Goal: Task Accomplishment & Management: Complete application form

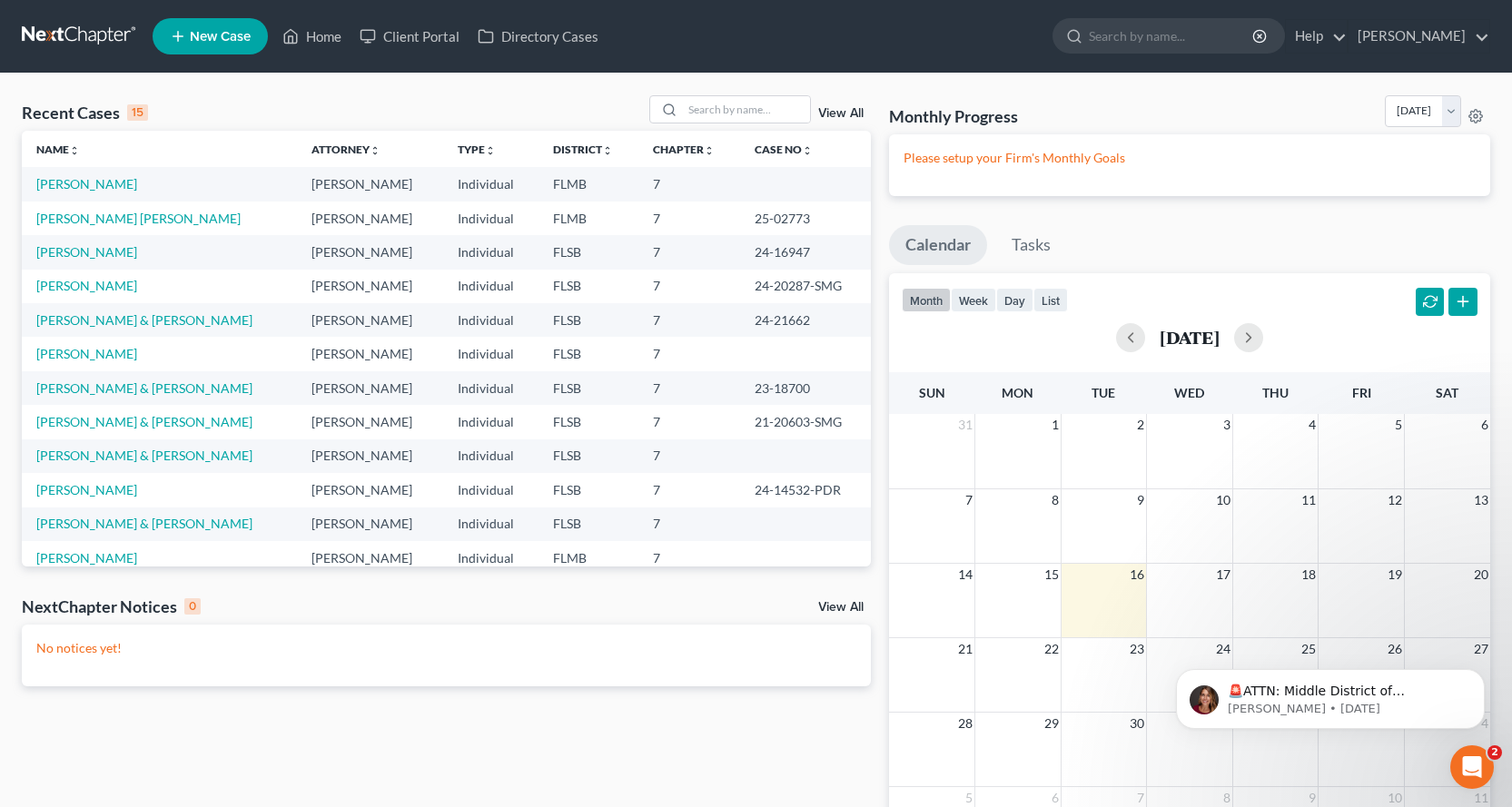
click at [230, 46] on link "New Case" at bounding box center [209, 36] width 116 height 36
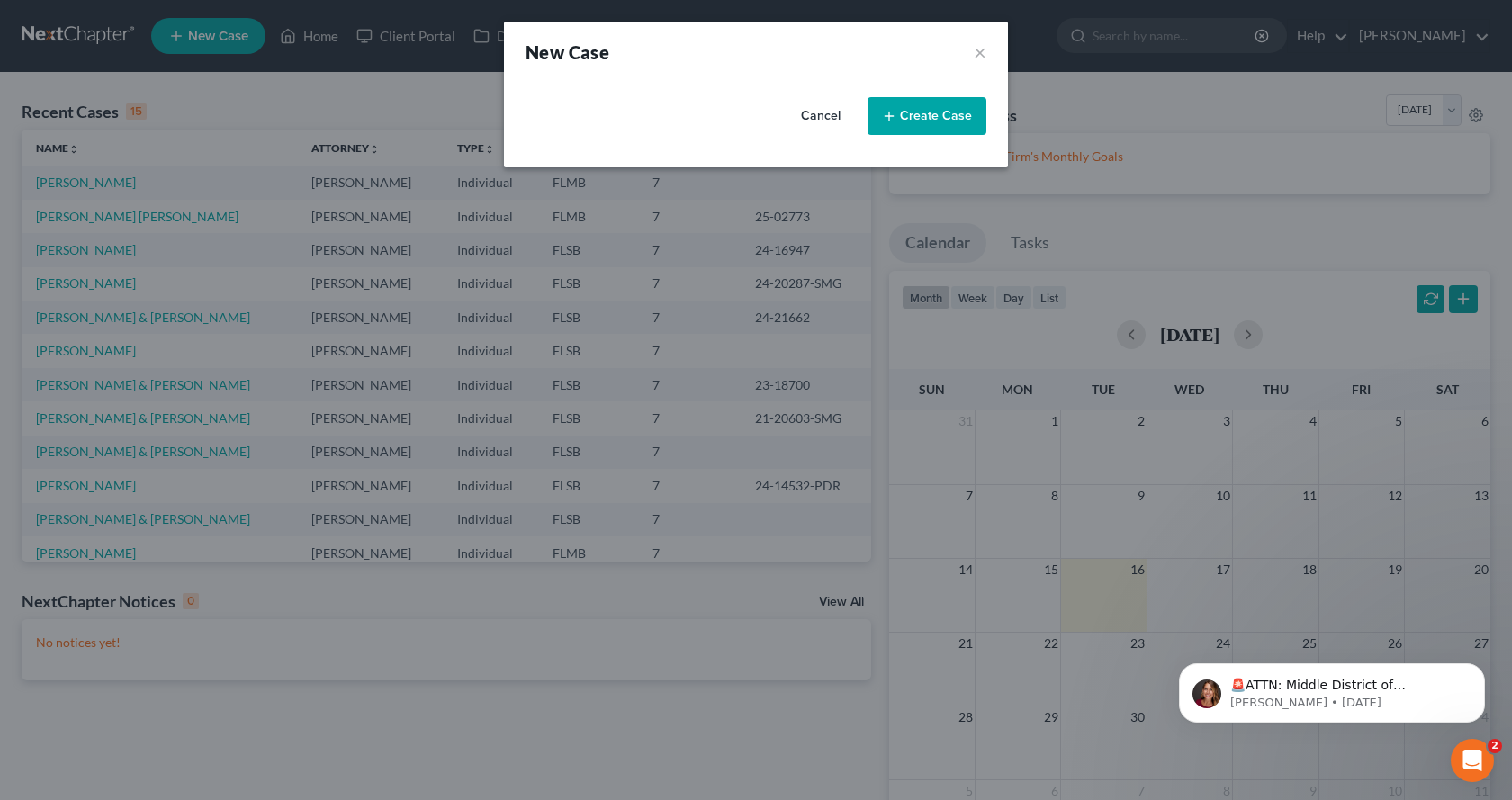
select select "17"
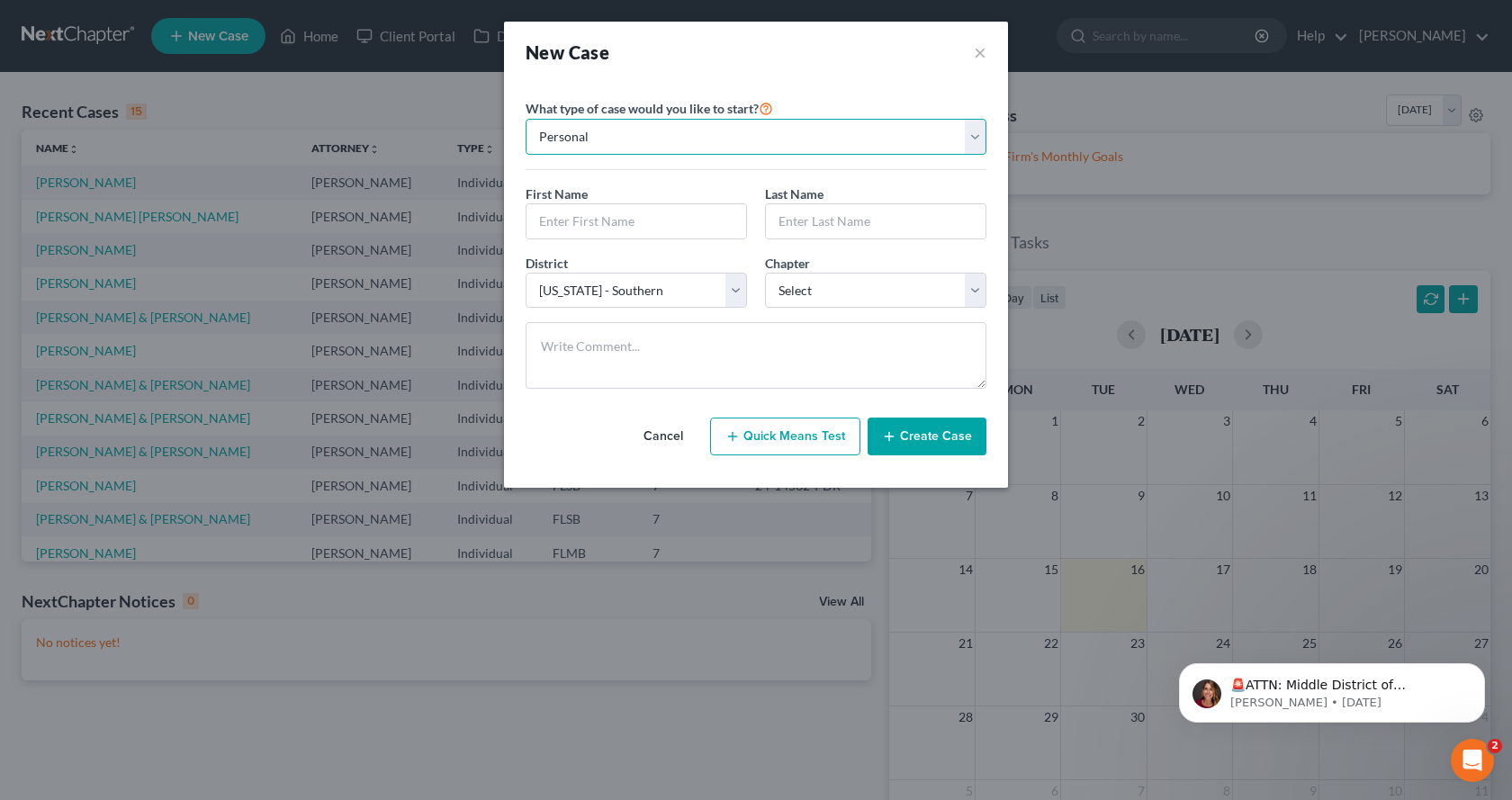
click at [976, 136] on select "Personal Business" at bounding box center [756, 137] width 460 height 36
click at [688, 225] on input "text" at bounding box center [635, 221] width 219 height 34
type input "[PERSON_NAME]"
click at [776, 227] on input "text" at bounding box center [875, 221] width 219 height 34
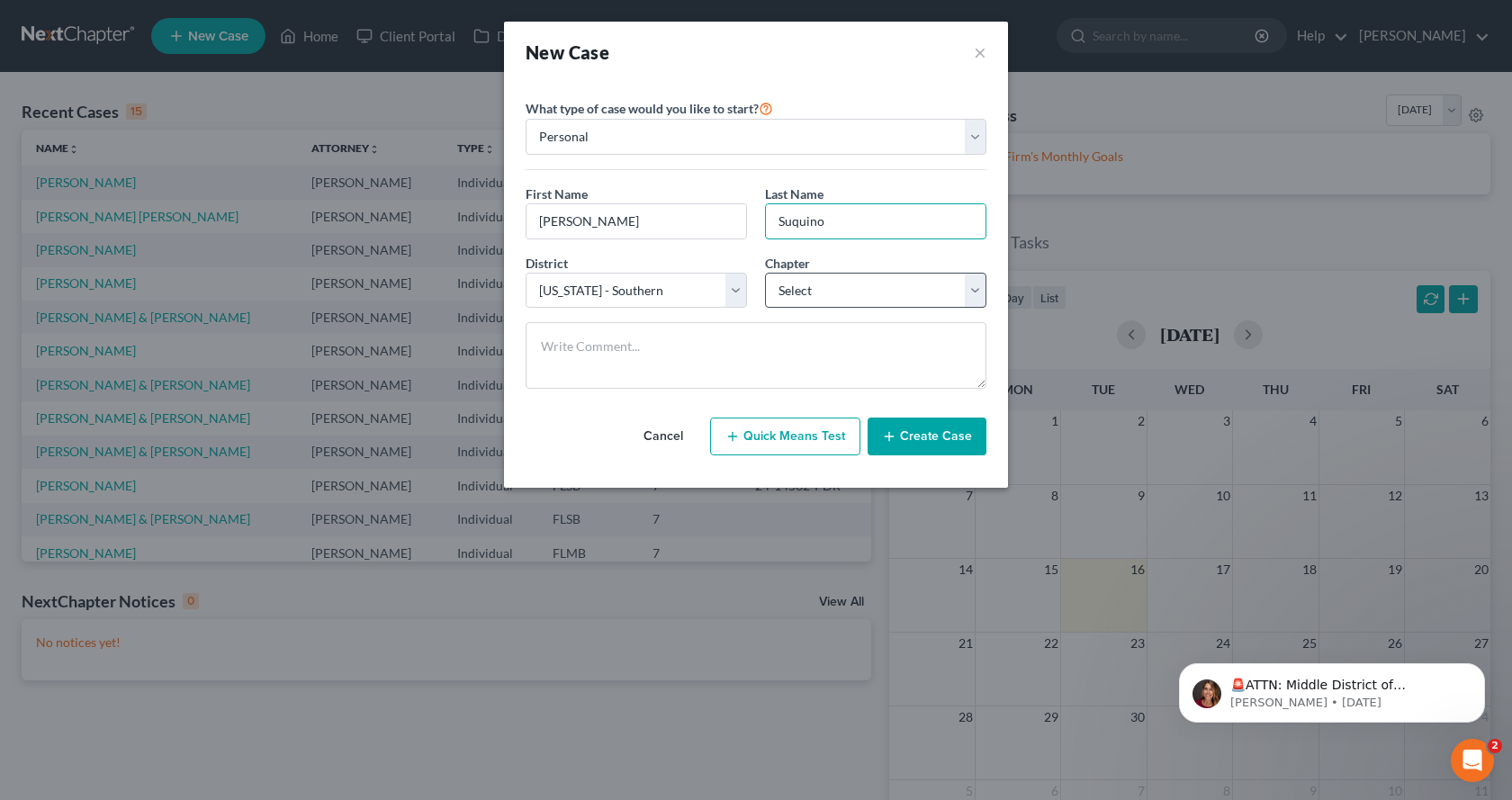
type input "Suquino"
click at [976, 288] on select "Select 7 11 12 13" at bounding box center [875, 291] width 221 height 36
select select "0"
click at [765, 273] on select "Select 7 11 12 13" at bounding box center [875, 291] width 221 height 36
click at [921, 441] on button "Create Case" at bounding box center [927, 437] width 119 height 38
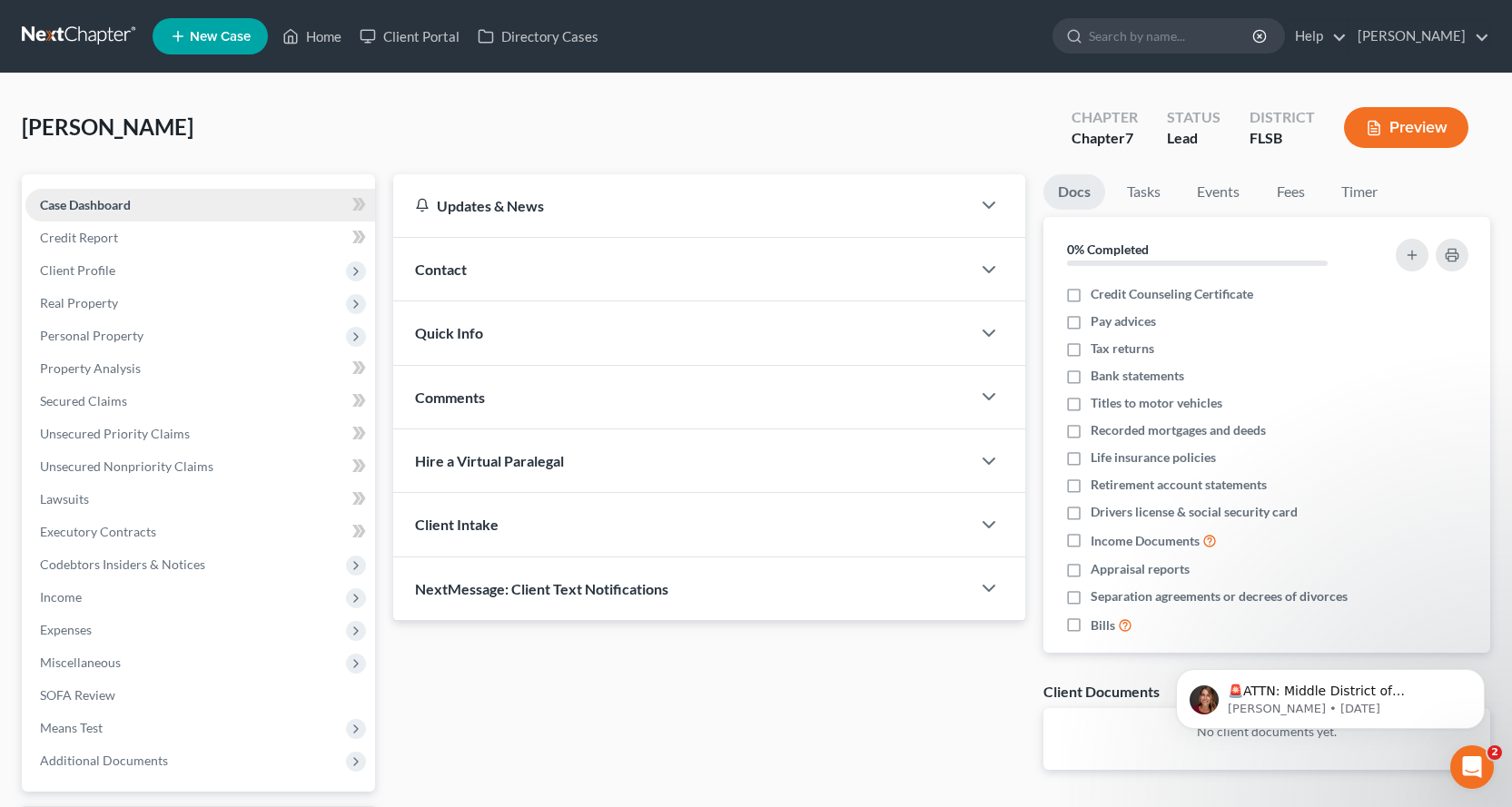
click at [119, 209] on span "Case Dashboard" at bounding box center [86, 204] width 91 height 15
click at [121, 273] on span "Client Profile" at bounding box center [200, 271] width 350 height 33
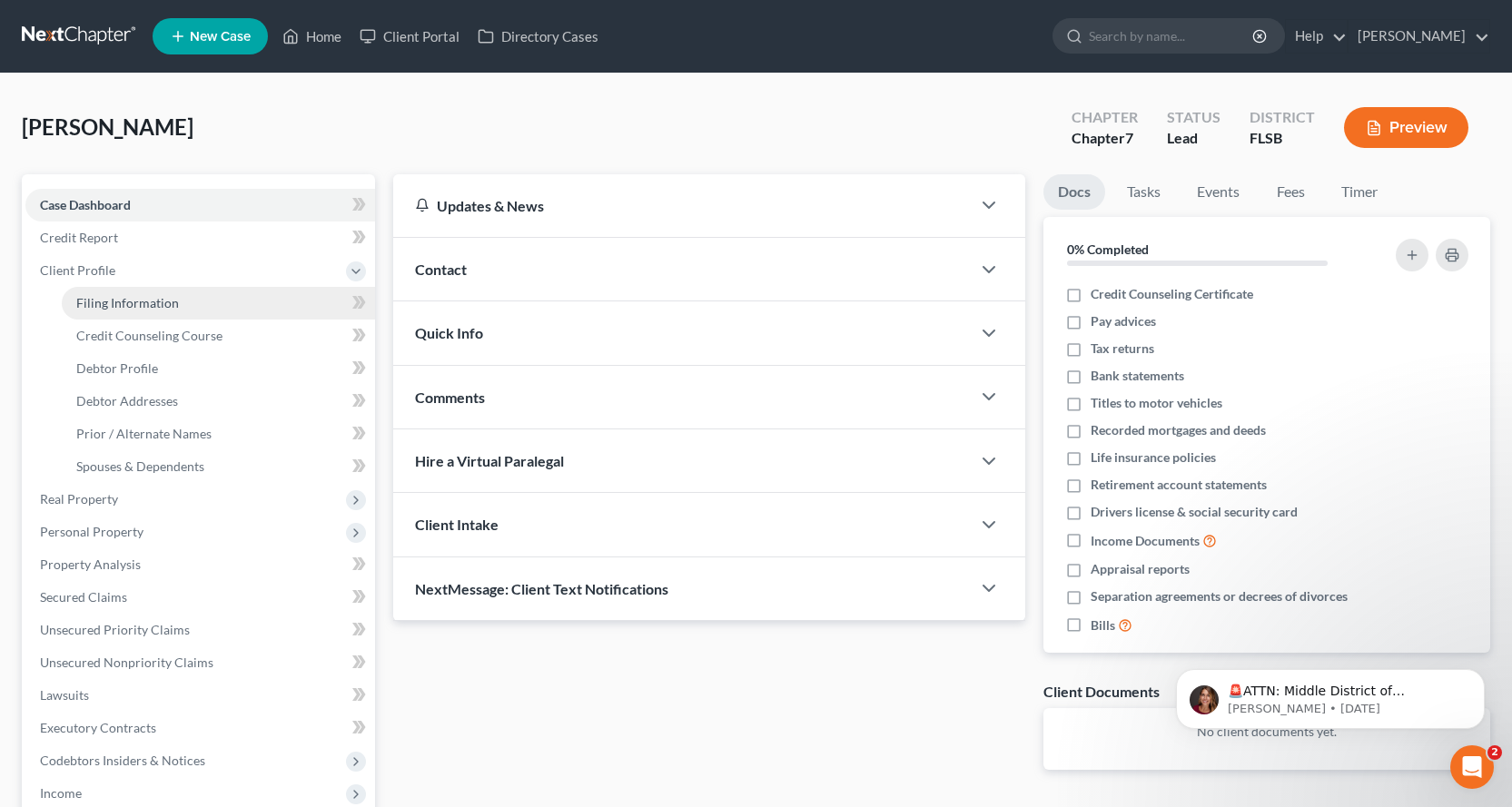
click at [160, 299] on span "Filing Information" at bounding box center [128, 302] width 103 height 15
select select "1"
select select "0"
select select "17"
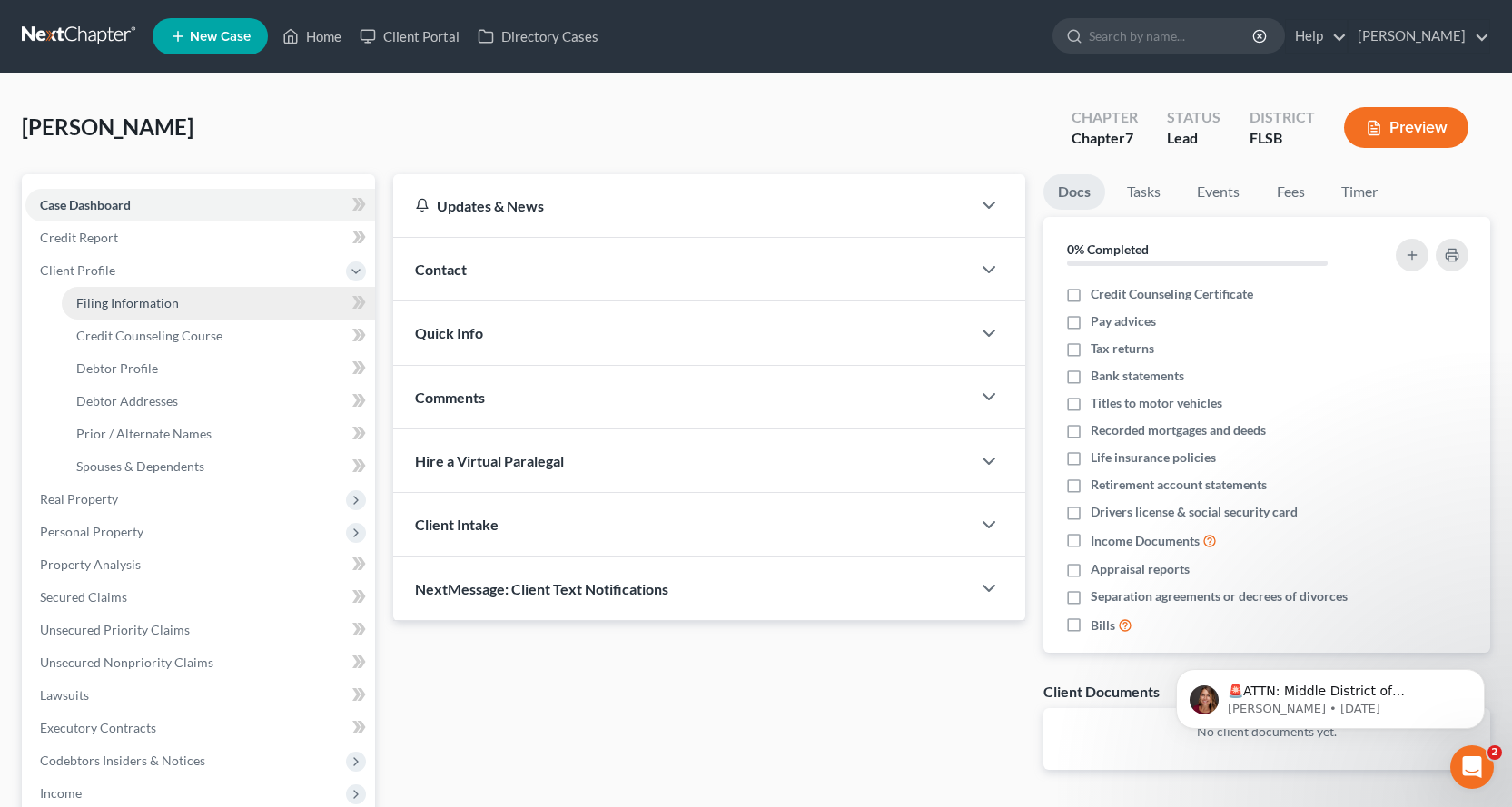
select select "9"
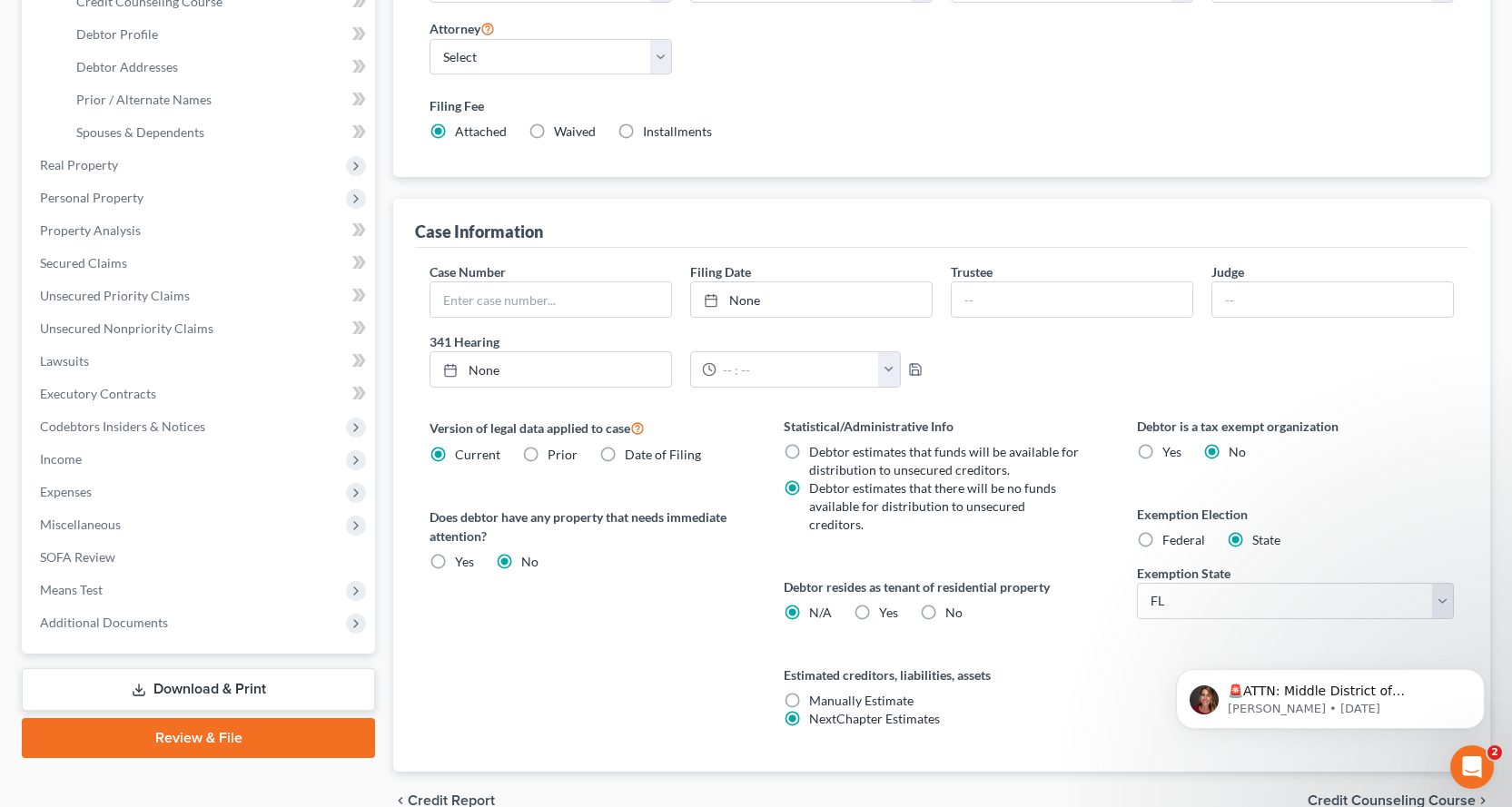
scroll to position [363, 0]
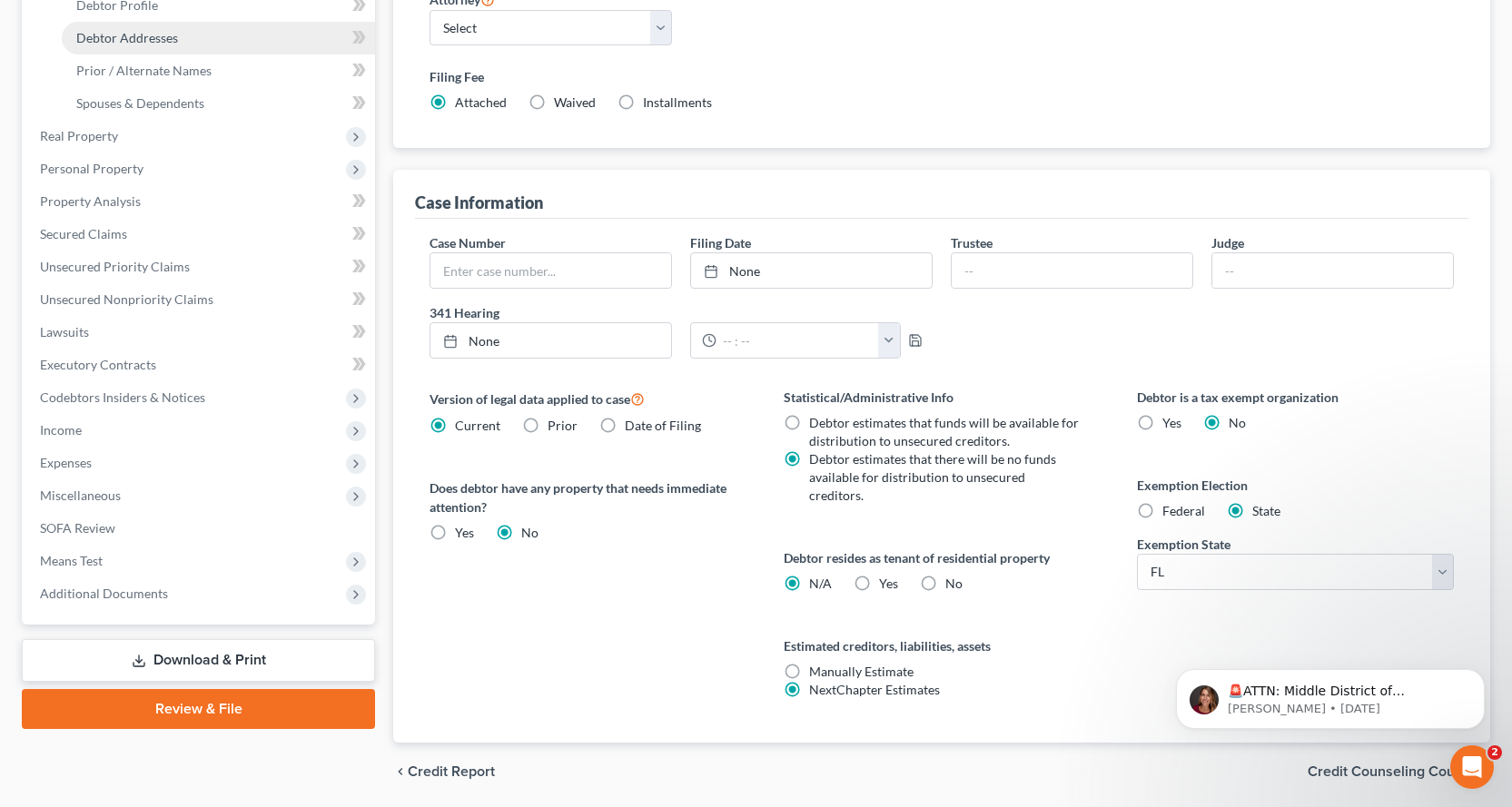
click at [131, 40] on span "Debtor Addresses" at bounding box center [128, 37] width 102 height 15
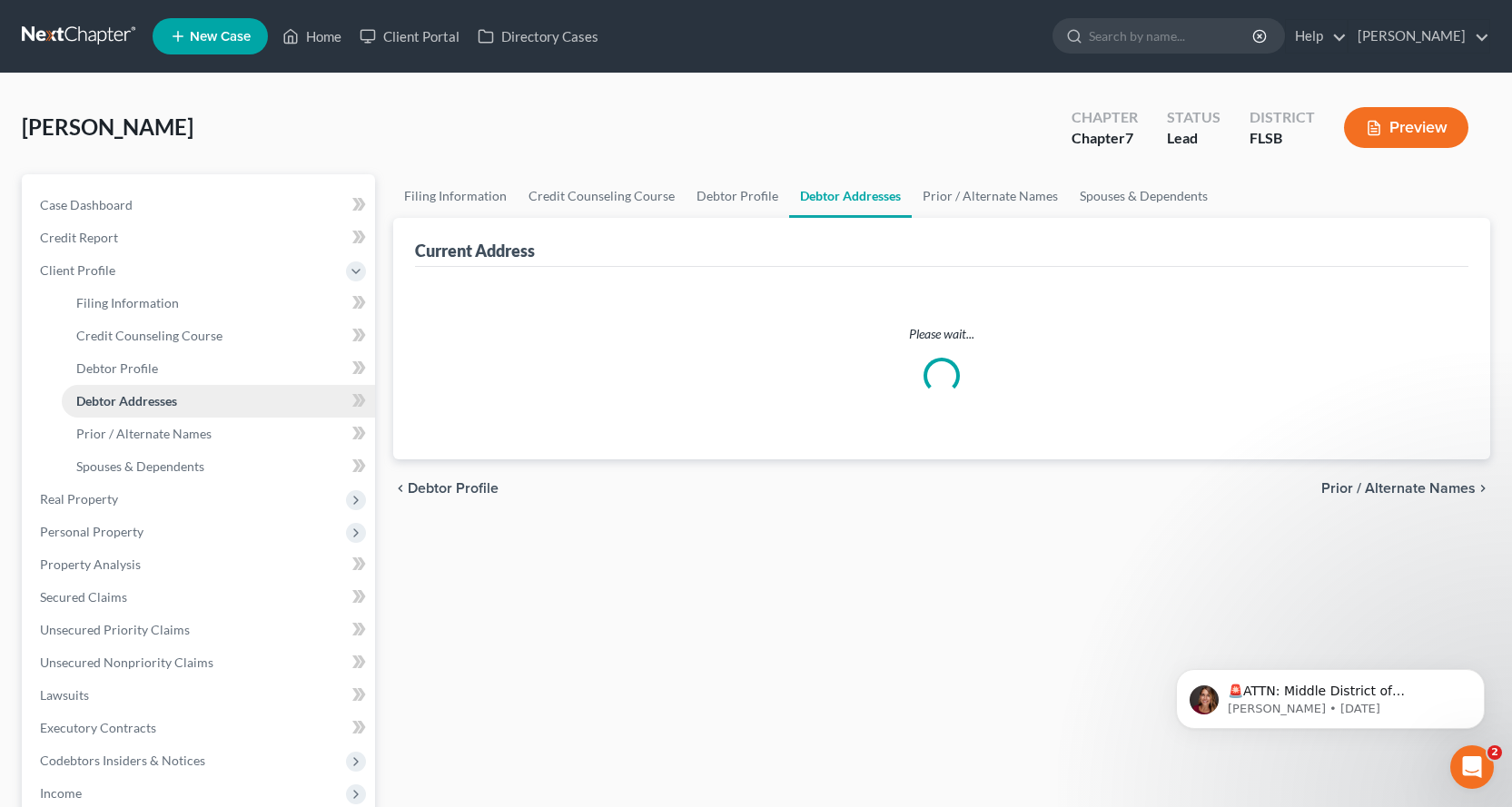
select select "0"
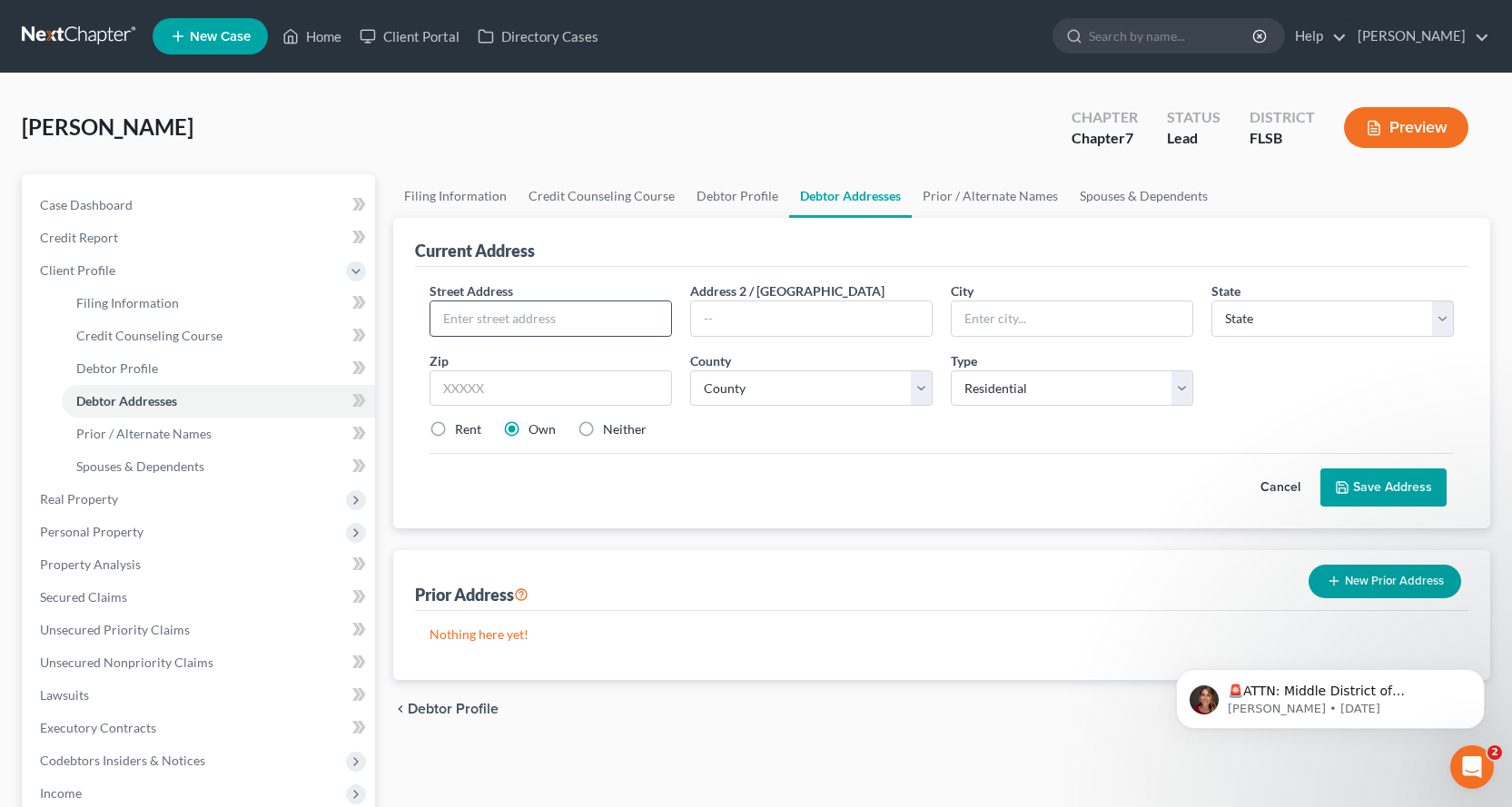
click at [592, 307] on input "text" at bounding box center [551, 319] width 240 height 35
type input "[STREET_ADDRESS]"
click at [1068, 316] on input "text" at bounding box center [1072, 319] width 240 height 35
type input "[GEOGRAPHIC_DATA]"
select select "9"
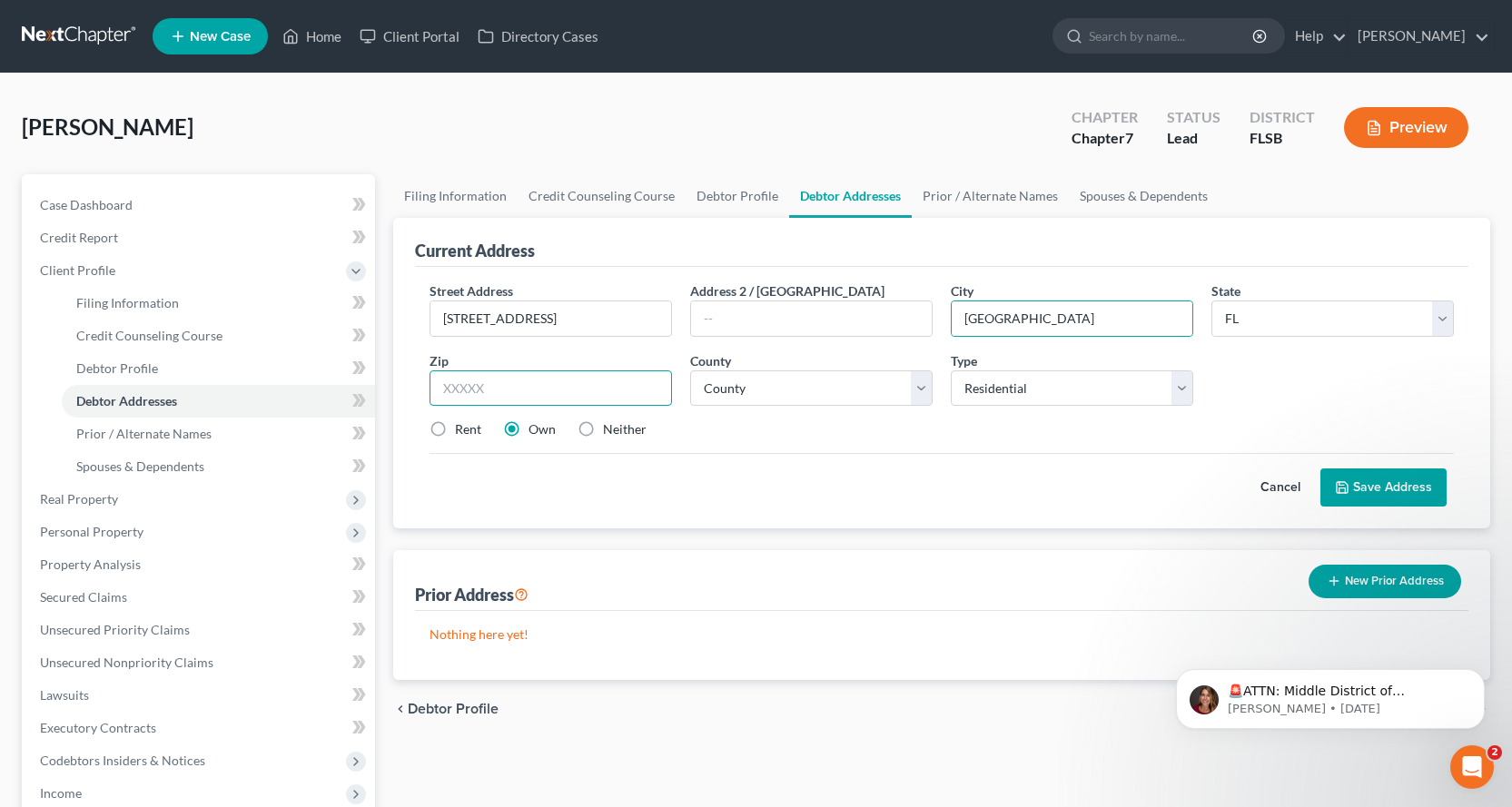
type input "33144"
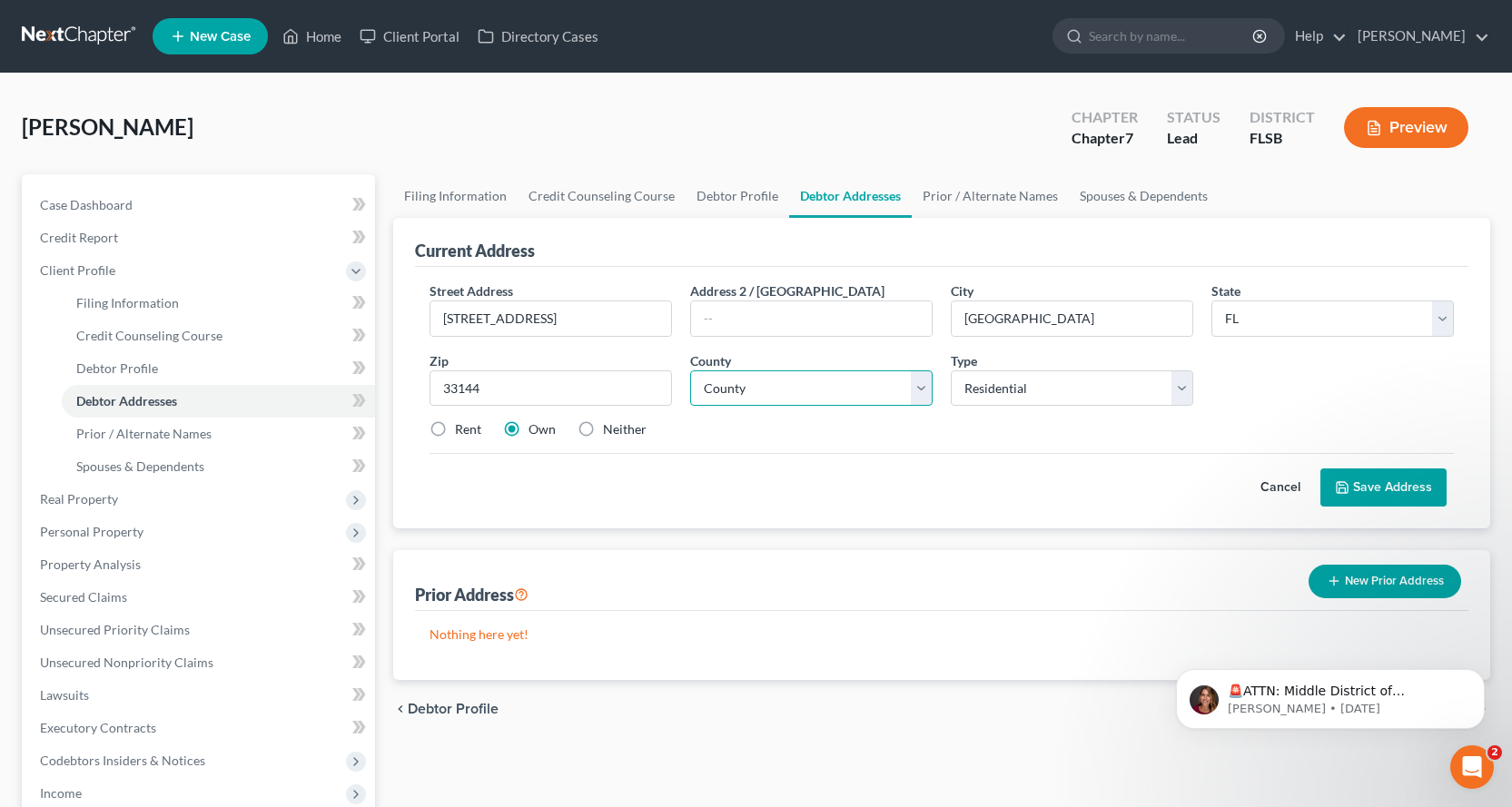
click at [916, 391] on select "County [GEOGRAPHIC_DATA] [GEOGRAPHIC_DATA] [GEOGRAPHIC_DATA] [GEOGRAPHIC_DATA] …" at bounding box center [812, 389] width 242 height 36
click at [822, 387] on select "County [GEOGRAPHIC_DATA] [GEOGRAPHIC_DATA] [GEOGRAPHIC_DATA] [GEOGRAPHIC_DATA] …" at bounding box center [812, 389] width 242 height 36
click at [711, 390] on select "County [GEOGRAPHIC_DATA] [GEOGRAPHIC_DATA] [GEOGRAPHIC_DATA] [GEOGRAPHIC_DATA] …" at bounding box center [812, 389] width 242 height 36
drag, startPoint x: 797, startPoint y: 388, endPoint x: 682, endPoint y: 381, distance: 115.2
click at [682, 381] on div "County * County [GEOGRAPHIC_DATA] [GEOGRAPHIC_DATA] [GEOGRAPHIC_DATA] [GEOGRAPH…" at bounding box center [812, 379] width 261 height 56
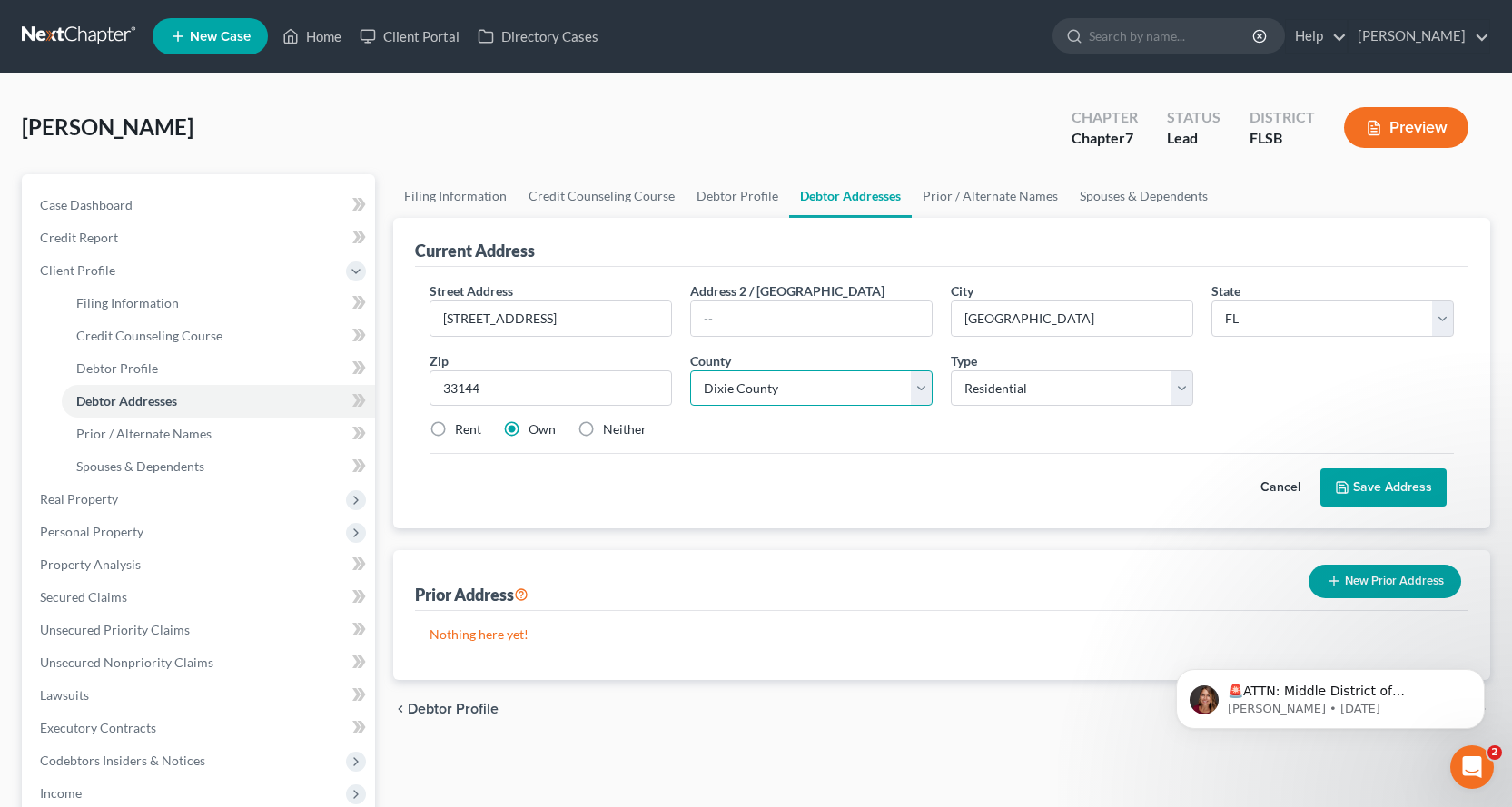
click at [817, 390] on select "County [GEOGRAPHIC_DATA] [GEOGRAPHIC_DATA] [GEOGRAPHIC_DATA] [GEOGRAPHIC_DATA] …" at bounding box center [812, 389] width 242 height 36
select select "42"
click at [690, 371] on select "County [GEOGRAPHIC_DATA] [GEOGRAPHIC_DATA] [GEOGRAPHIC_DATA] [GEOGRAPHIC_DATA] …" at bounding box center [812, 389] width 242 height 36
click at [455, 428] on label "Rent" at bounding box center [467, 430] width 26 height 18
click at [462, 428] on input "Rent" at bounding box center [467, 426] width 12 height 12
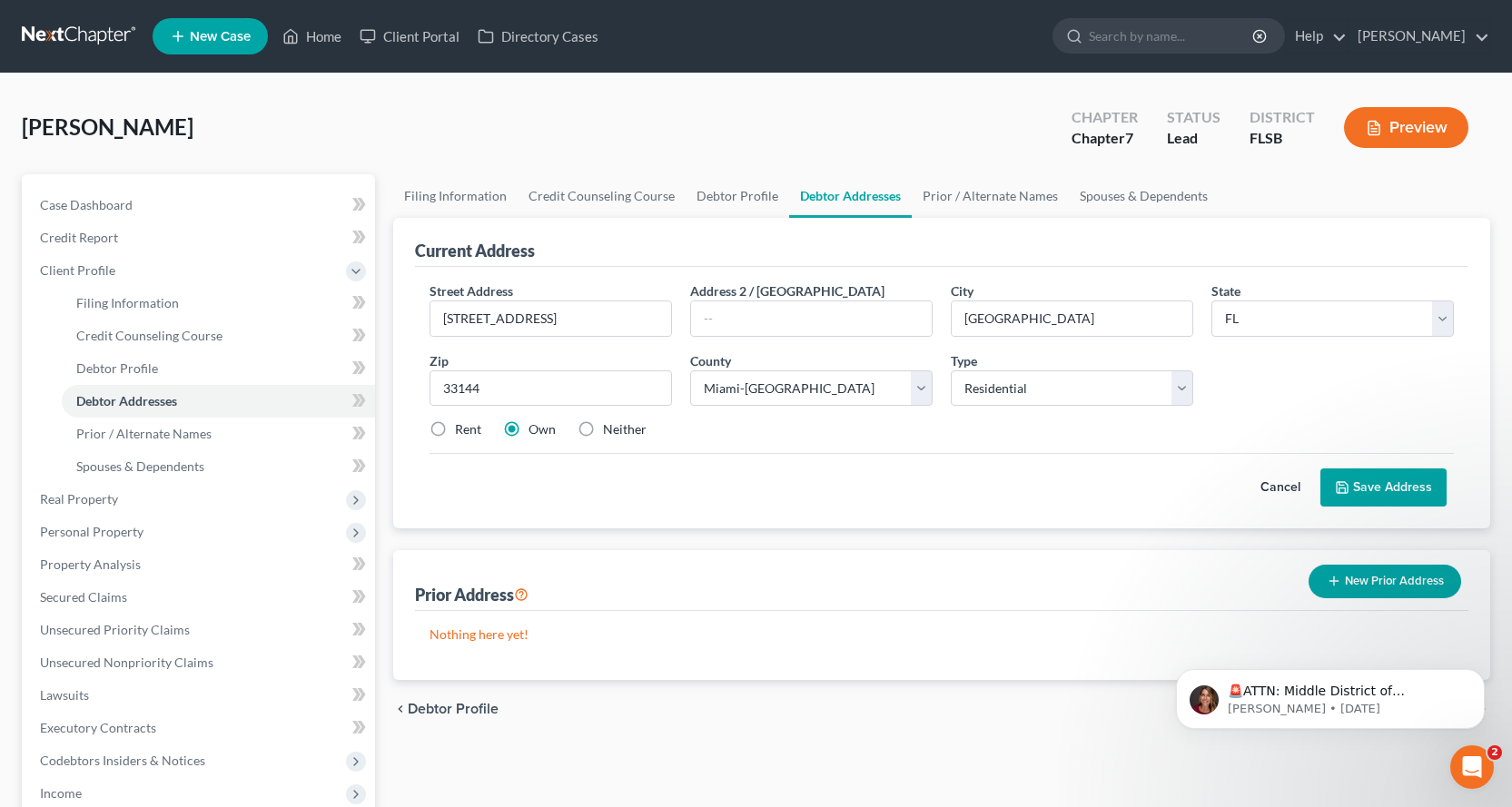
radio input "true"
click at [160, 278] on span "Client Profile" at bounding box center [200, 271] width 350 height 33
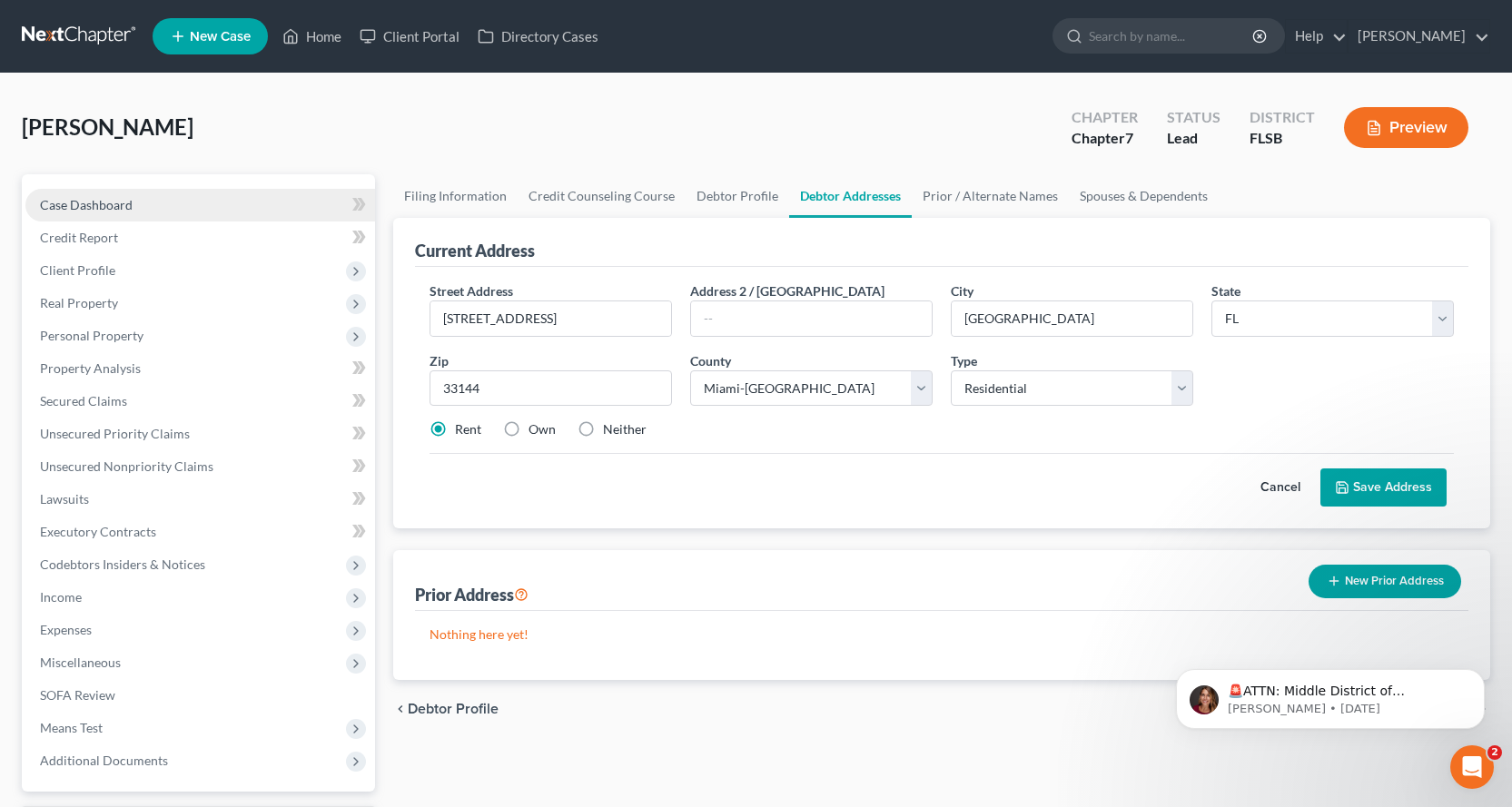
click at [220, 204] on link "Case Dashboard" at bounding box center [200, 205] width 350 height 33
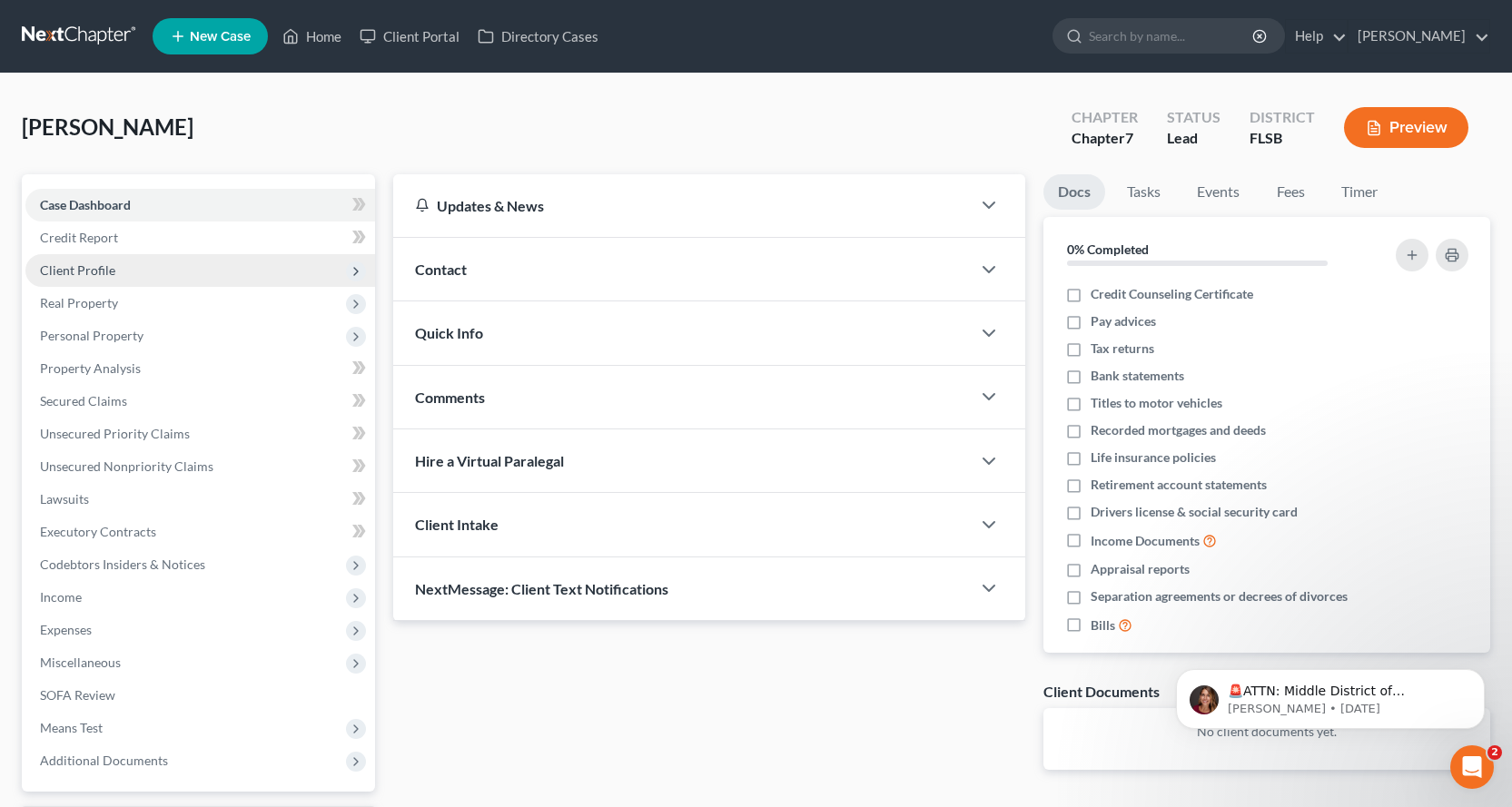
click at [132, 272] on span "Client Profile" at bounding box center [200, 271] width 350 height 33
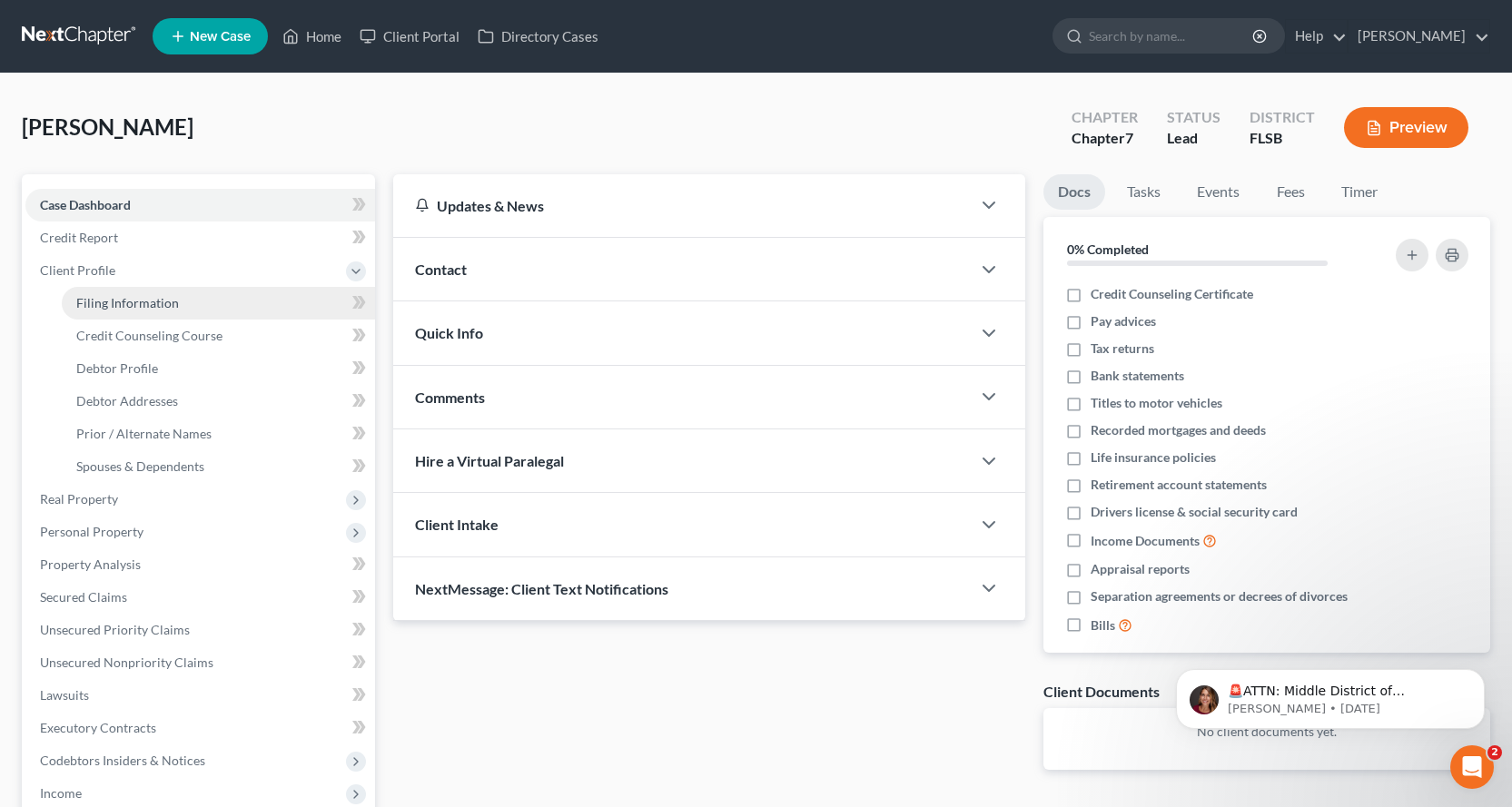
click at [137, 304] on span "Filing Information" at bounding box center [128, 302] width 103 height 15
select select "1"
select select "0"
select select "17"
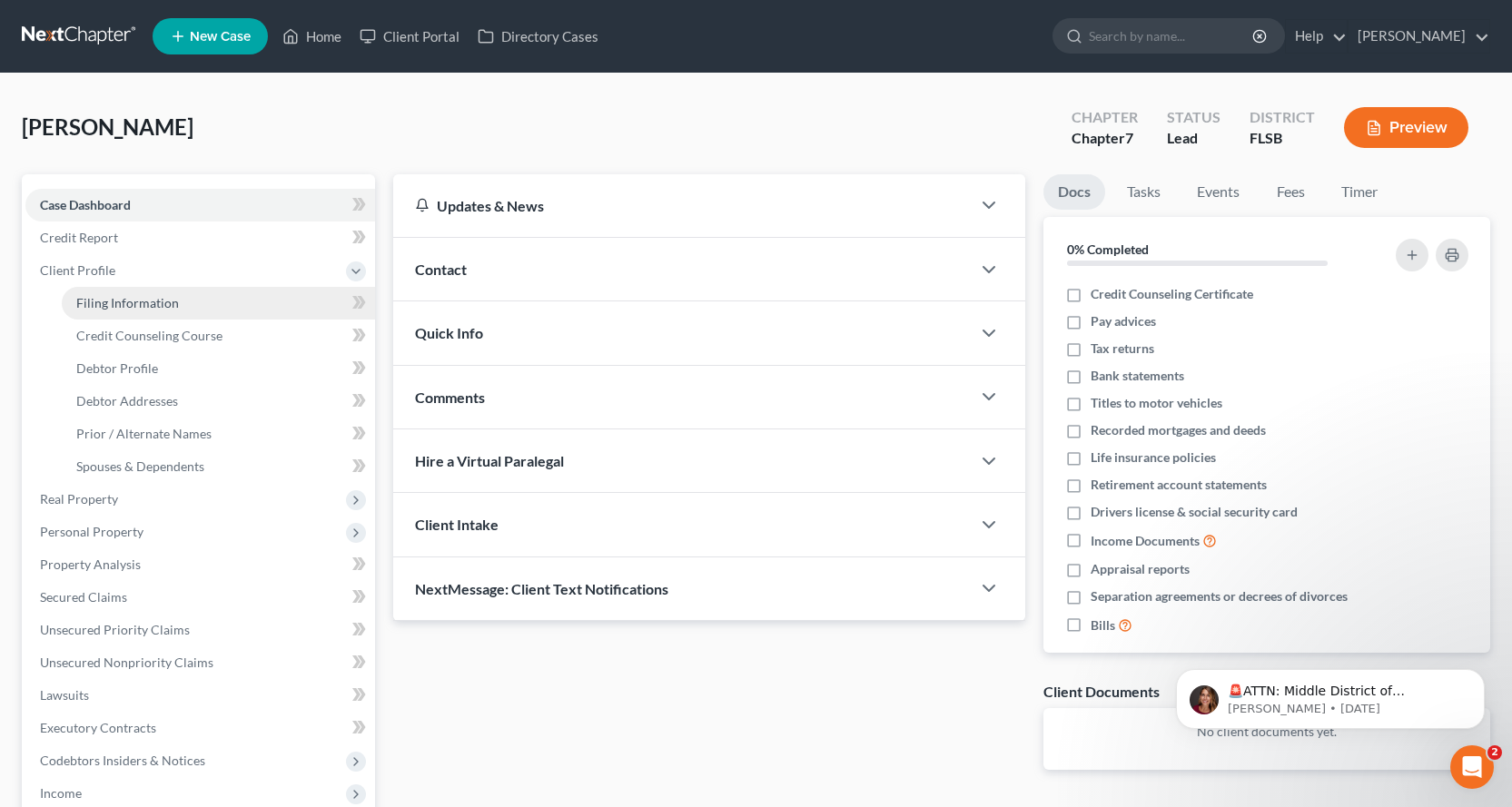
select select "0"
select select "9"
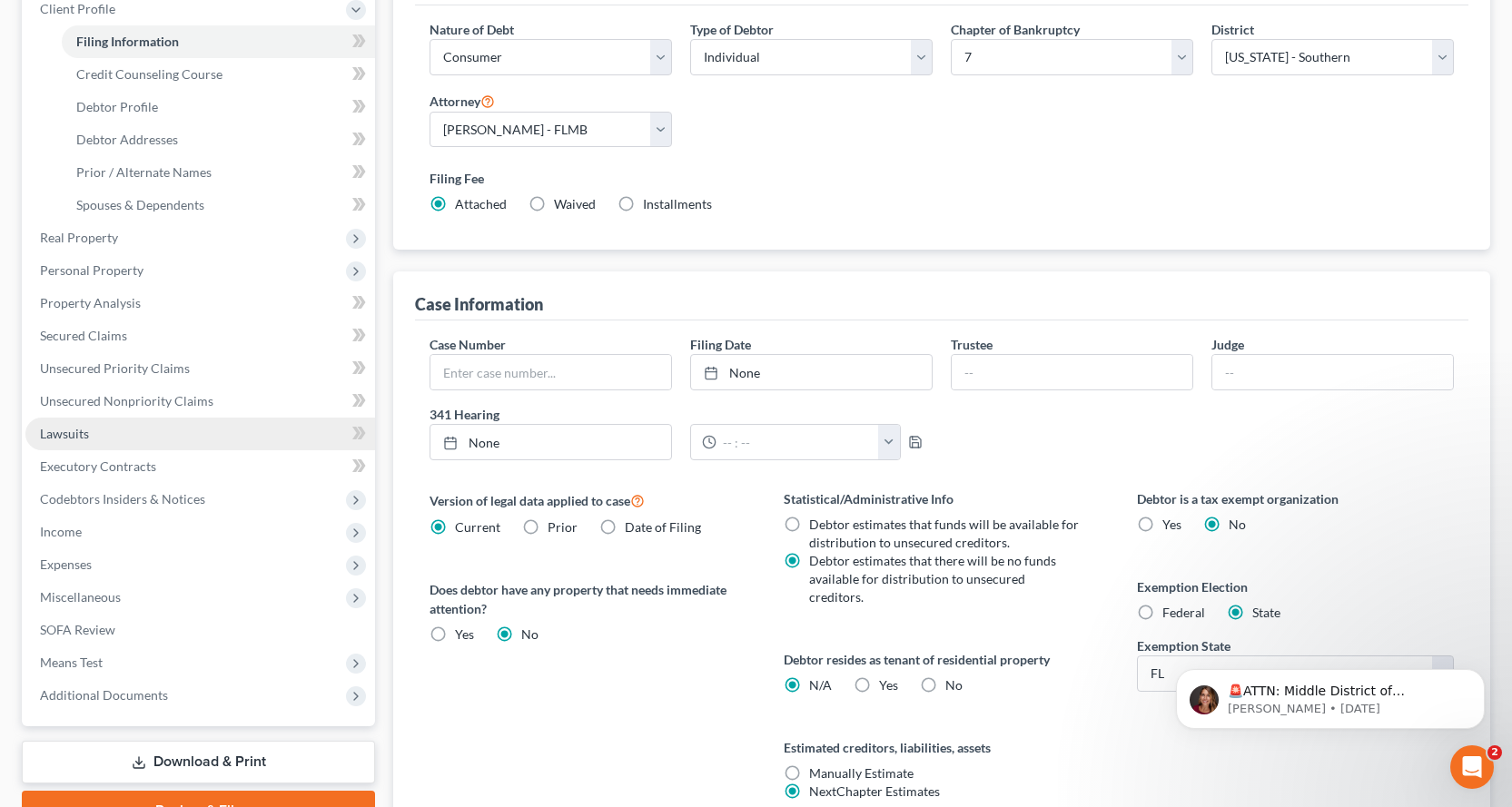
scroll to position [272, 0]
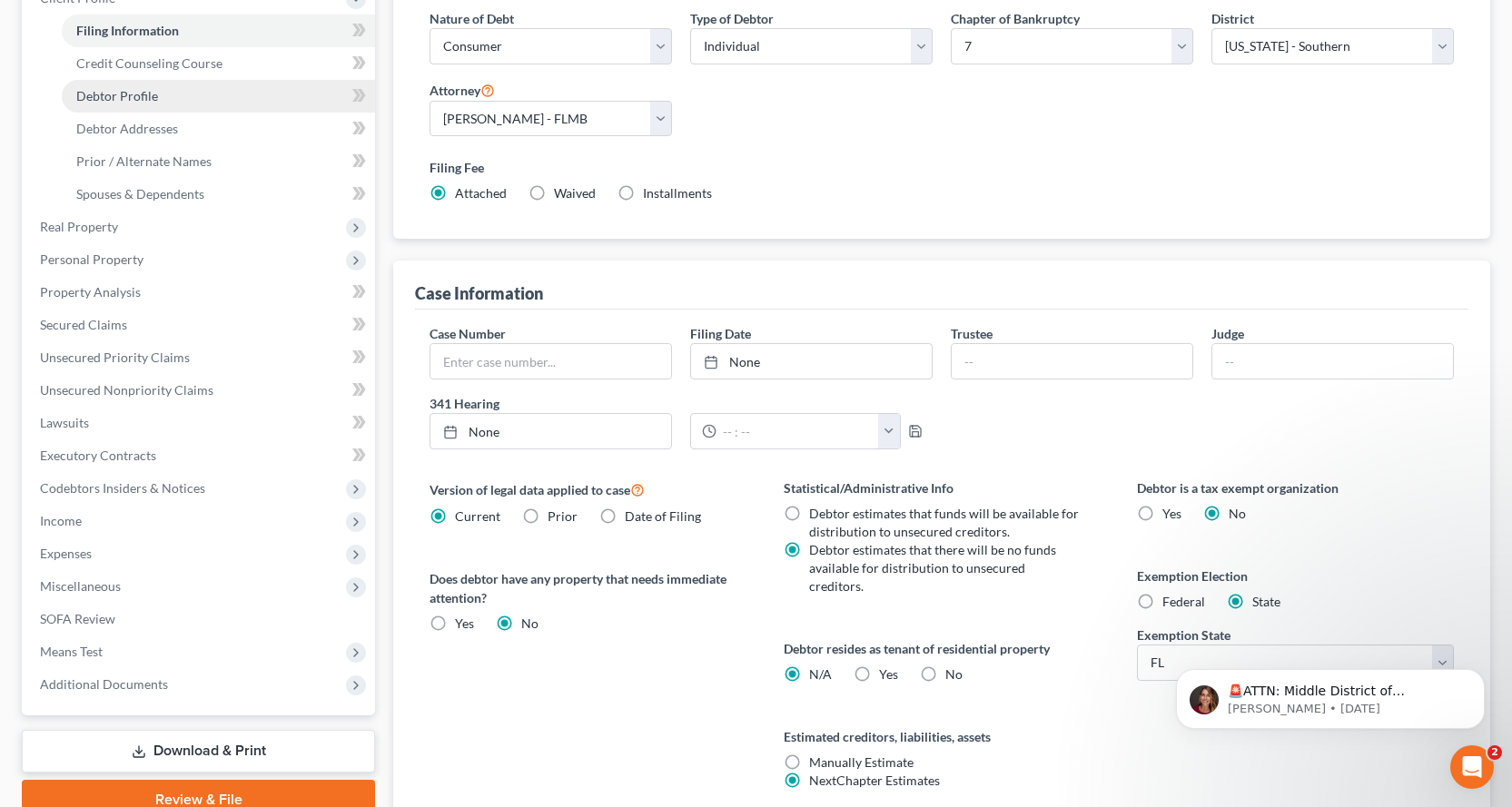
click at [195, 95] on link "Debtor Profile" at bounding box center [219, 97] width 313 height 33
select select "0"
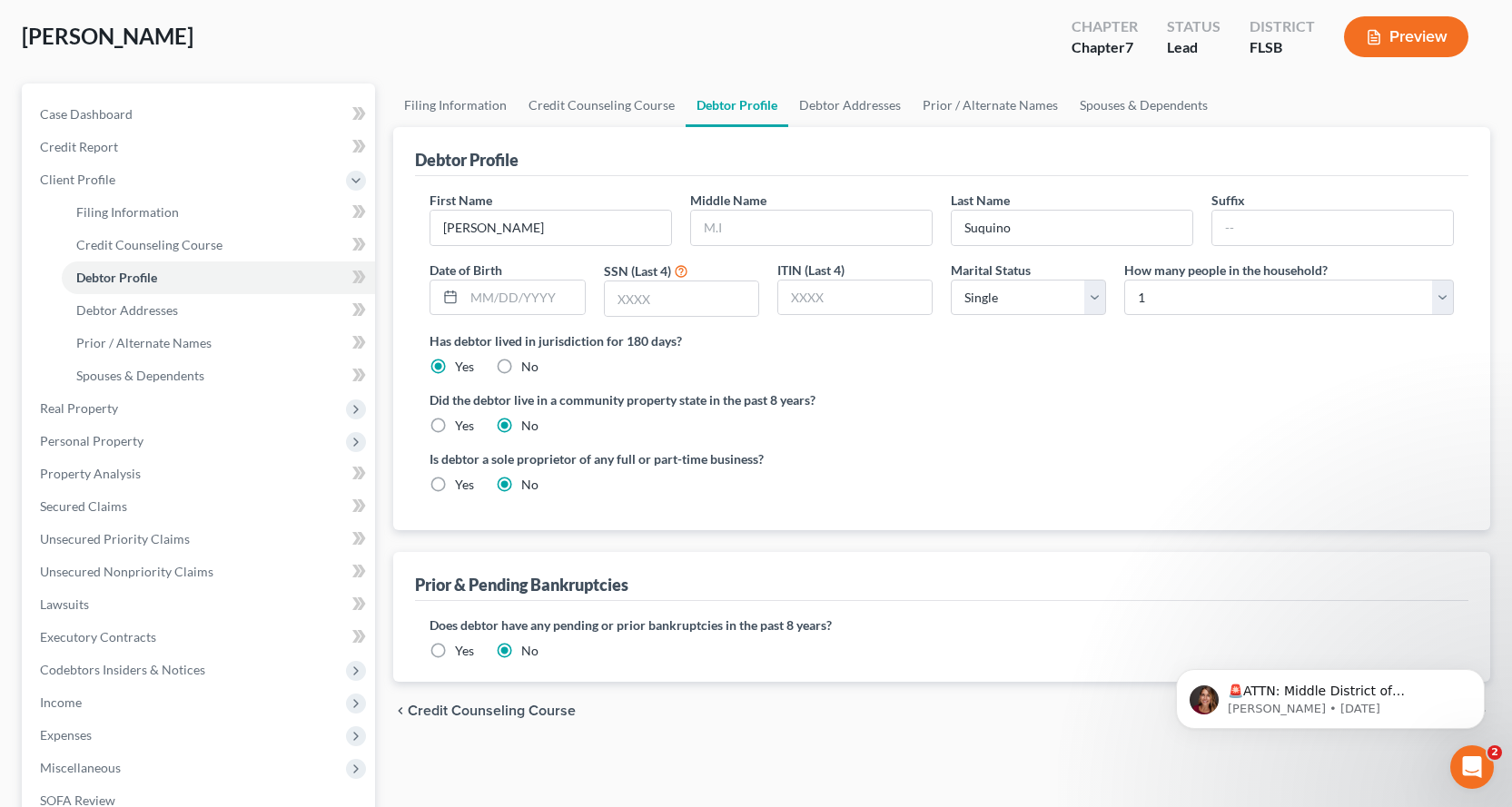
scroll to position [181, 0]
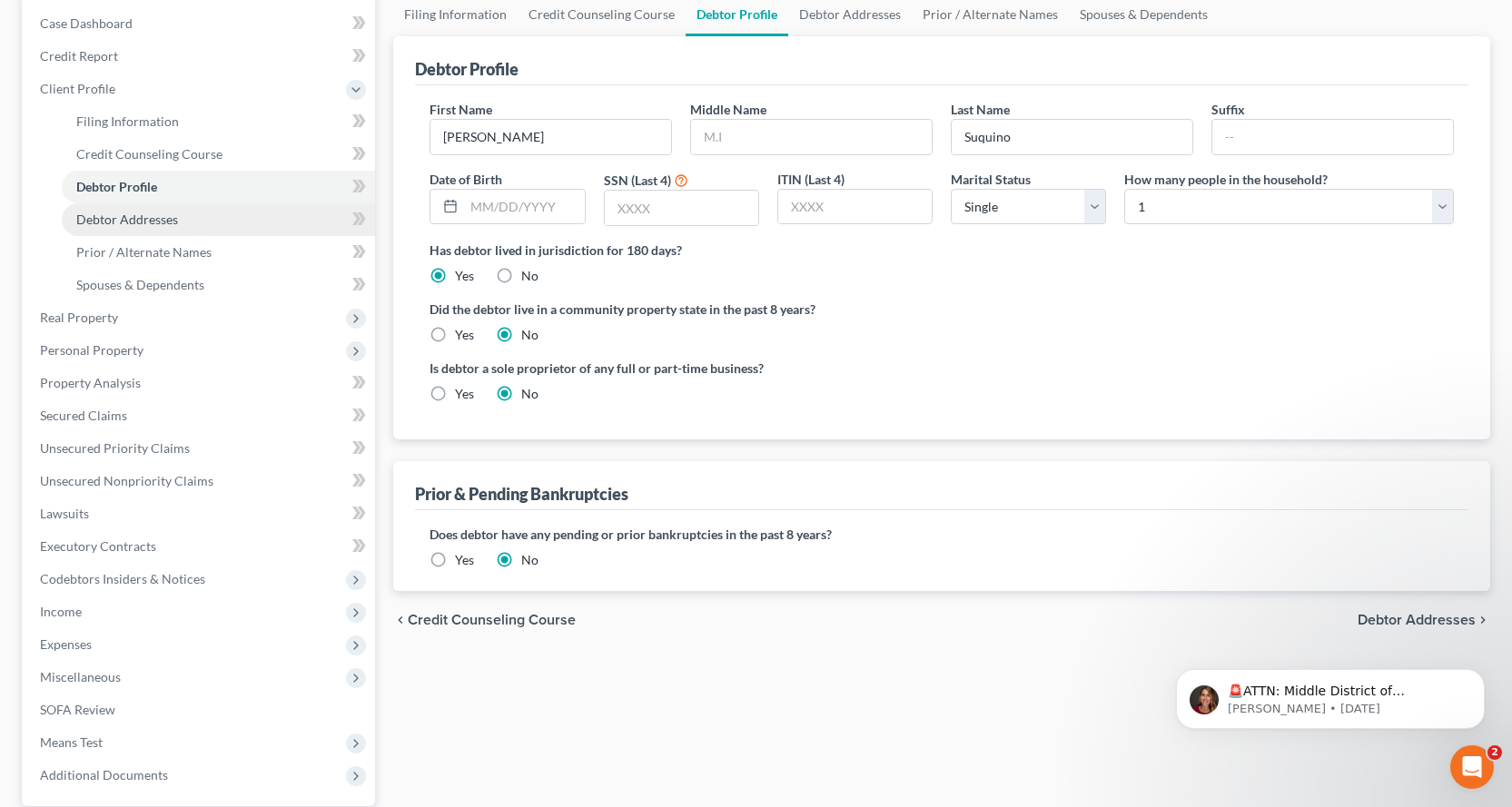
click at [174, 219] on span "Debtor Addresses" at bounding box center [128, 219] width 102 height 15
select select "0"
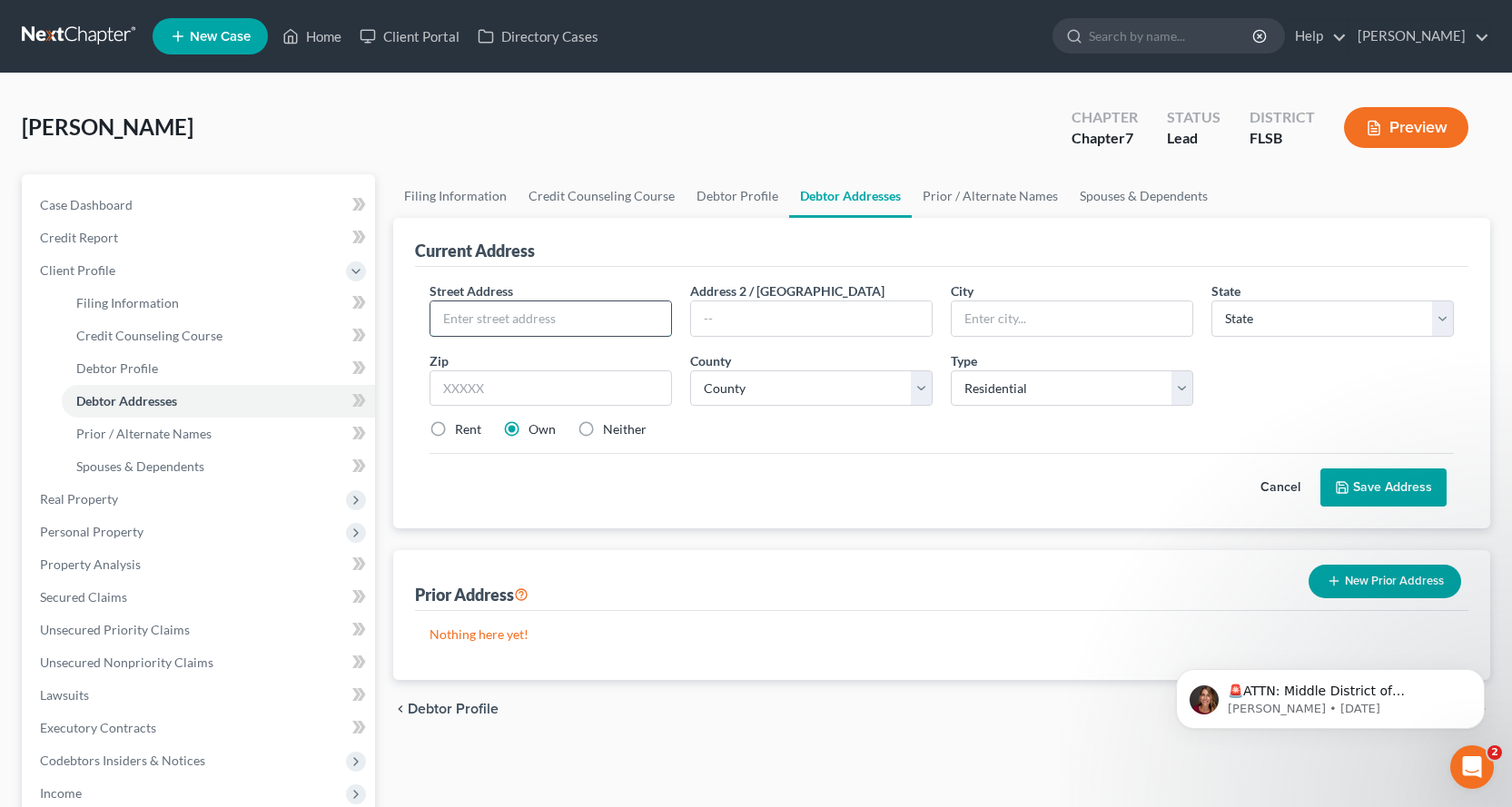
click at [486, 328] on input "text" at bounding box center [551, 319] width 240 height 35
type input "[STREET_ADDRESS]"
click at [1126, 320] on input "text" at bounding box center [1072, 319] width 240 height 35
type input "[GEOGRAPHIC_DATA]"
select select "9"
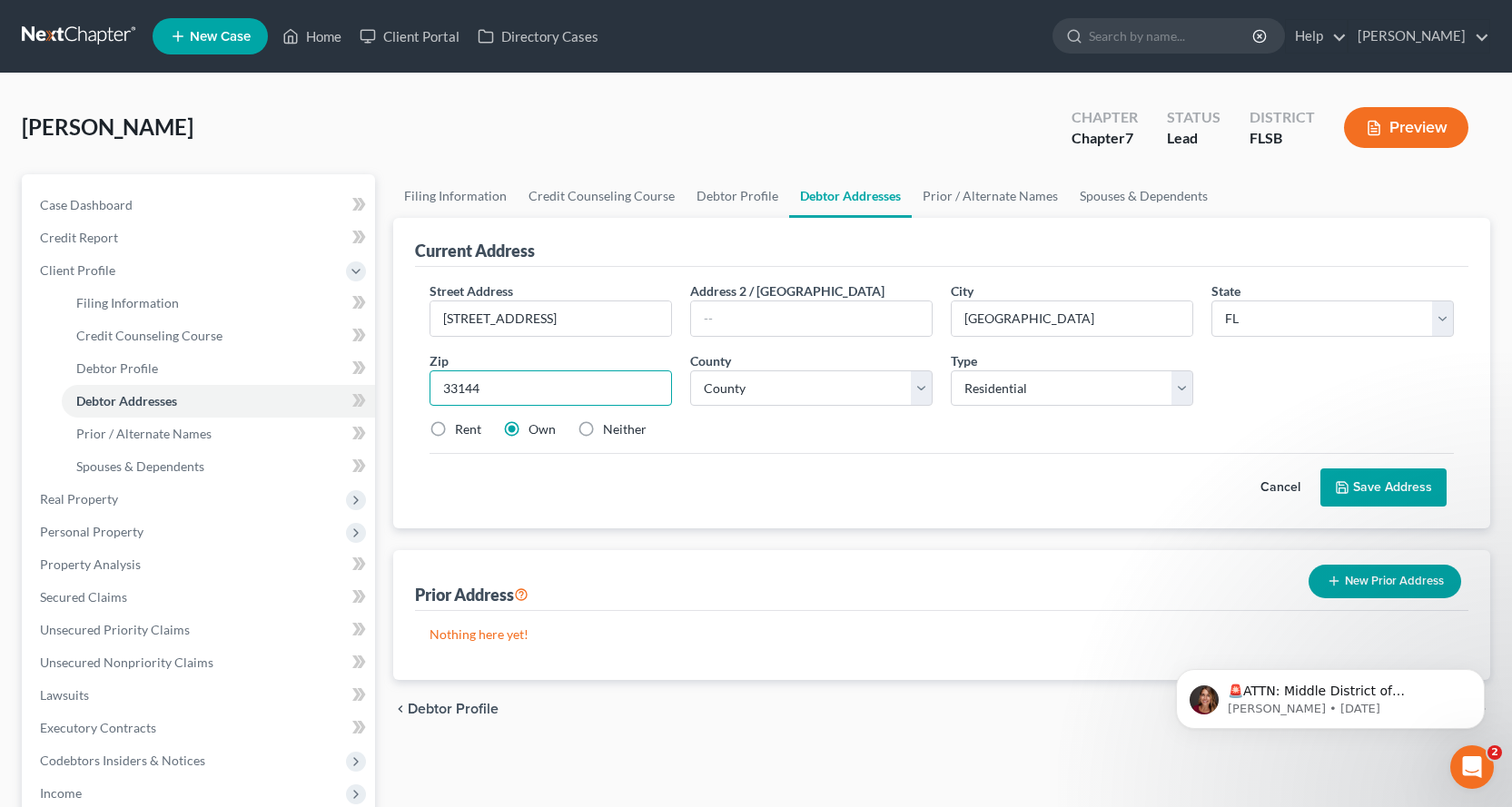
click at [511, 378] on input "33144" at bounding box center [551, 389] width 242 height 36
type input "33125"
click at [916, 389] on select "County [GEOGRAPHIC_DATA] [GEOGRAPHIC_DATA] [GEOGRAPHIC_DATA] [GEOGRAPHIC_DATA] …" at bounding box center [812, 389] width 242 height 36
select select "42"
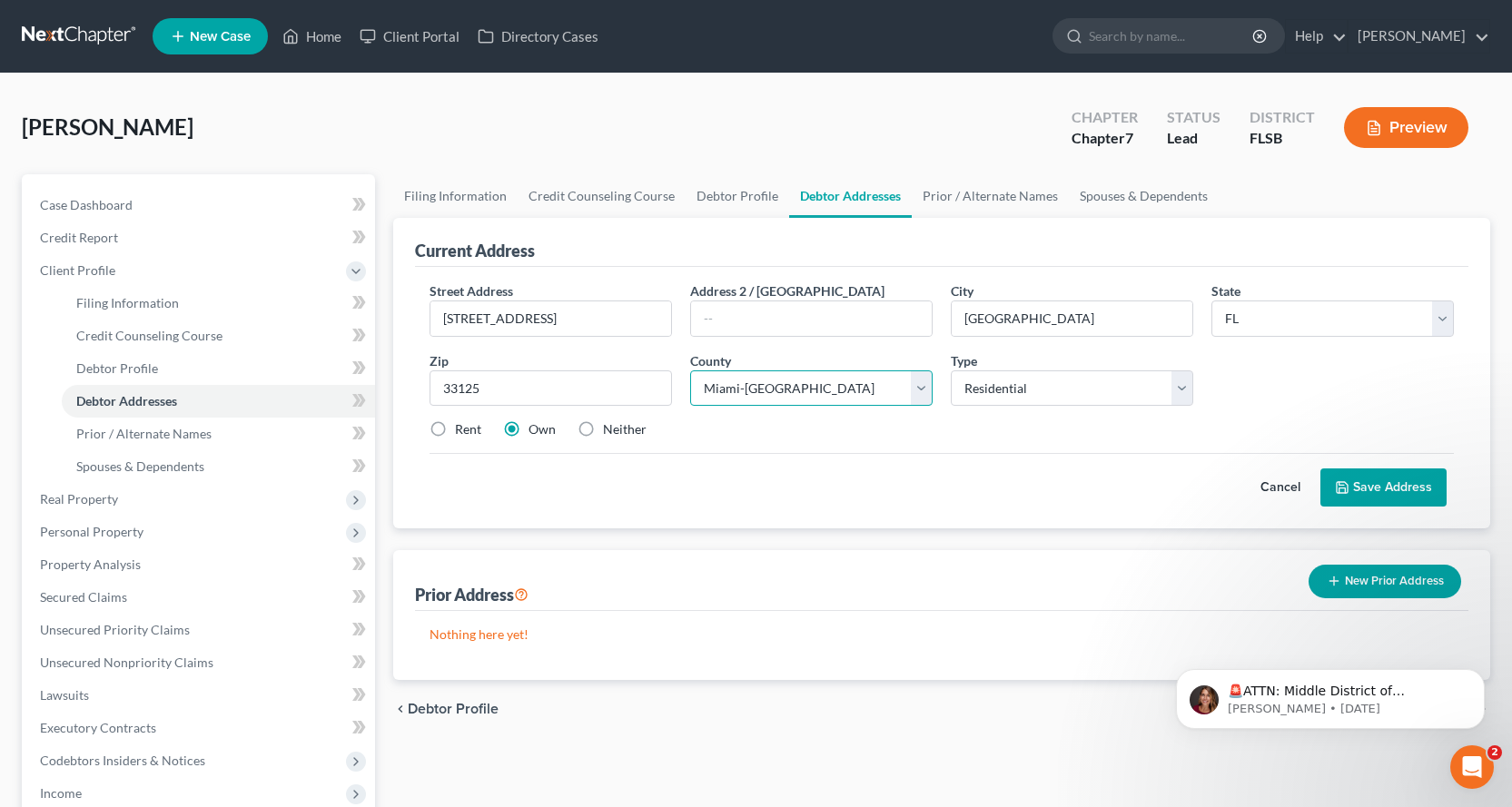
click at [690, 371] on select "County [GEOGRAPHIC_DATA] [GEOGRAPHIC_DATA] [GEOGRAPHIC_DATA] [GEOGRAPHIC_DATA] …" at bounding box center [812, 389] width 242 height 36
click at [1186, 392] on select "Select Residential Mailing Rental Business" at bounding box center [1072, 389] width 242 height 36
click at [1186, 393] on select "Select Residential Mailing Rental Business" at bounding box center [1072, 389] width 242 height 36
click at [1177, 392] on select "Select Residential Mailing Rental Business" at bounding box center [1072, 389] width 242 height 36
click at [1180, 386] on select "Select Residential Mailing Rental Business" at bounding box center [1072, 389] width 242 height 36
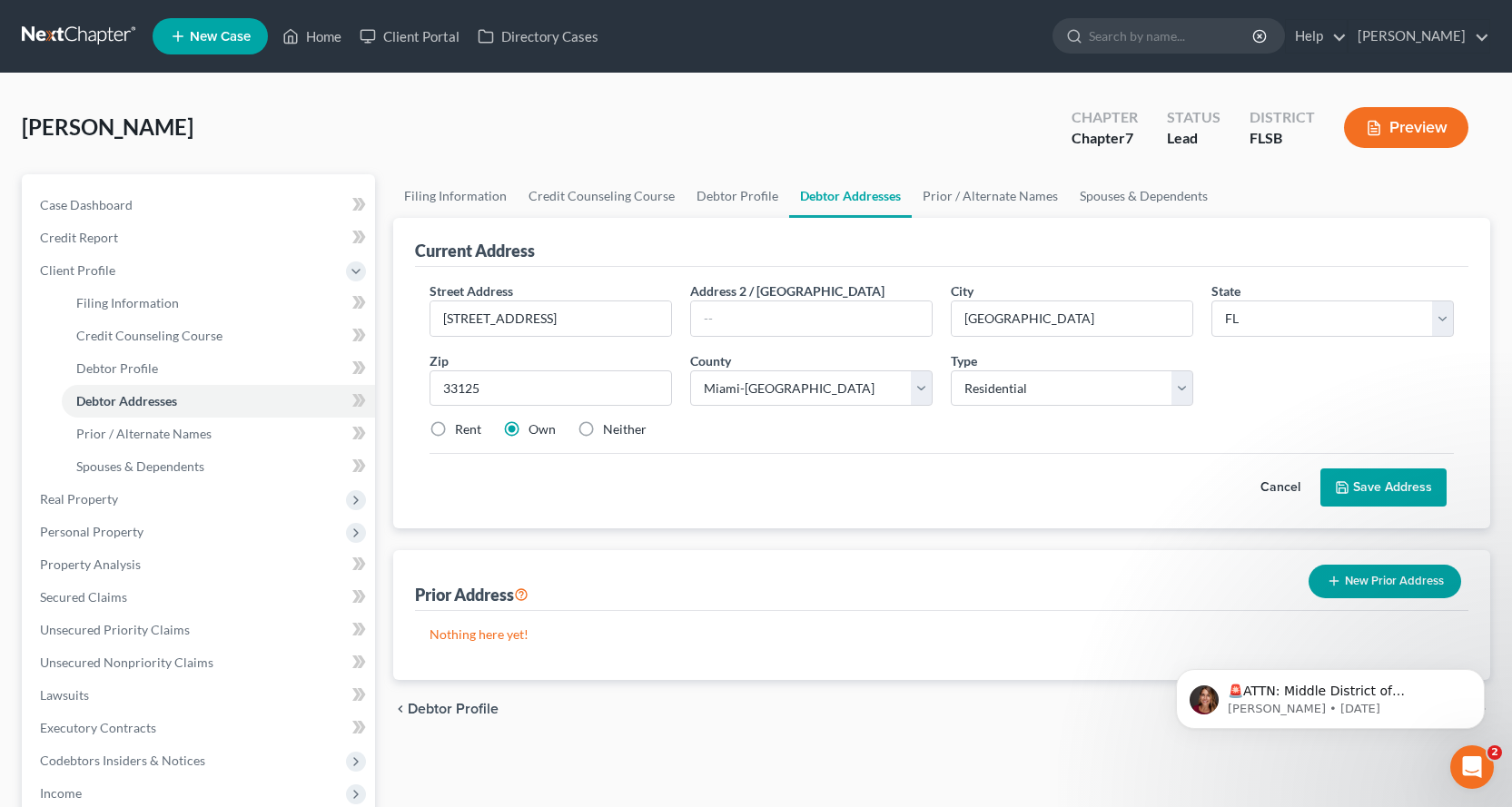
click at [455, 433] on label "Rent" at bounding box center [467, 430] width 26 height 18
click at [462, 433] on input "Rent" at bounding box center [467, 426] width 12 height 12
radio input "true"
click at [1359, 490] on button "Save Address" at bounding box center [1383, 487] width 127 height 38
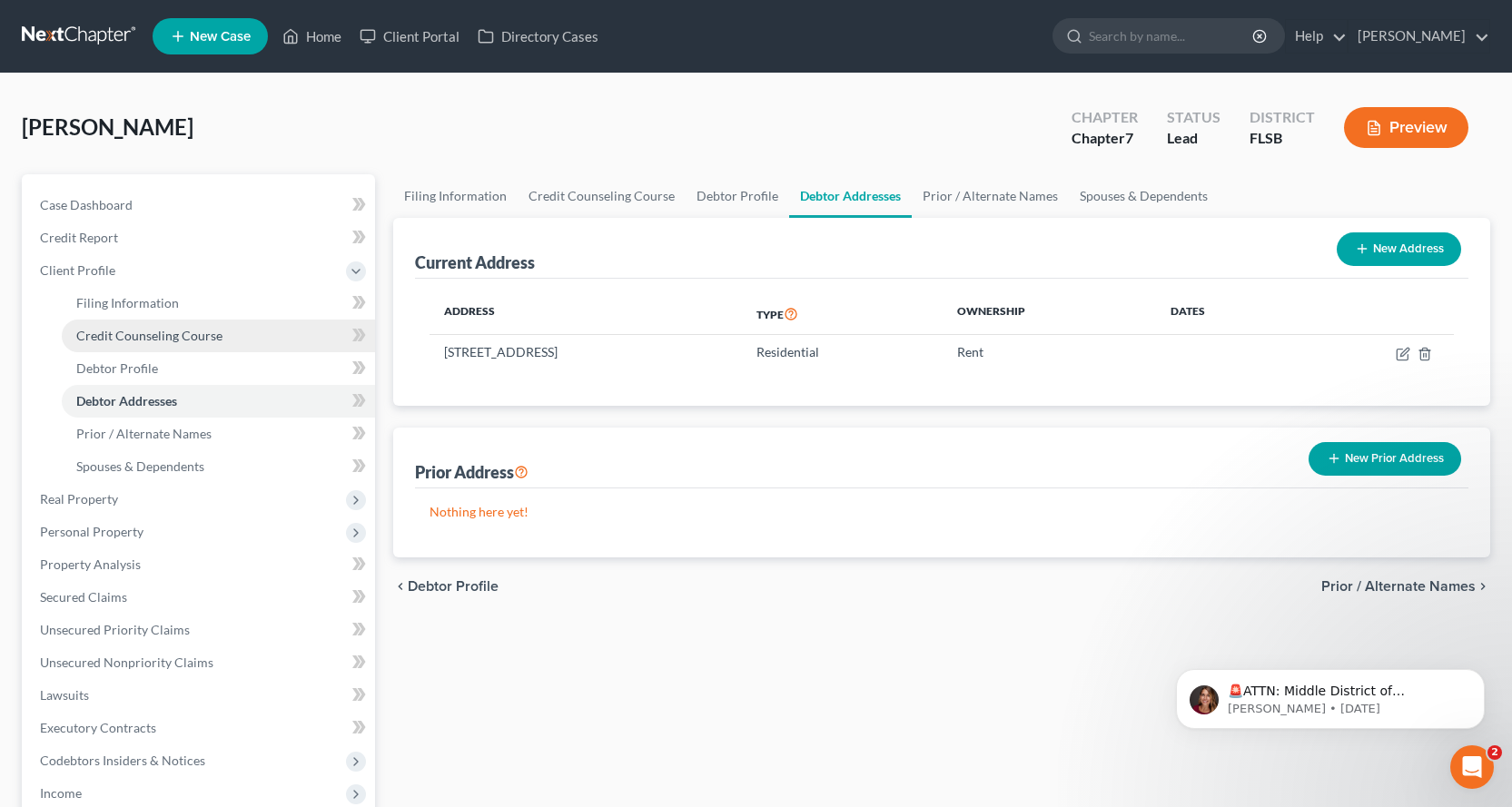
click at [199, 332] on span "Credit Counseling Course" at bounding box center [149, 335] width 146 height 15
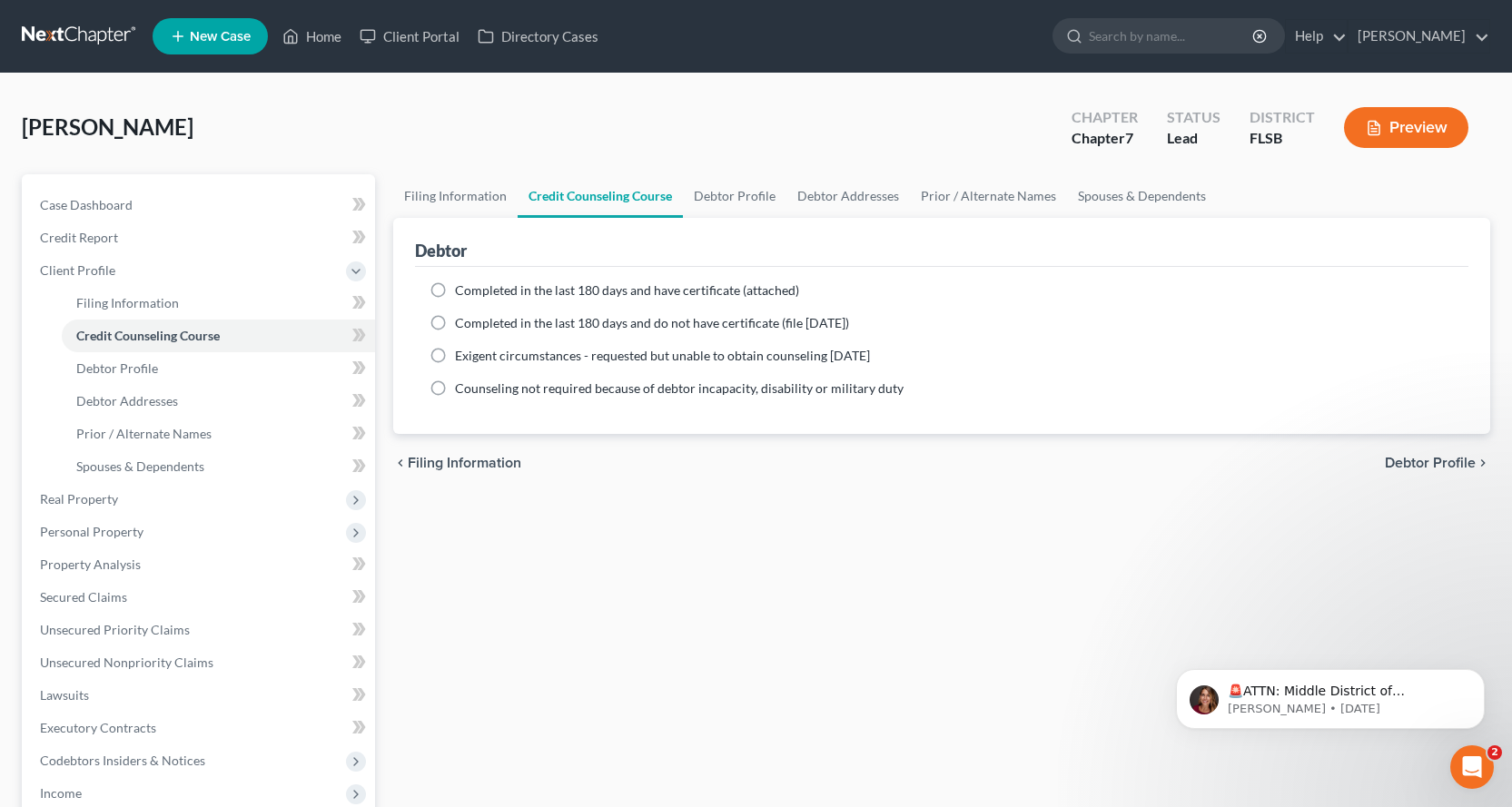
click at [455, 291] on label "Completed in the last 180 days and have certificate (attached)" at bounding box center [627, 291] width 344 height 18
click at [462, 291] on input "Completed in the last 180 days and have certificate (attached)" at bounding box center [467, 287] width 12 height 12
radio input "true"
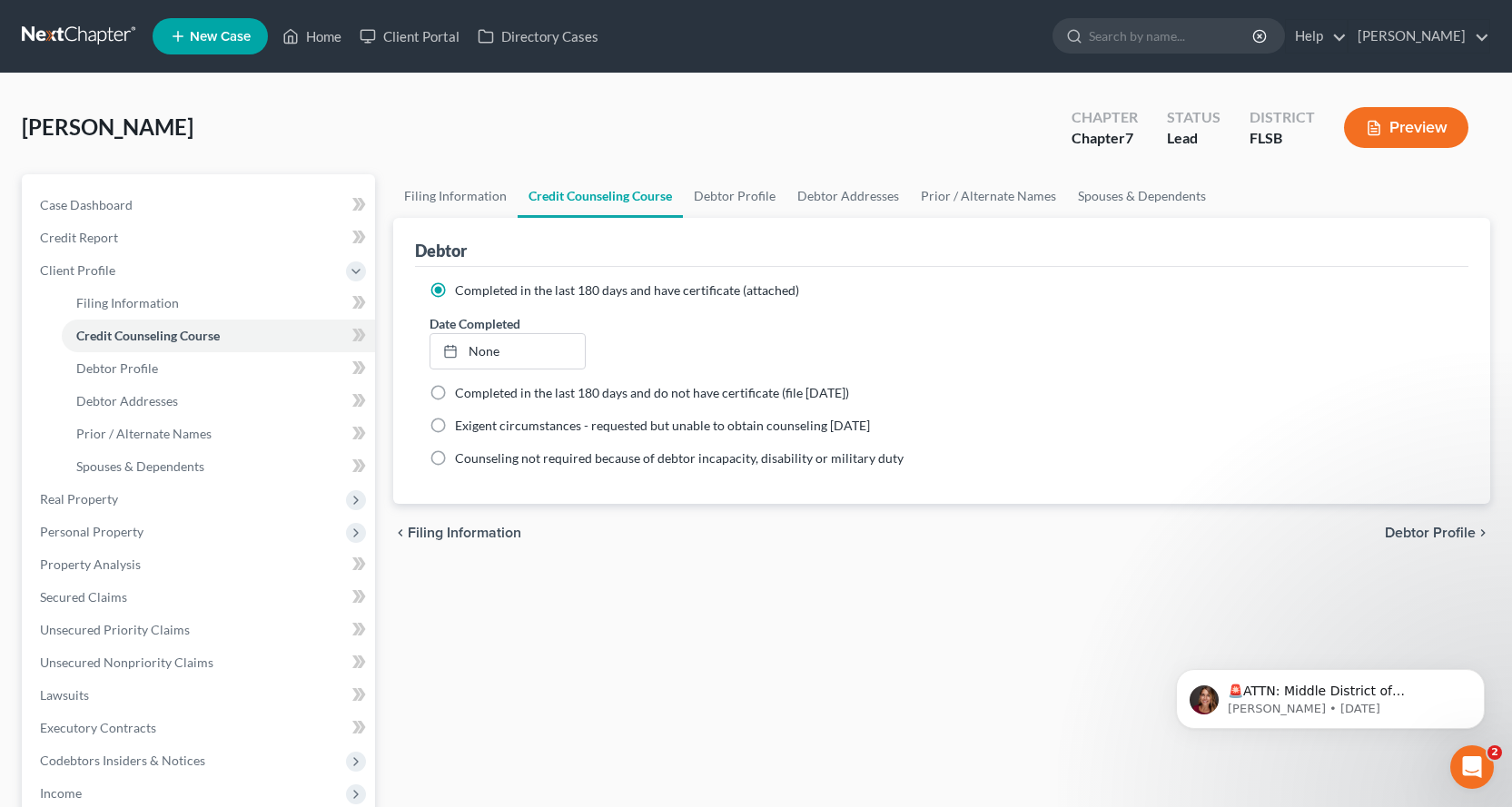
click at [455, 291] on label "Completed in the last 180 days and have certificate (attached)" at bounding box center [627, 291] width 344 height 18
click at [462, 291] on input "Completed in the last 180 days and have certificate (attached)" at bounding box center [467, 287] width 12 height 12
click at [455, 289] on label "Completed in the last 180 days and have certificate (attached)" at bounding box center [627, 291] width 344 height 18
click at [462, 289] on input "Completed in the last 180 days and have certificate (attached)" at bounding box center [467, 287] width 12 height 12
click at [183, 472] on span "Spouses & Dependents" at bounding box center [140, 465] width 128 height 15
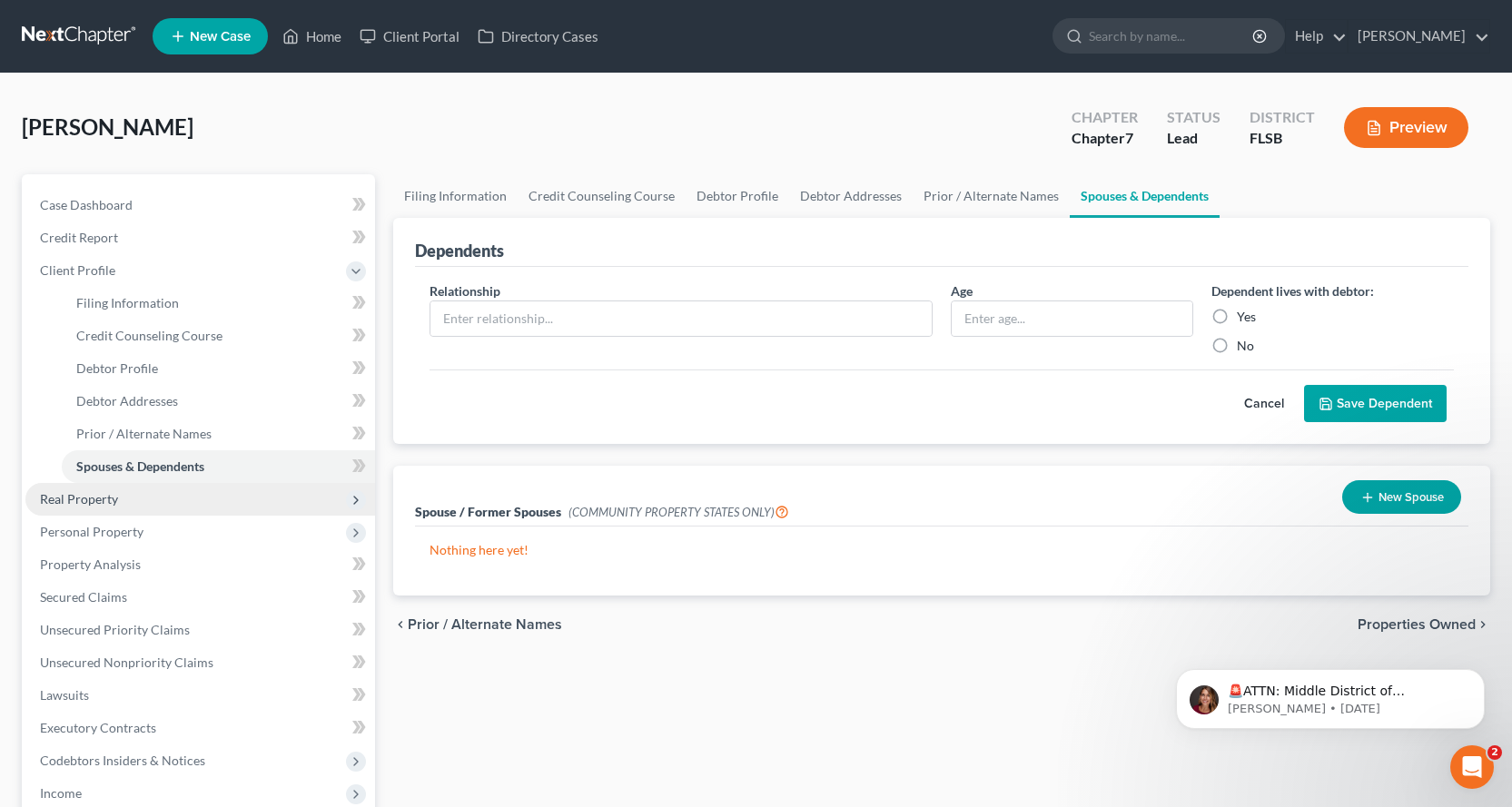
click at [160, 504] on span "Real Property" at bounding box center [200, 499] width 350 height 33
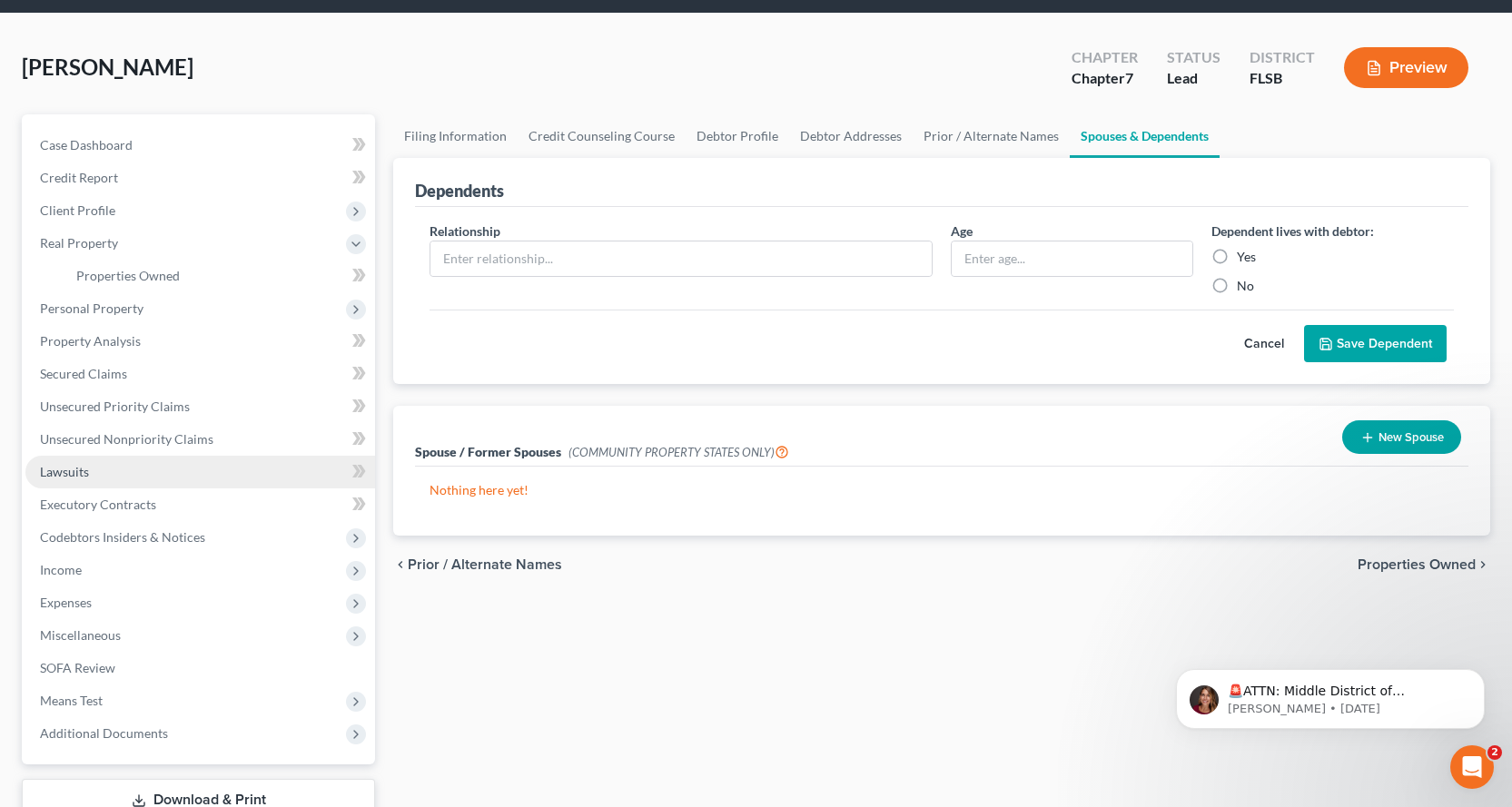
scroll to position [91, 0]
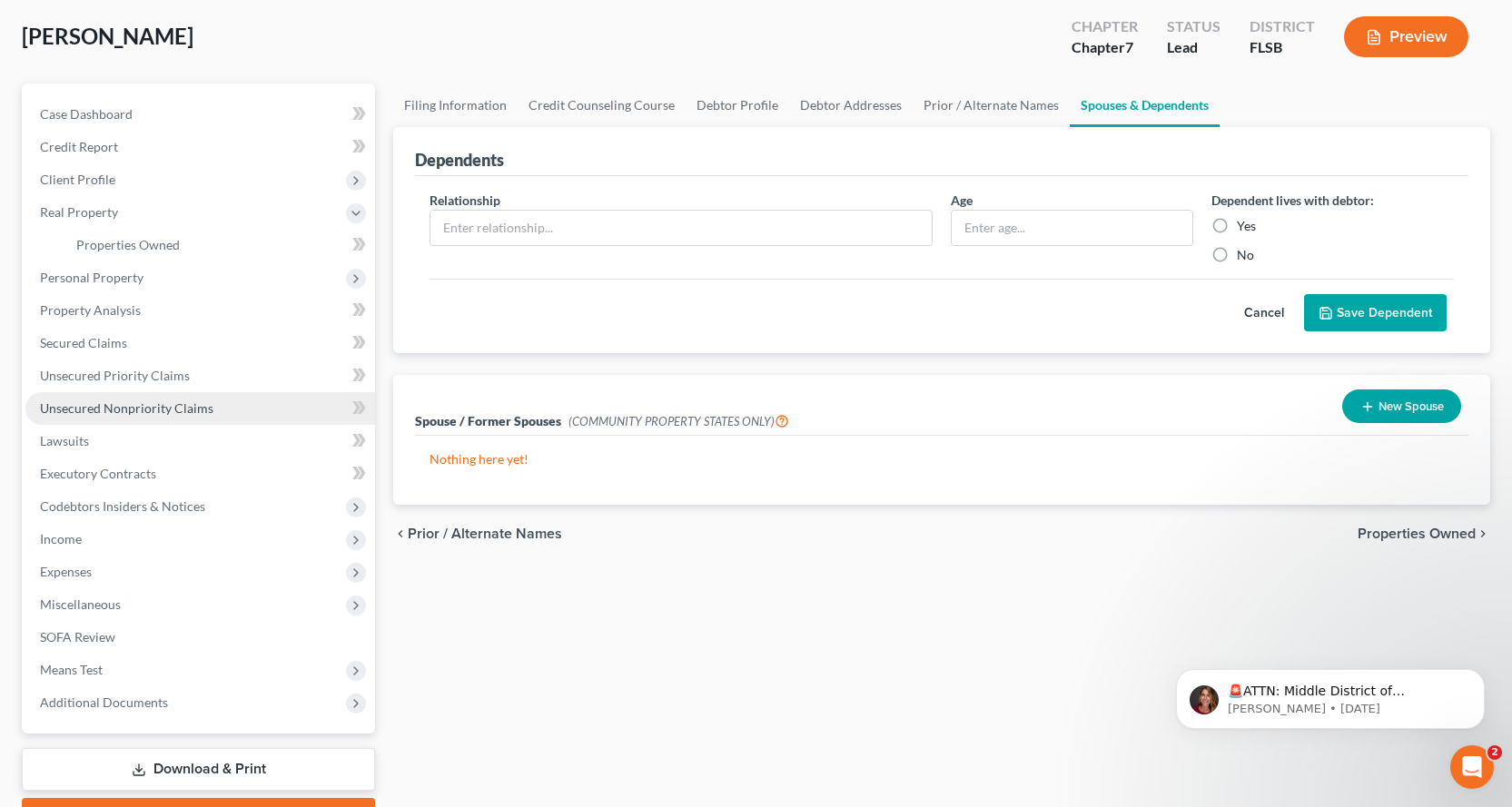
click at [145, 409] on span "Unsecured Nonpriority Claims" at bounding box center [127, 408] width 173 height 15
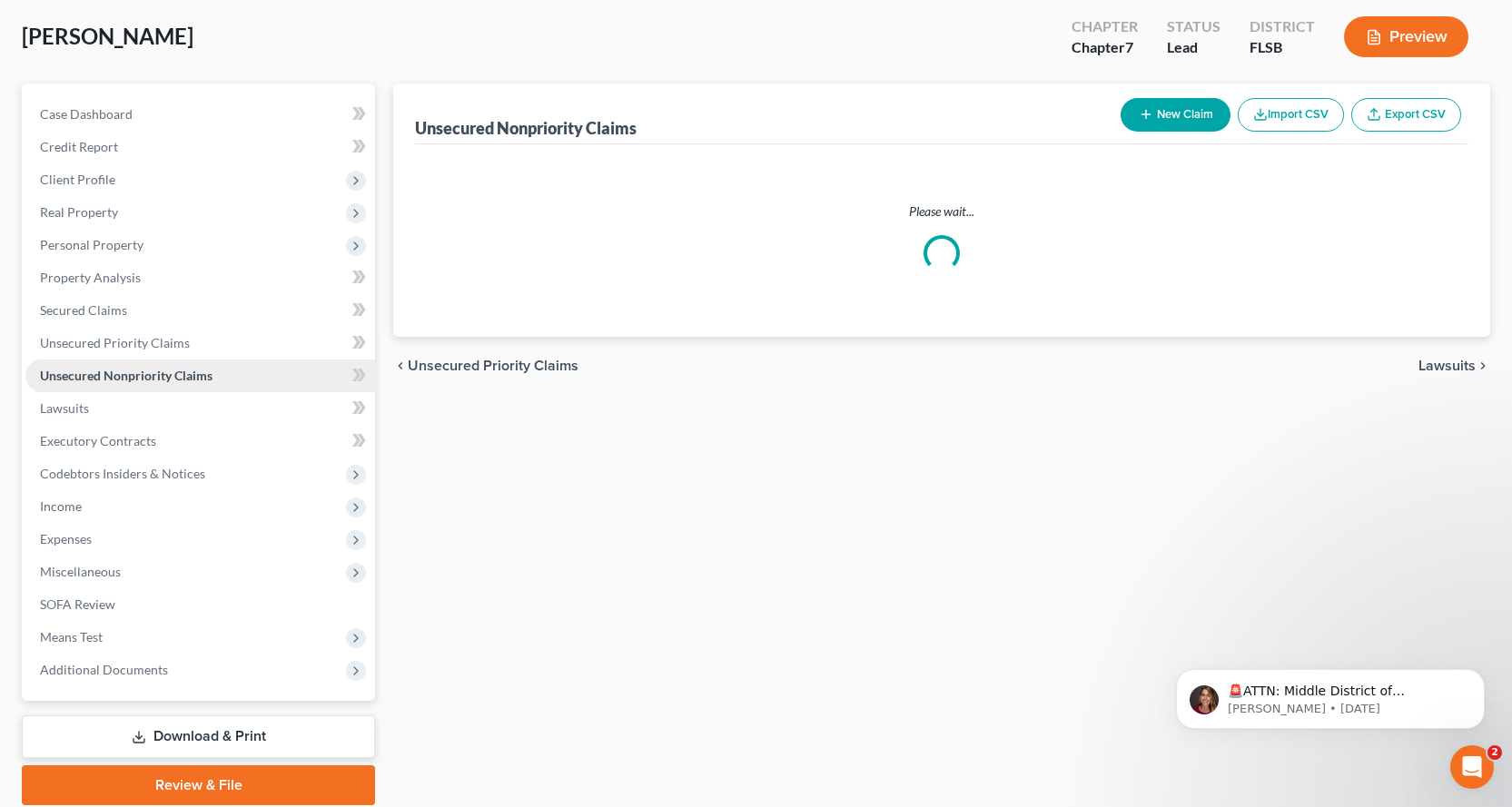
click at [145, 393] on link "Unsecured Nonpriority Claims" at bounding box center [200, 376] width 350 height 33
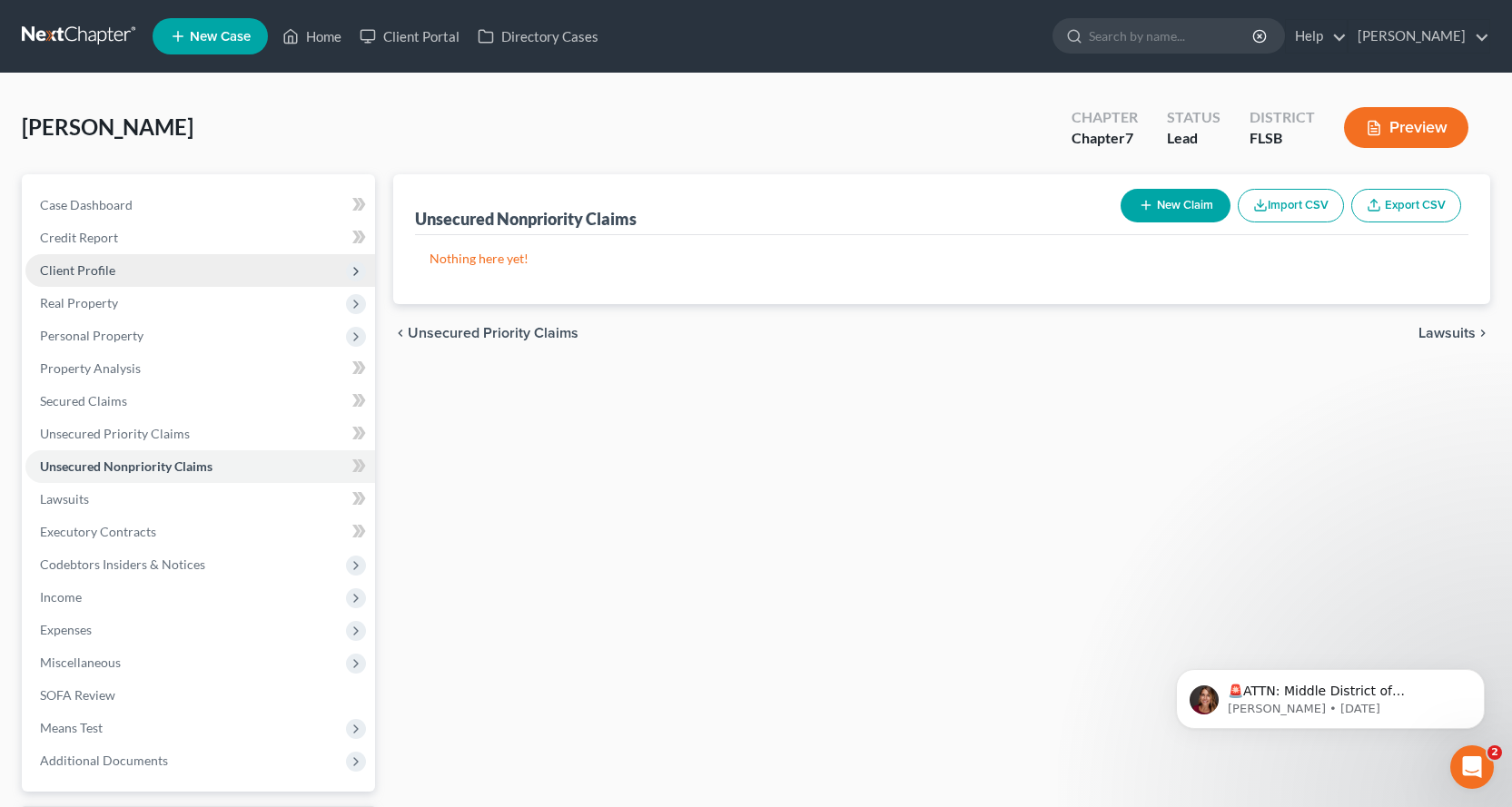
click at [156, 274] on span "Client Profile" at bounding box center [200, 271] width 350 height 33
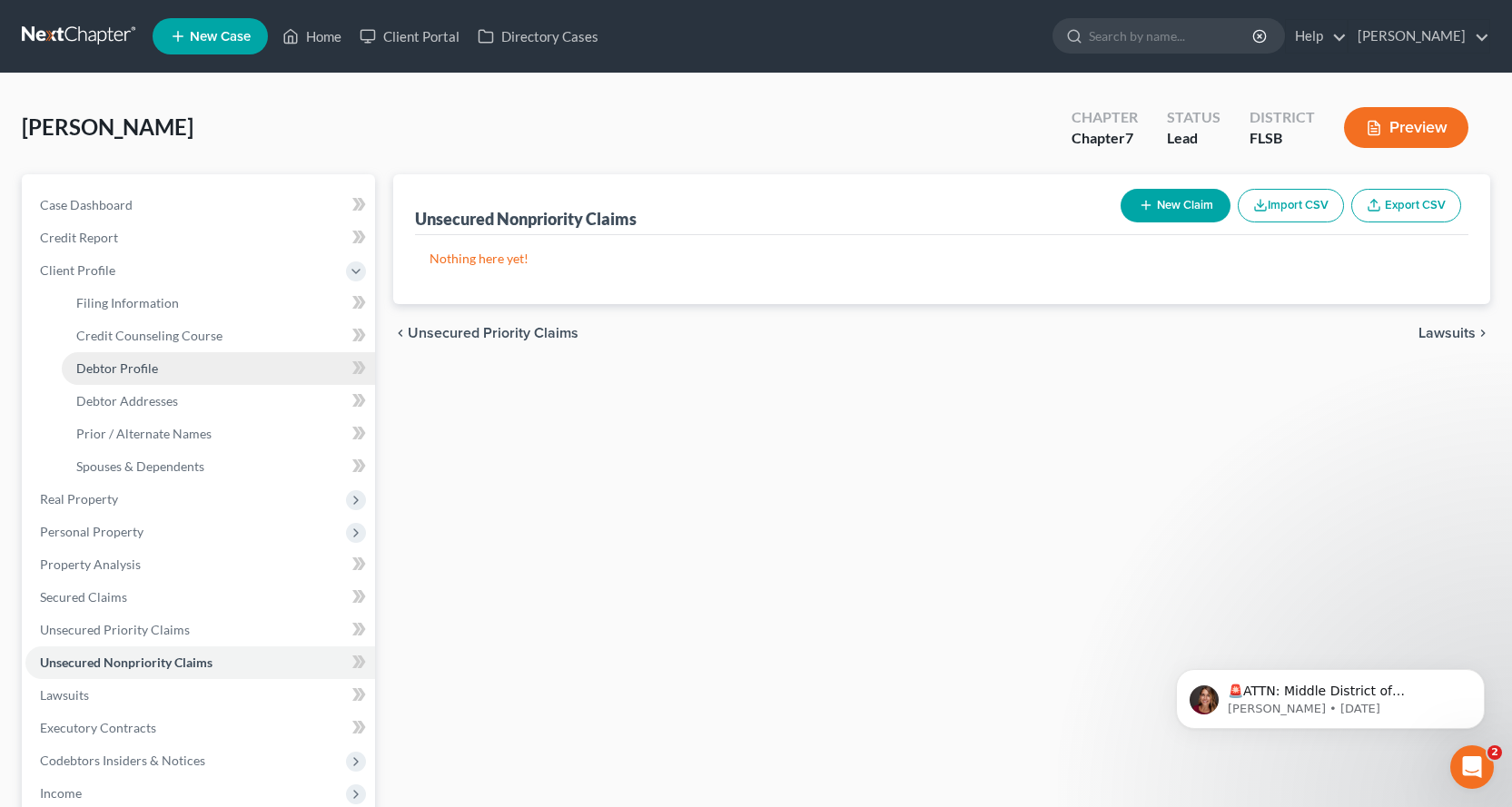
click at [156, 371] on link "Debtor Profile" at bounding box center [219, 369] width 313 height 33
select select "0"
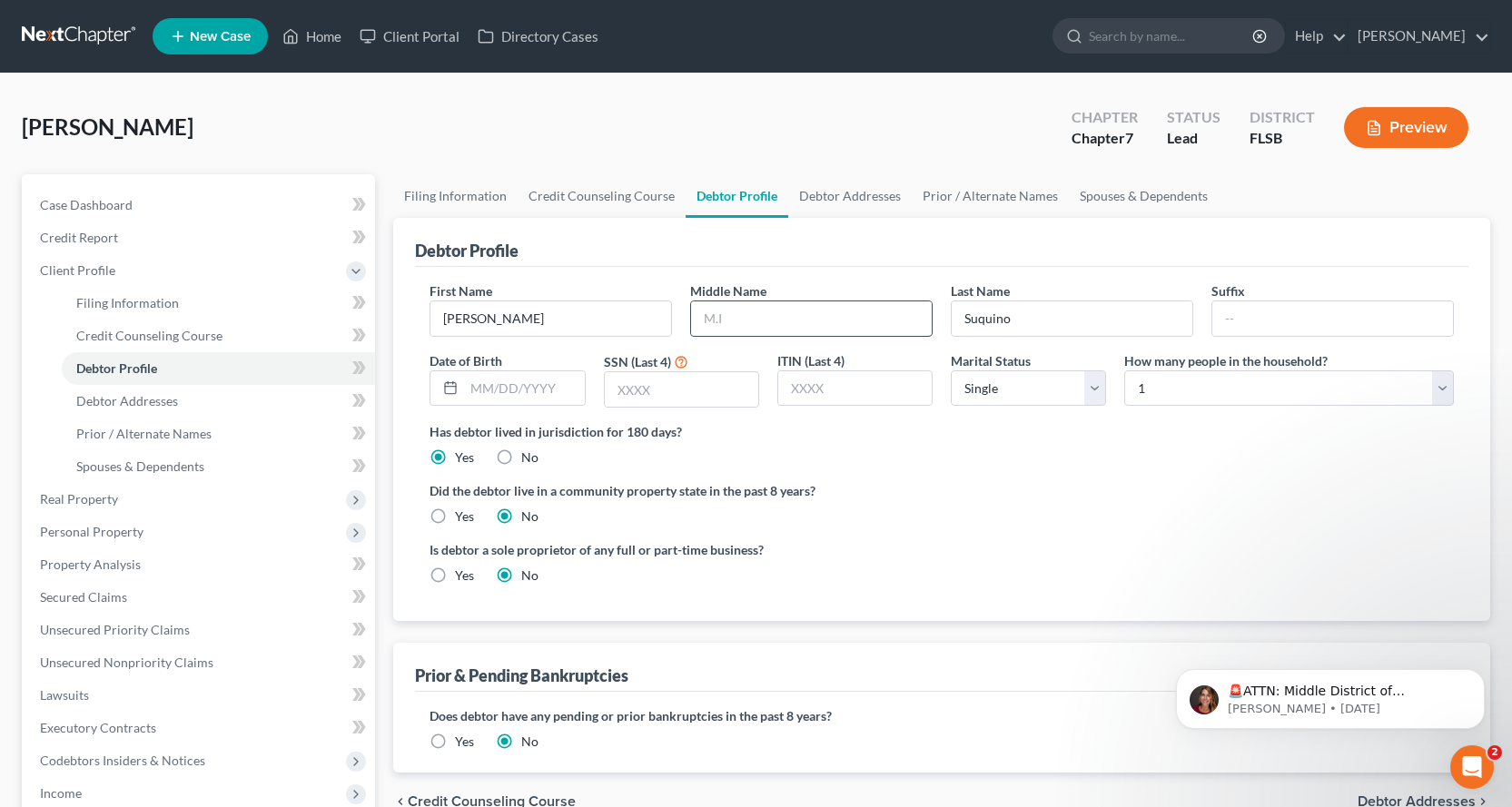
click at [737, 312] on input "text" at bounding box center [812, 319] width 240 height 35
type input "[PERSON_NAME]"
click at [669, 397] on input "text" at bounding box center [681, 390] width 153 height 35
type input "4004"
click at [1092, 390] on select "Select Single Married Separated Divorced Widowed" at bounding box center [1028, 389] width 155 height 36
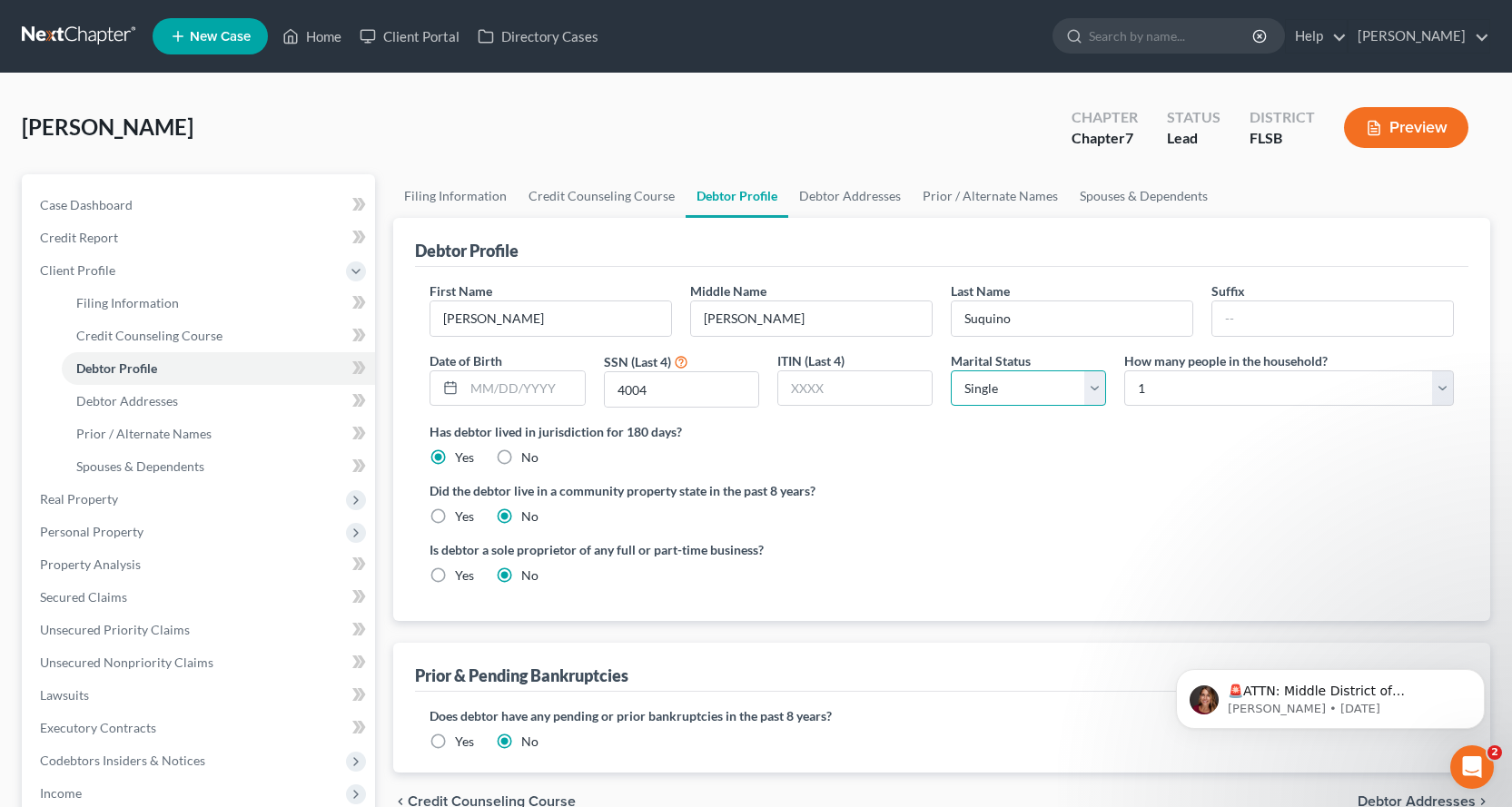
select select "3"
click at [951, 371] on select "Select Single Married Separated Divorced Widowed" at bounding box center [1028, 389] width 155 height 36
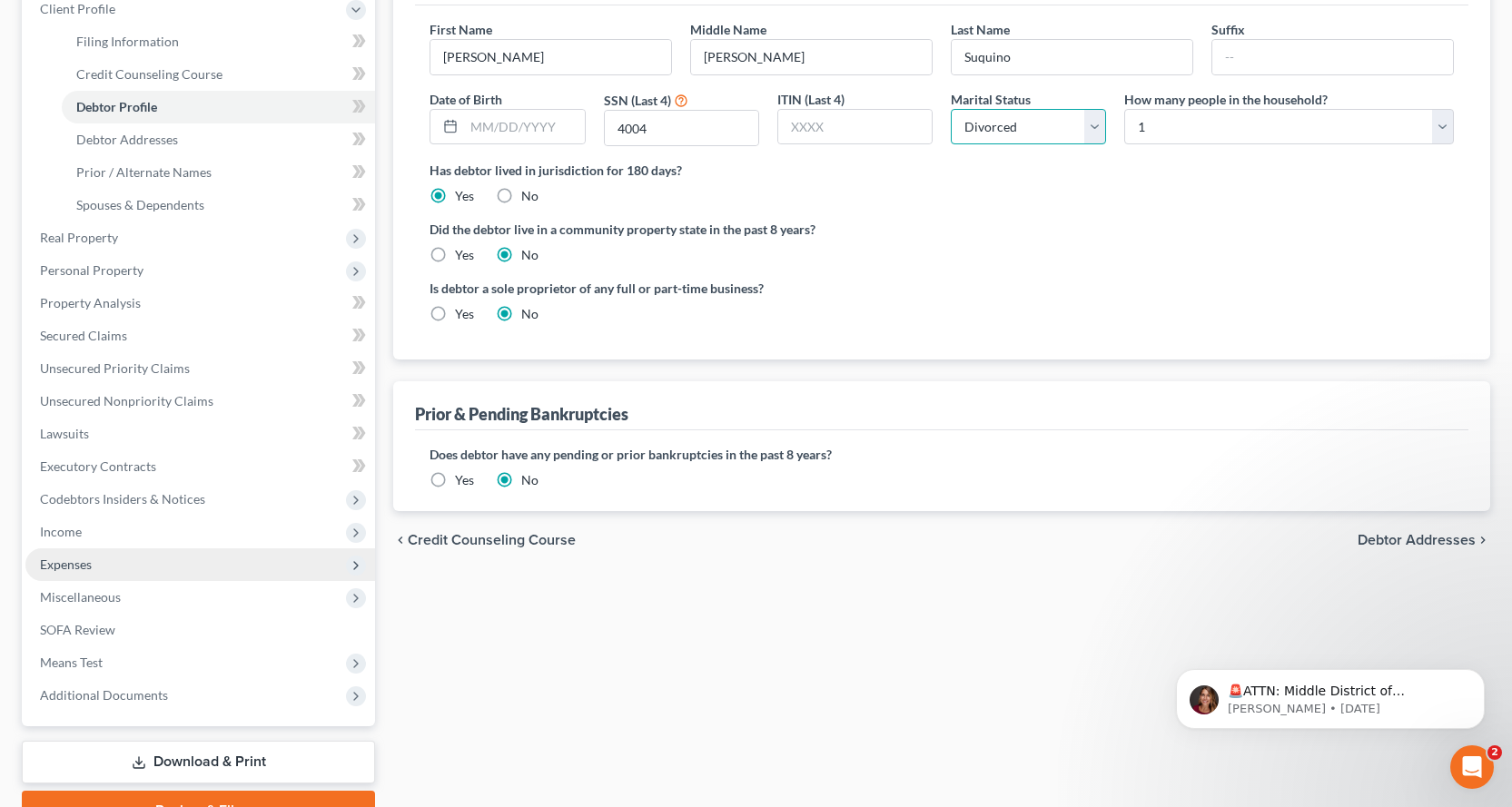
scroll to position [272, 0]
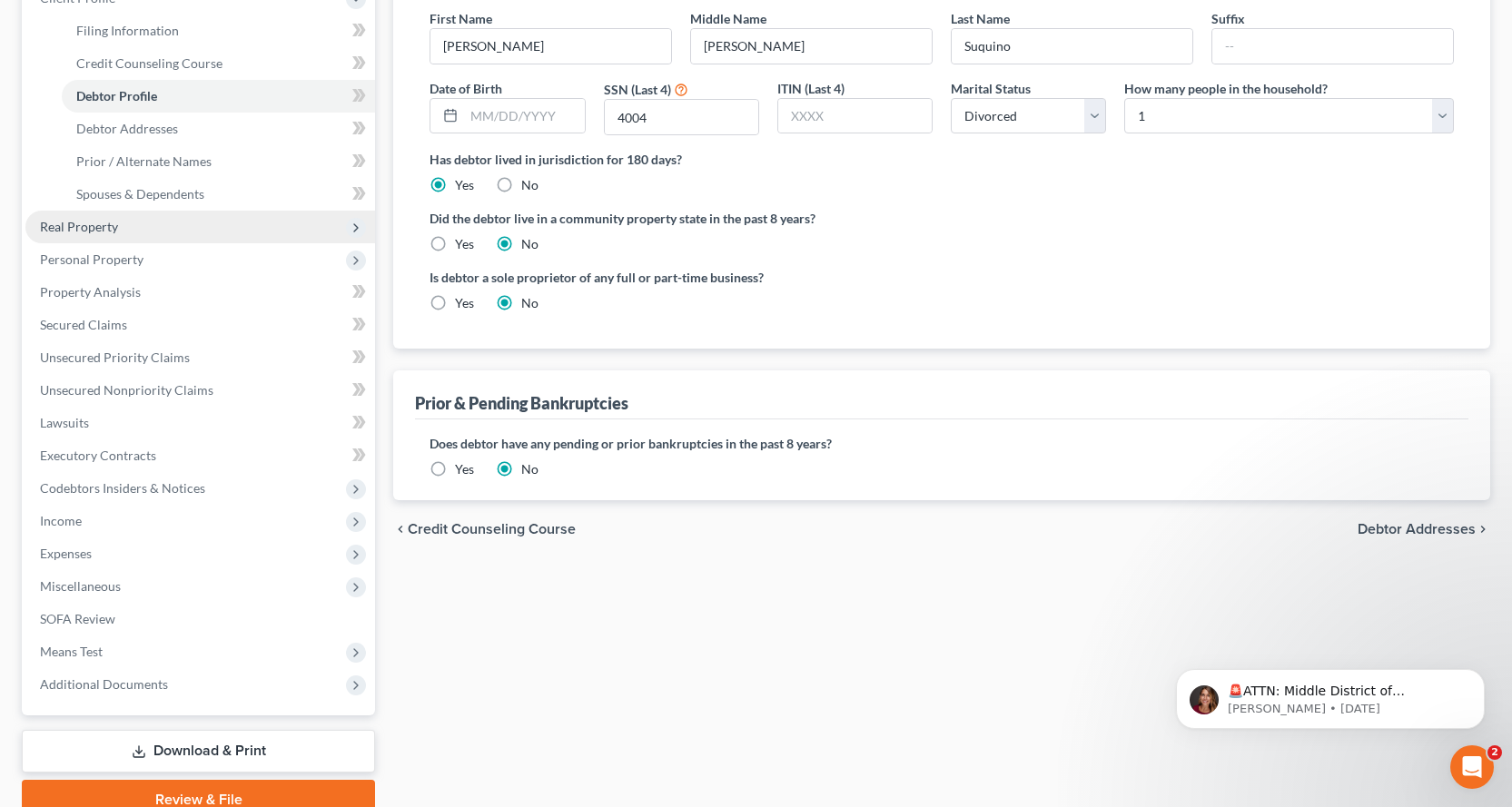
click at [107, 233] on span "Real Property" at bounding box center [79, 226] width 78 height 15
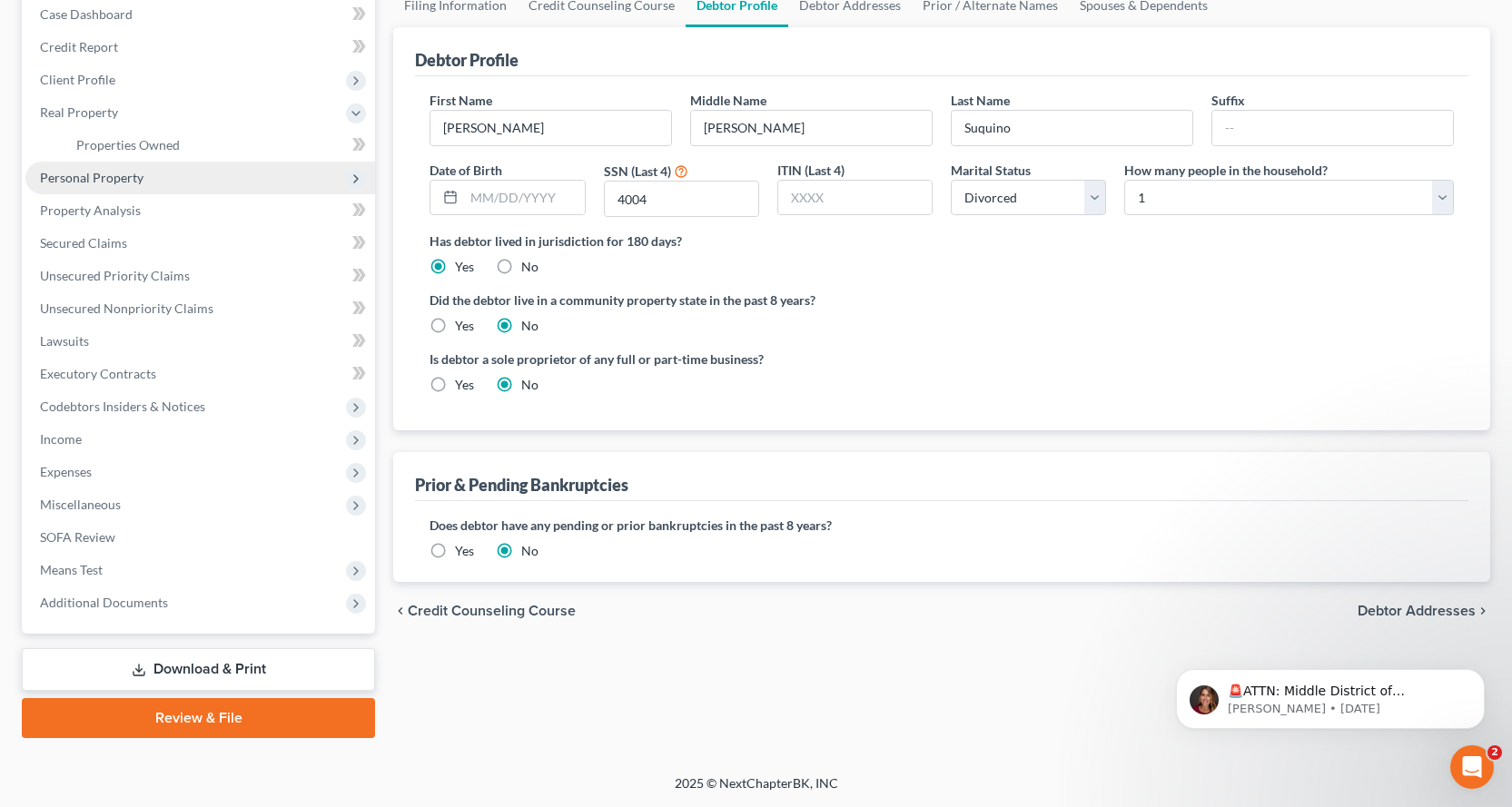
scroll to position [190, 0]
click at [131, 179] on span "Personal Property" at bounding box center [92, 177] width 104 height 15
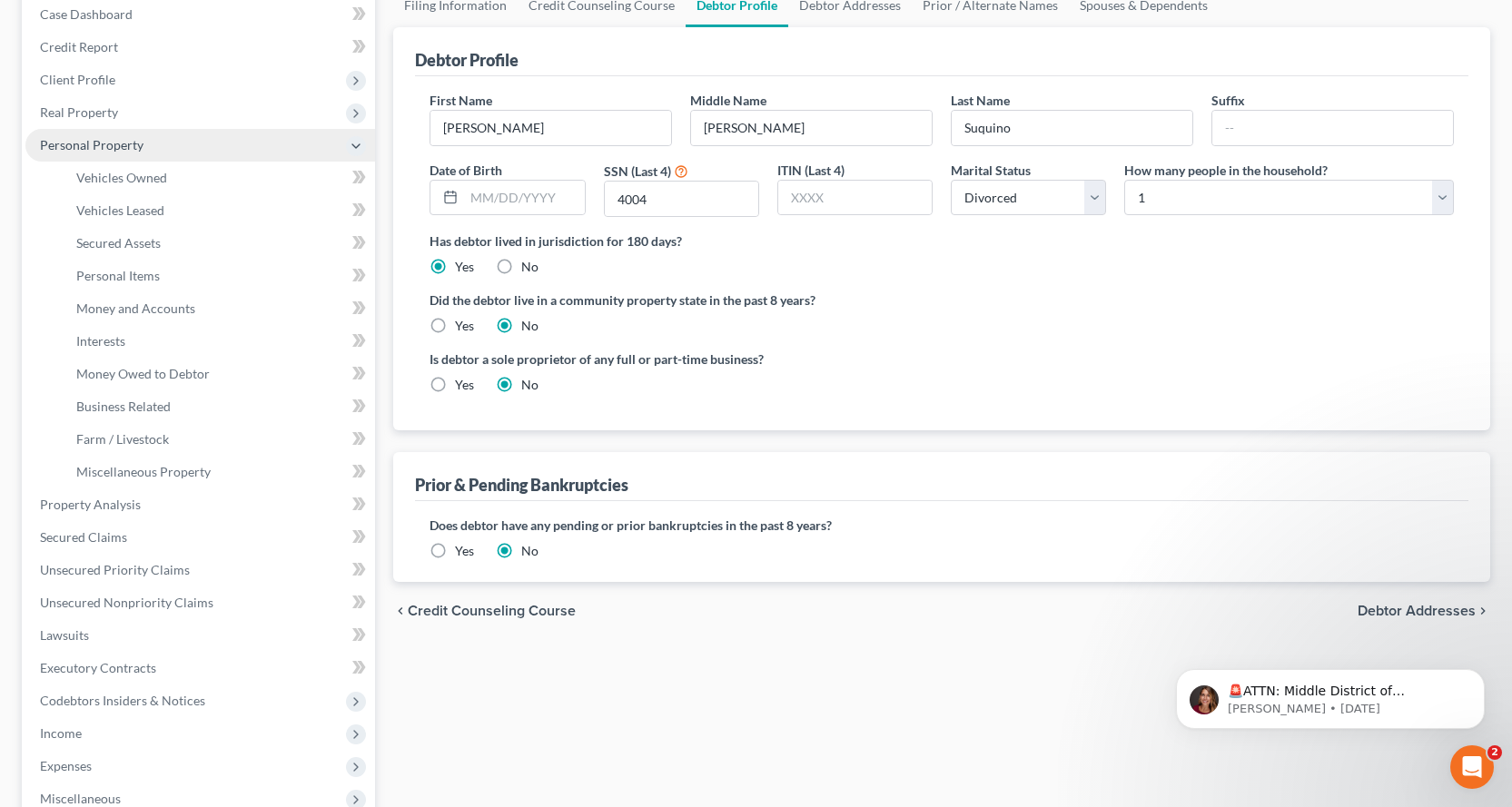
scroll to position [272, 0]
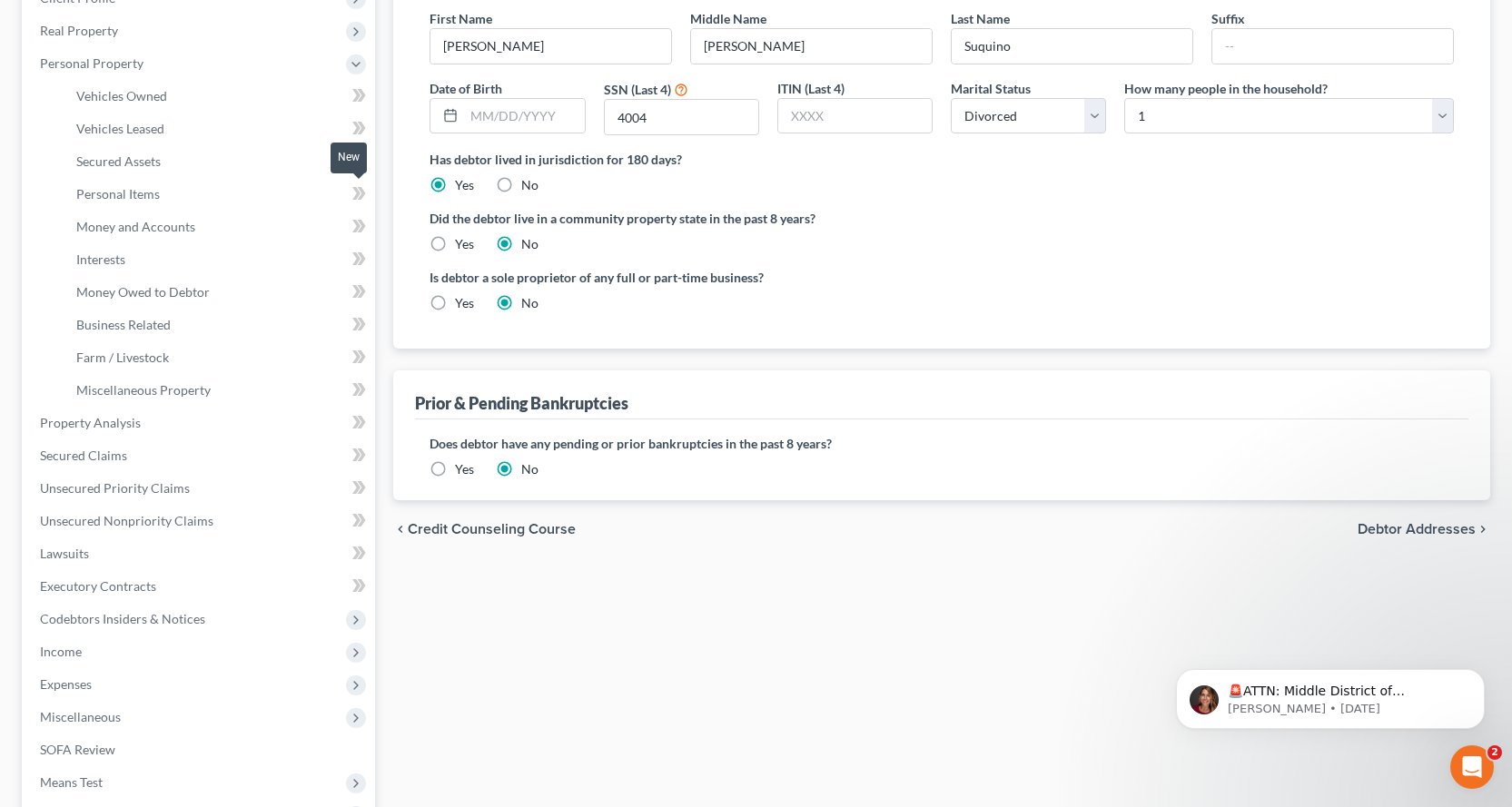
click at [348, 192] on span at bounding box center [359, 196] width 32 height 27
click at [179, 305] on link "Money Owed to Debtor" at bounding box center [219, 292] width 313 height 33
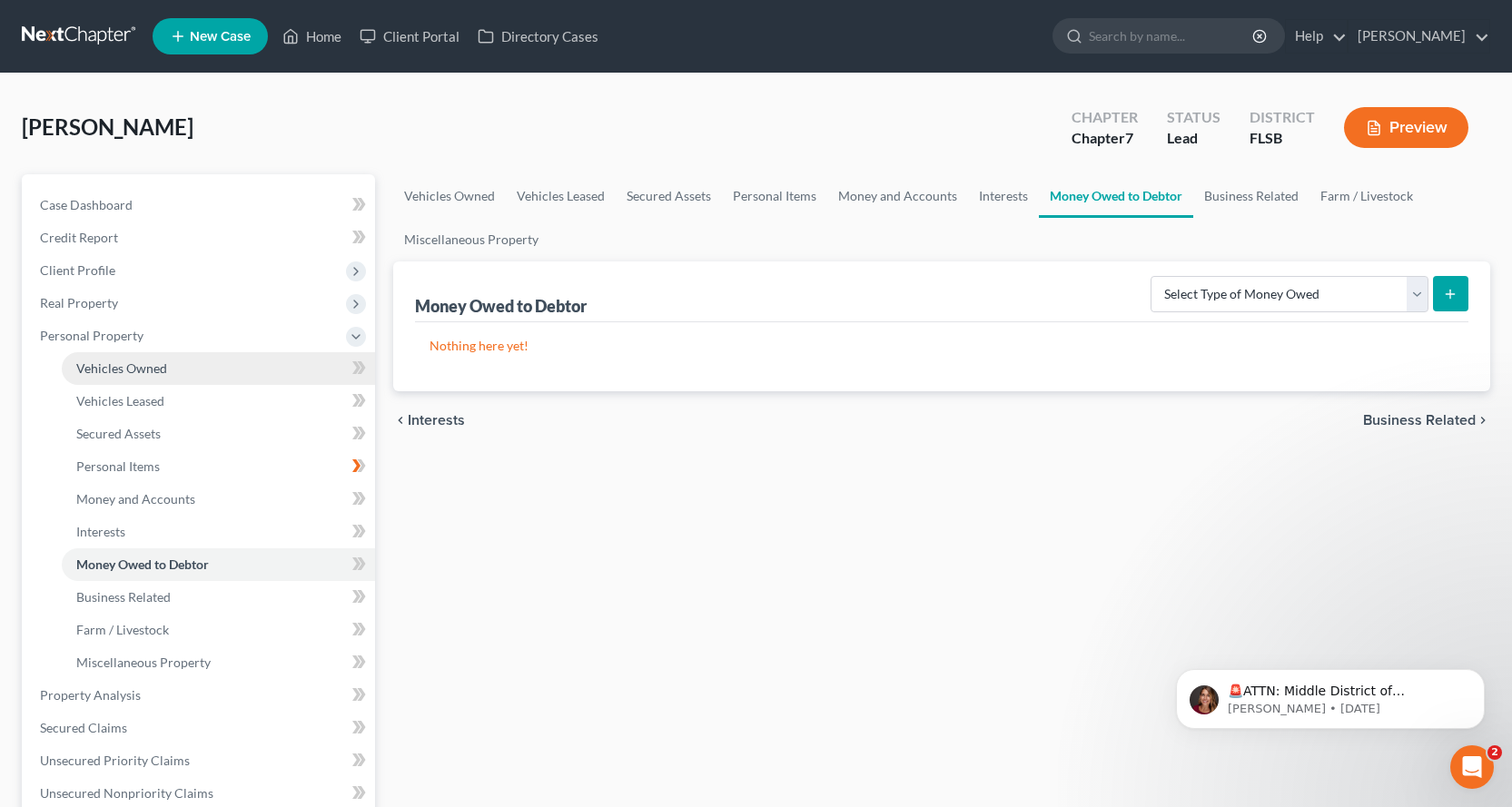
click at [182, 373] on link "Vehicles Owned" at bounding box center [219, 369] width 313 height 33
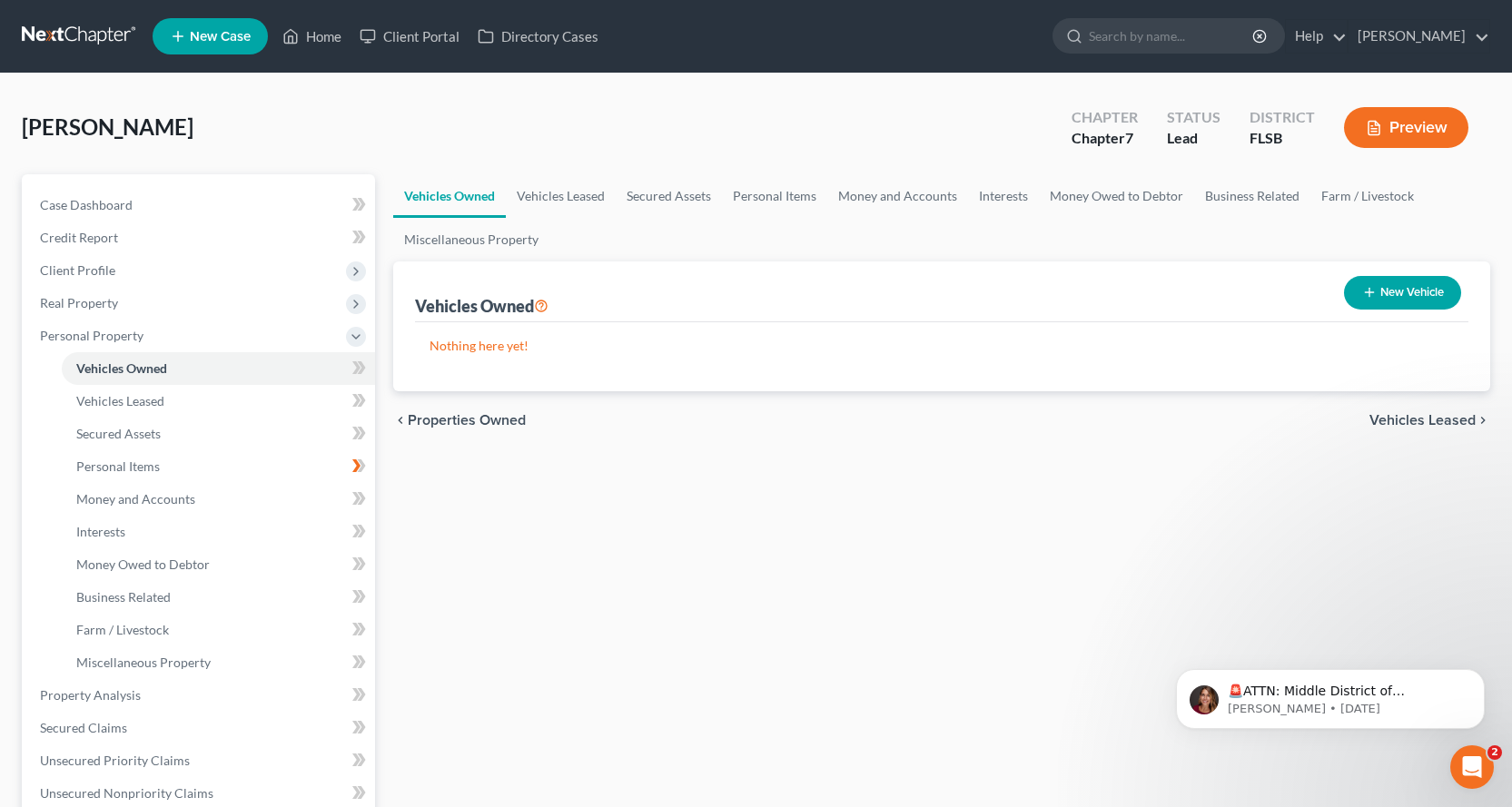
click at [1362, 285] on icon "button" at bounding box center [1369, 292] width 15 height 15
select select "0"
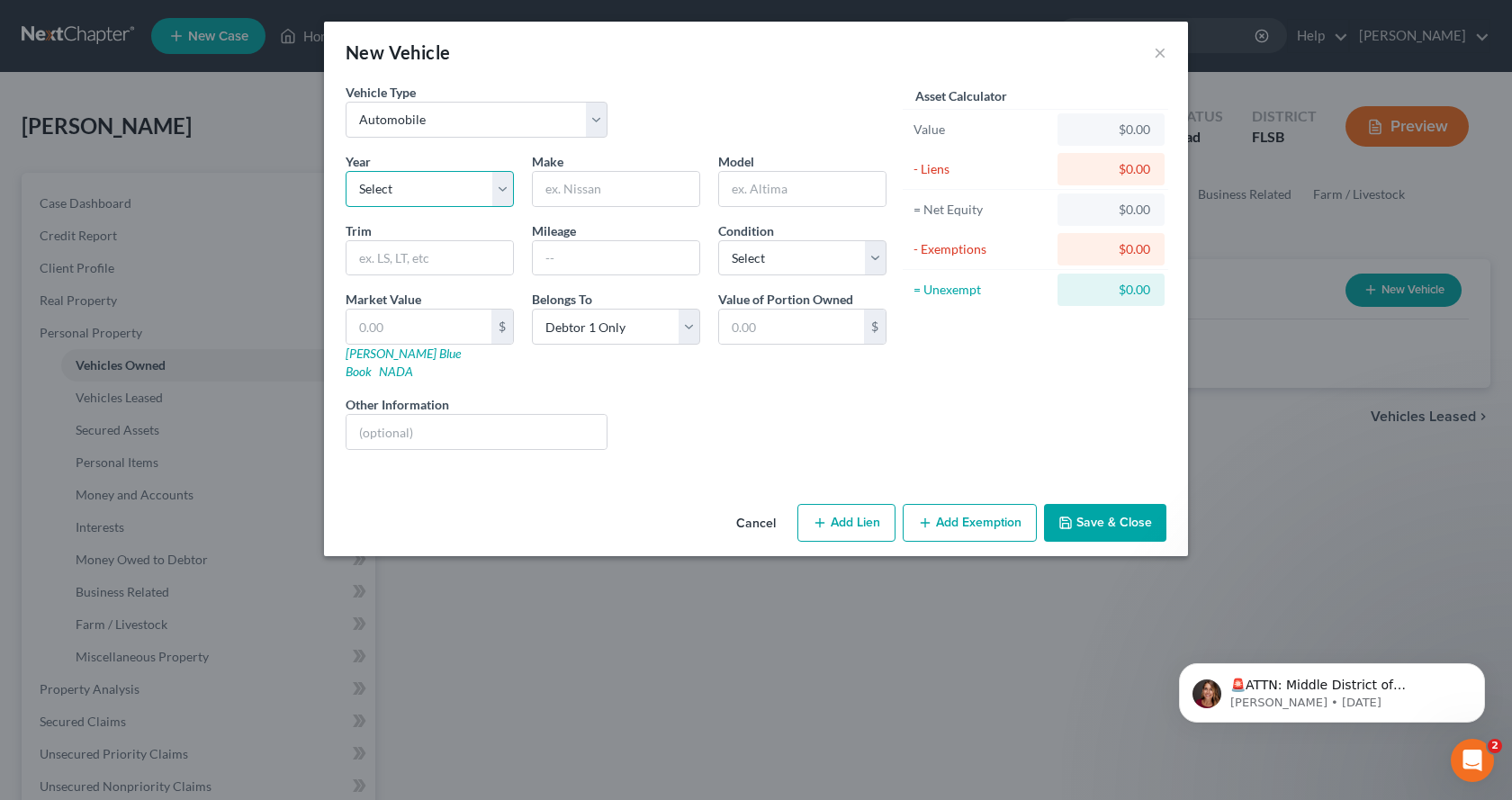
click at [503, 192] on select "Select 2026 2025 2024 2023 2022 2021 2020 2019 2018 2017 2016 2015 2014 2013 20…" at bounding box center [430, 189] width 168 height 36
select select "1"
click at [346, 171] on select "Select 2026 2025 2024 2023 2022 2021 2020 2019 2018 2017 2016 2015 2014 2013 20…" at bounding box center [430, 189] width 168 height 36
click at [633, 179] on input "text" at bounding box center [616, 189] width 166 height 34
type input "Toyota"
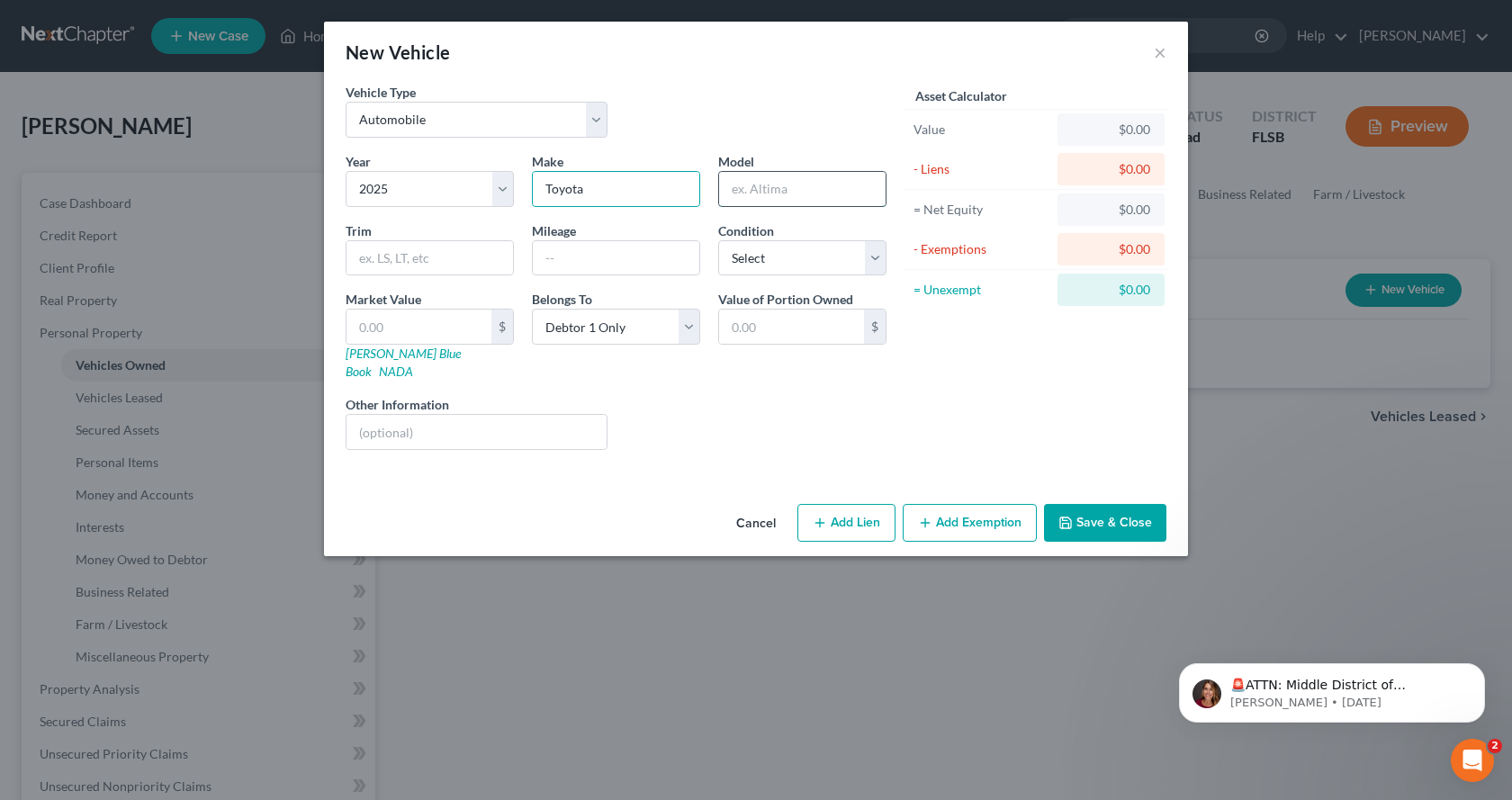
drag, startPoint x: 787, startPoint y: 187, endPoint x: 779, endPoint y: 193, distance: 10.0
click at [786, 188] on input "text" at bounding box center [802, 189] width 166 height 34
type input "Fourrunner"
click at [406, 262] on input "text" at bounding box center [430, 258] width 166 height 34
click at [878, 256] on select "Select Excellent Very Good Good Fair Poor" at bounding box center [802, 258] width 168 height 36
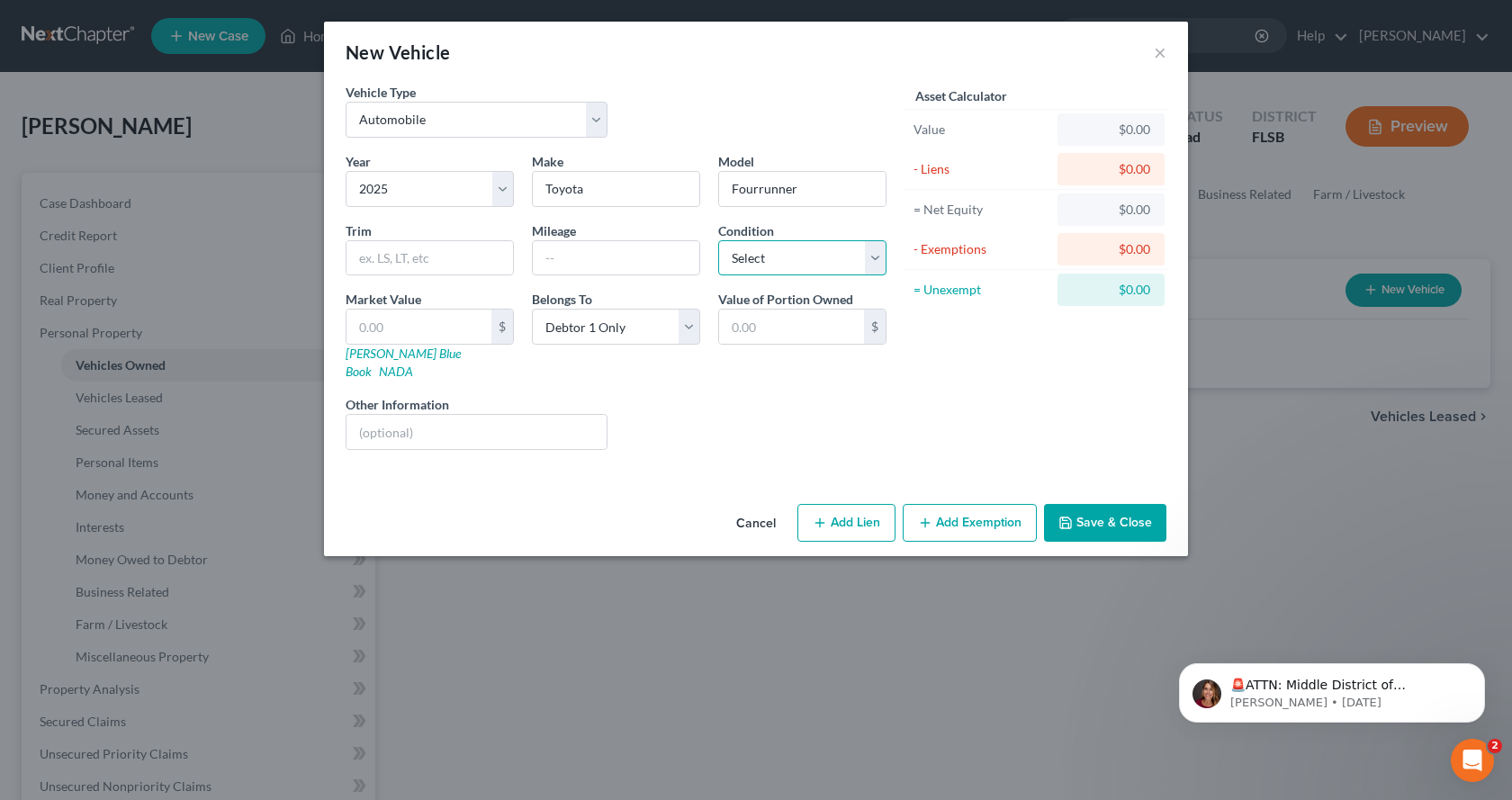
select select "2"
click at [719, 240] on select "Select Excellent Very Good Good Fair Poor" at bounding box center [802, 258] width 168 height 36
click at [1155, 54] on button "×" at bounding box center [1160, 52] width 13 height 22
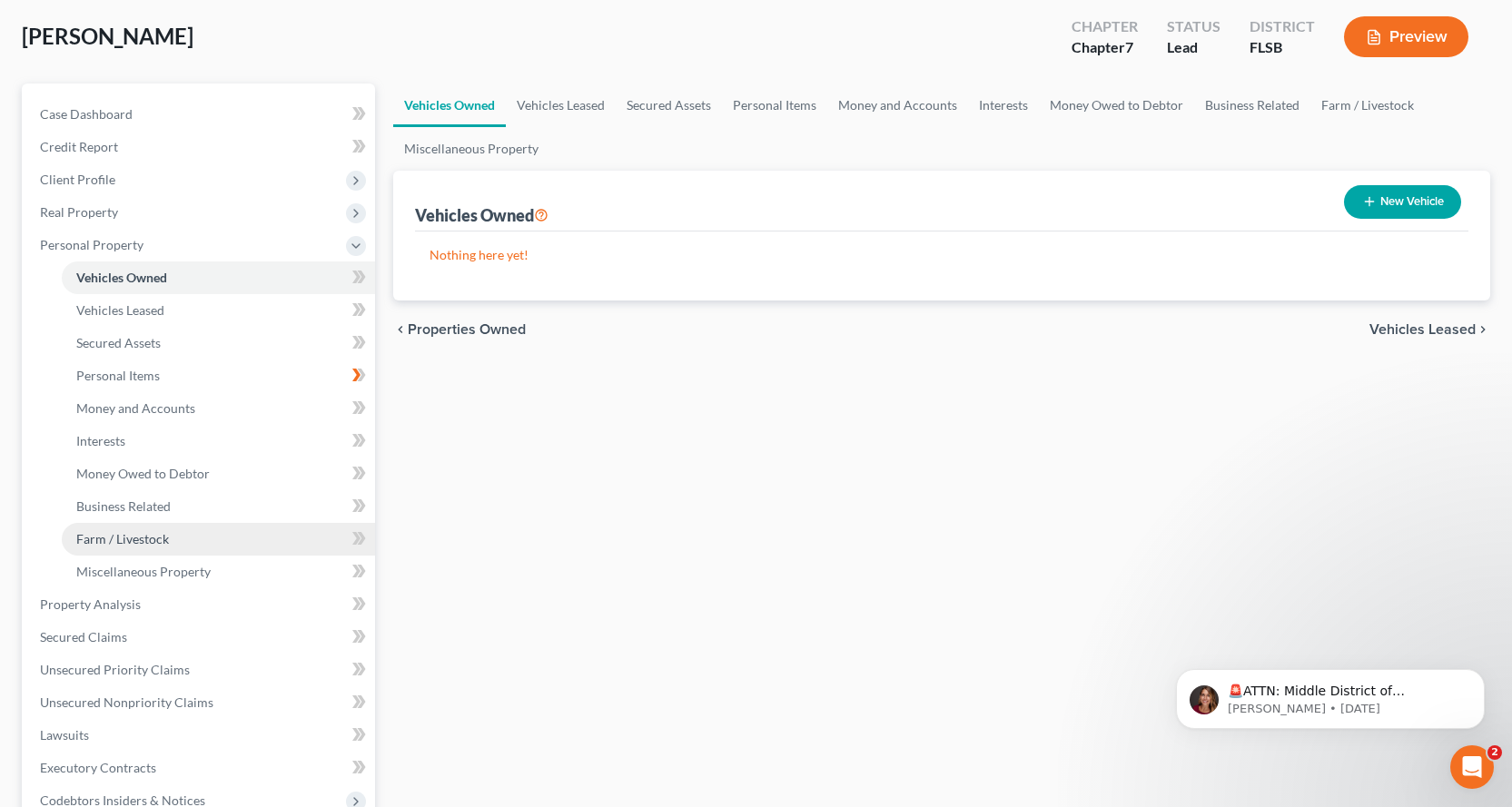
scroll to position [181, 0]
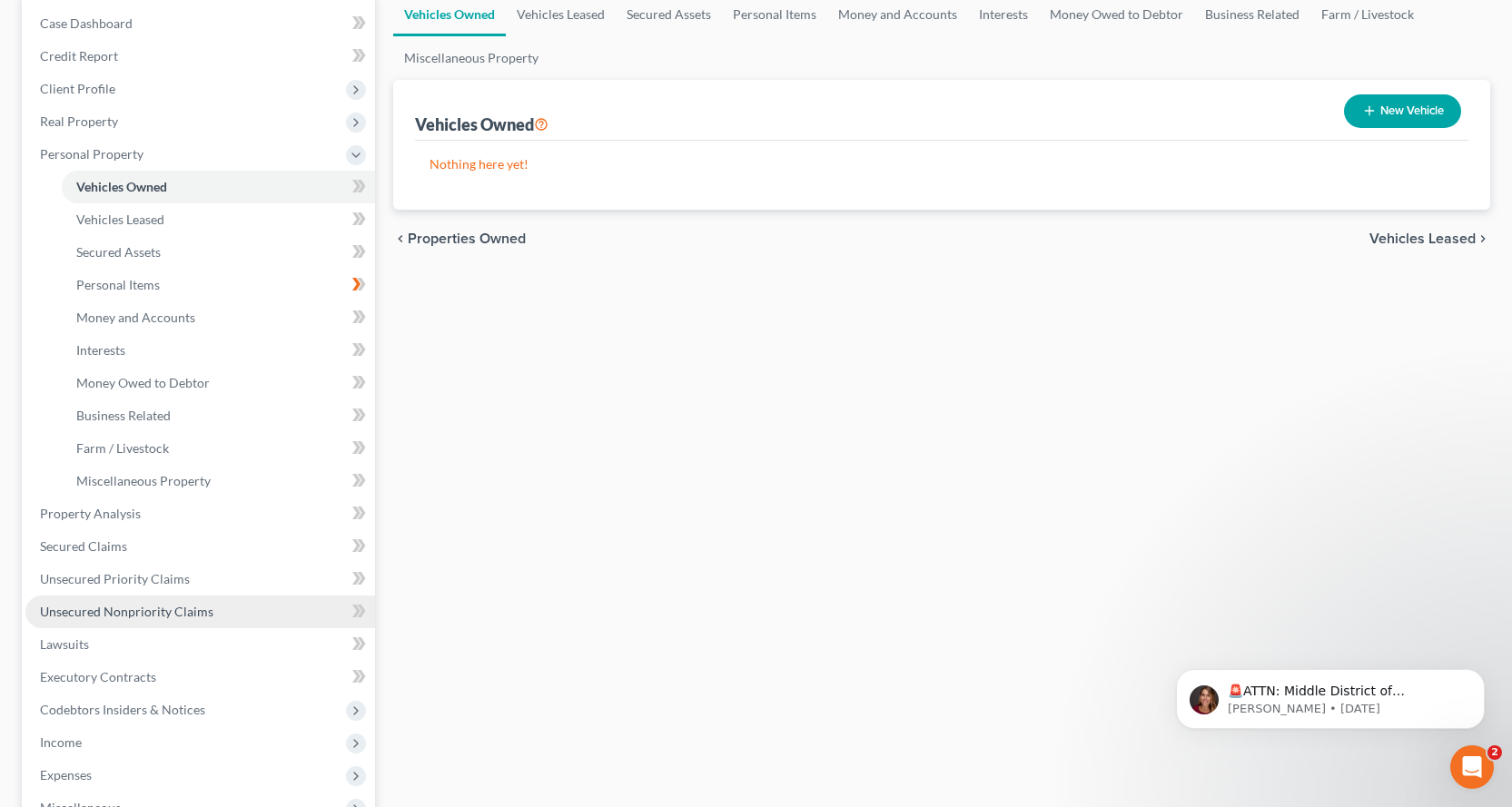
click at [169, 609] on span "Unsecured Nonpriority Claims" at bounding box center [127, 611] width 173 height 15
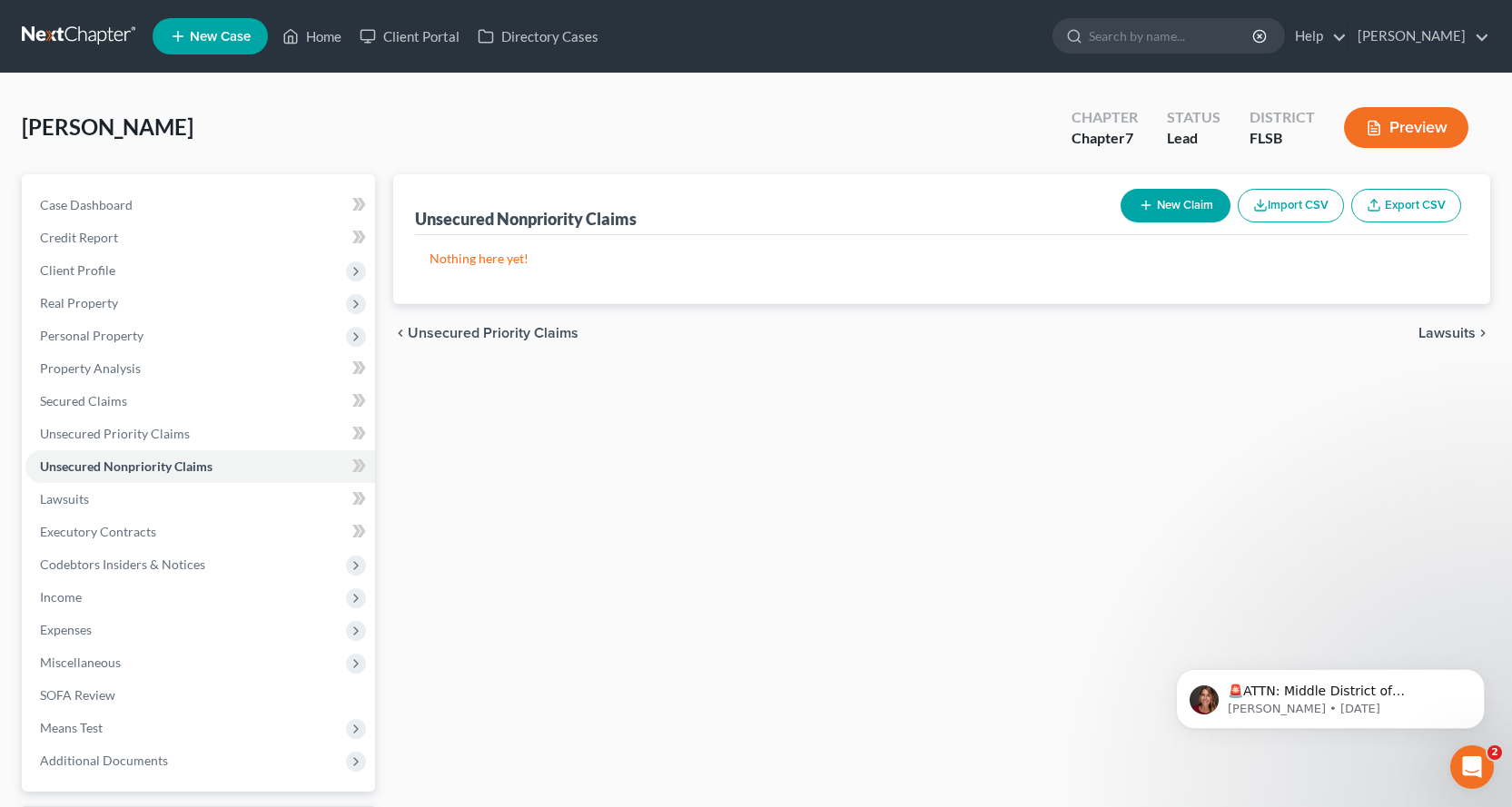
click at [1161, 214] on button "New Claim" at bounding box center [1175, 205] width 110 height 34
select select "0"
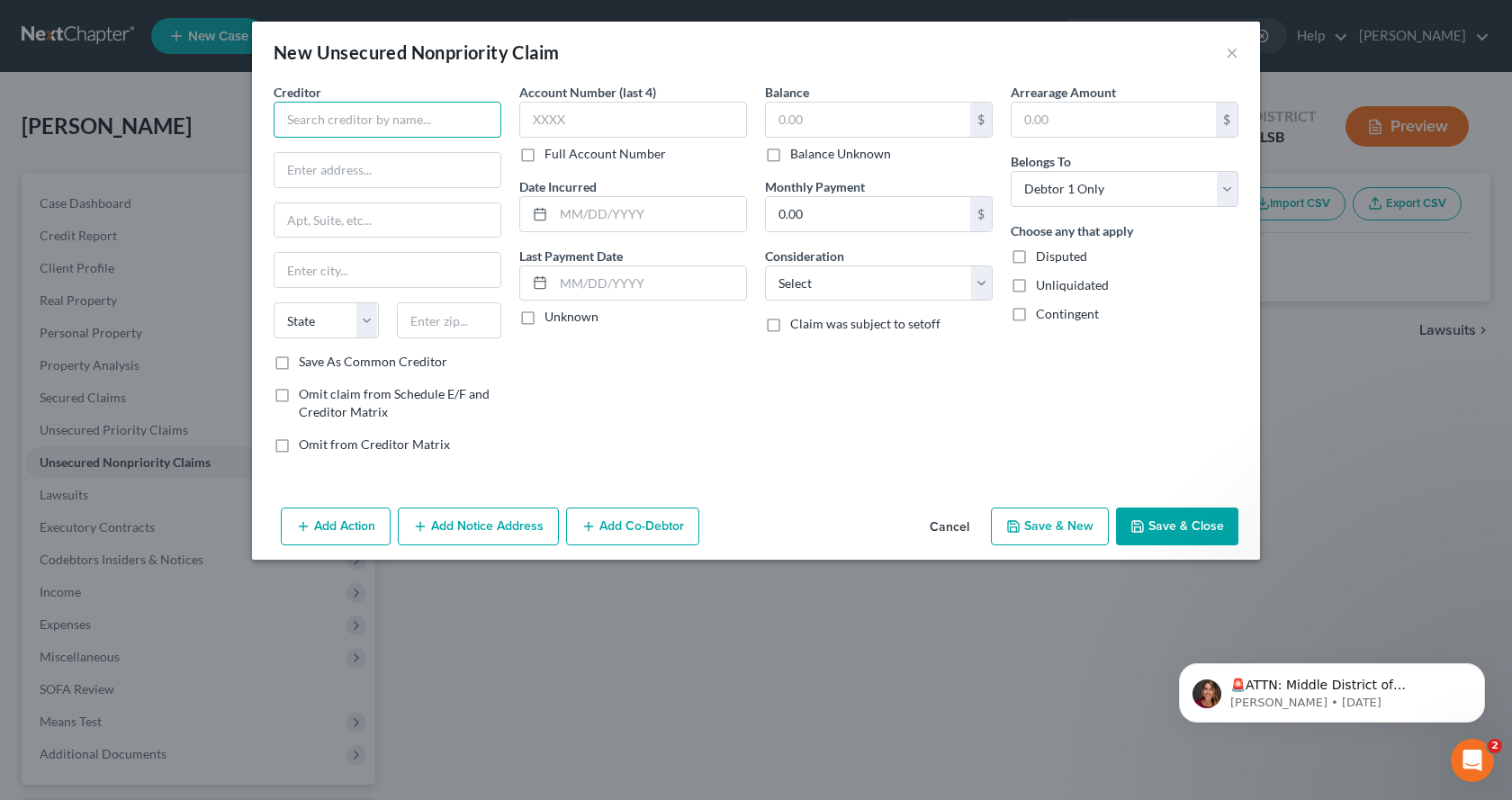
click at [431, 122] on input "text" at bounding box center [387, 120] width 227 height 36
type input "Mission Lane LLC"
click at [331, 181] on input "text" at bounding box center [387, 170] width 226 height 34
click at [310, 168] on input "text" at bounding box center [387, 170] width 226 height 34
type input "P.O. Box 71084"
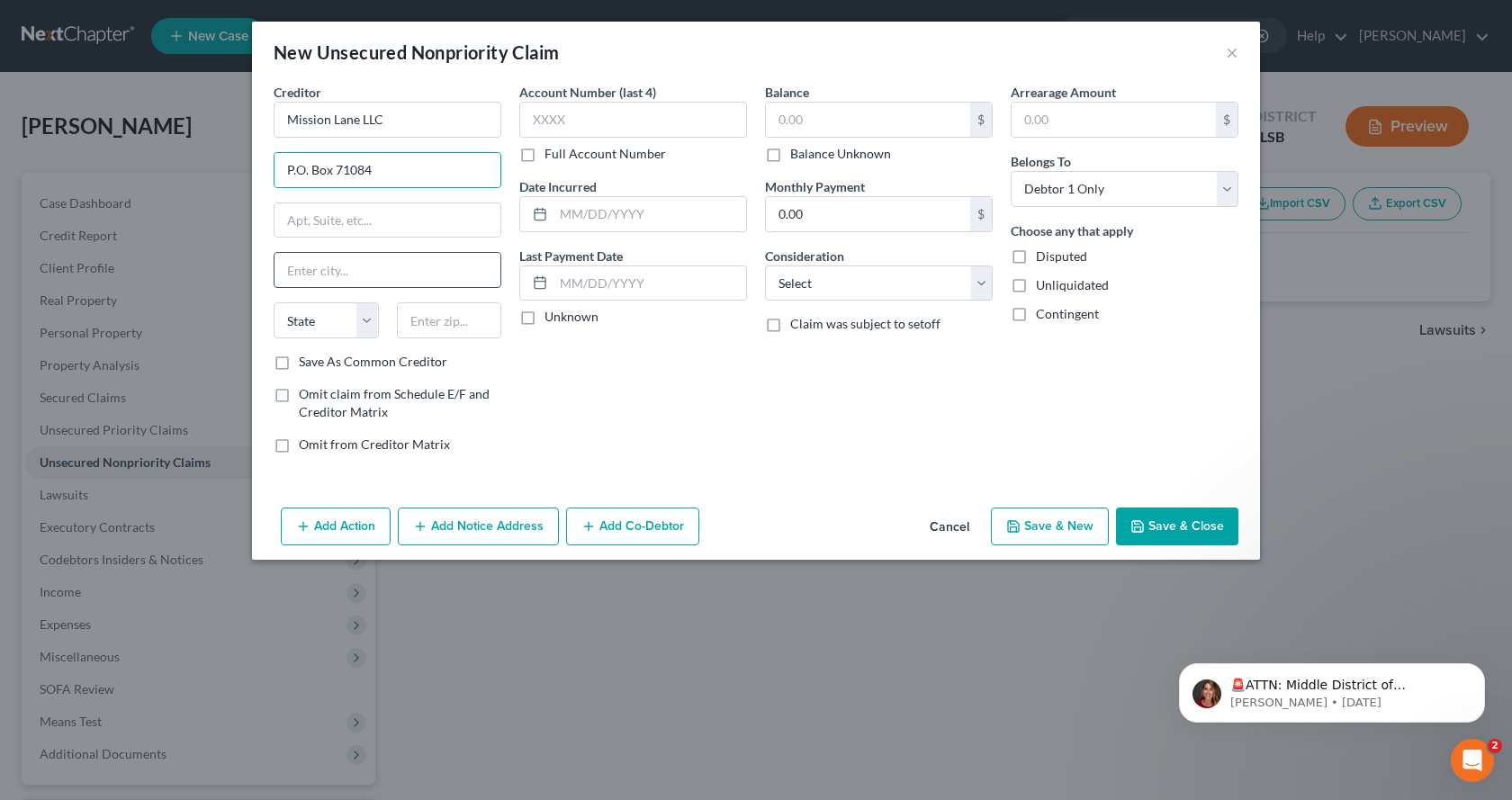
click at [369, 274] on input "text" at bounding box center [387, 270] width 226 height 34
type input "Charlotte"
click at [374, 321] on select "State [US_STATE] AK AR AZ CA CO CT DE DC [GEOGRAPHIC_DATA] [GEOGRAPHIC_DATA] GU…" at bounding box center [326, 321] width 106 height 36
select select "28"
click at [274, 302] on select "State [US_STATE] AK AR AZ CA CO CT DE DC [GEOGRAPHIC_DATA] [GEOGRAPHIC_DATA] GU…" at bounding box center [326, 321] width 106 height 36
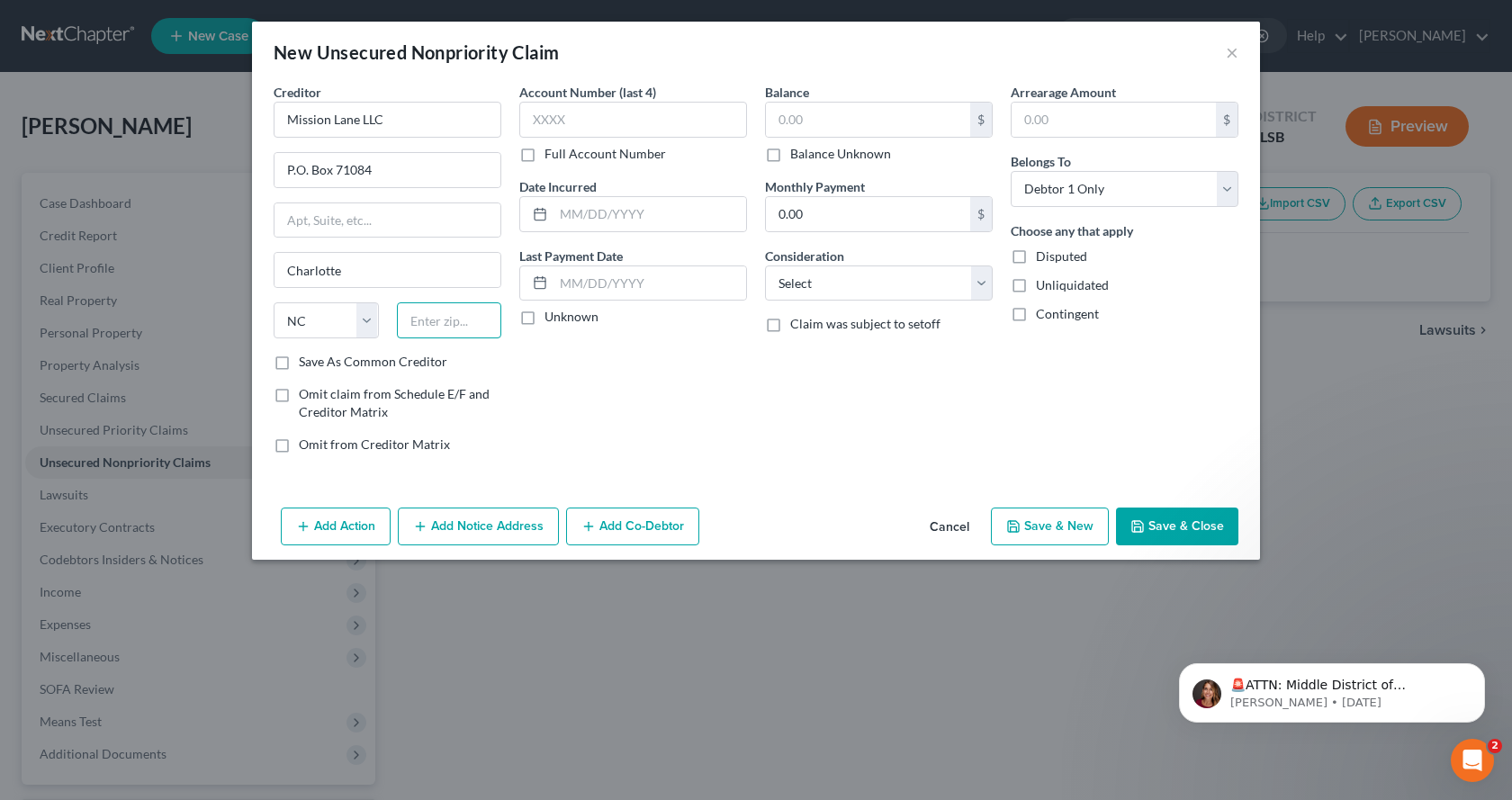
click at [412, 326] on input "text" at bounding box center [450, 321] width 106 height 36
type input "28272-1084"
click at [636, 114] on input "text" at bounding box center [633, 120] width 227 height 36
type input "3678"
click at [875, 121] on input "text" at bounding box center [867, 120] width 204 height 34
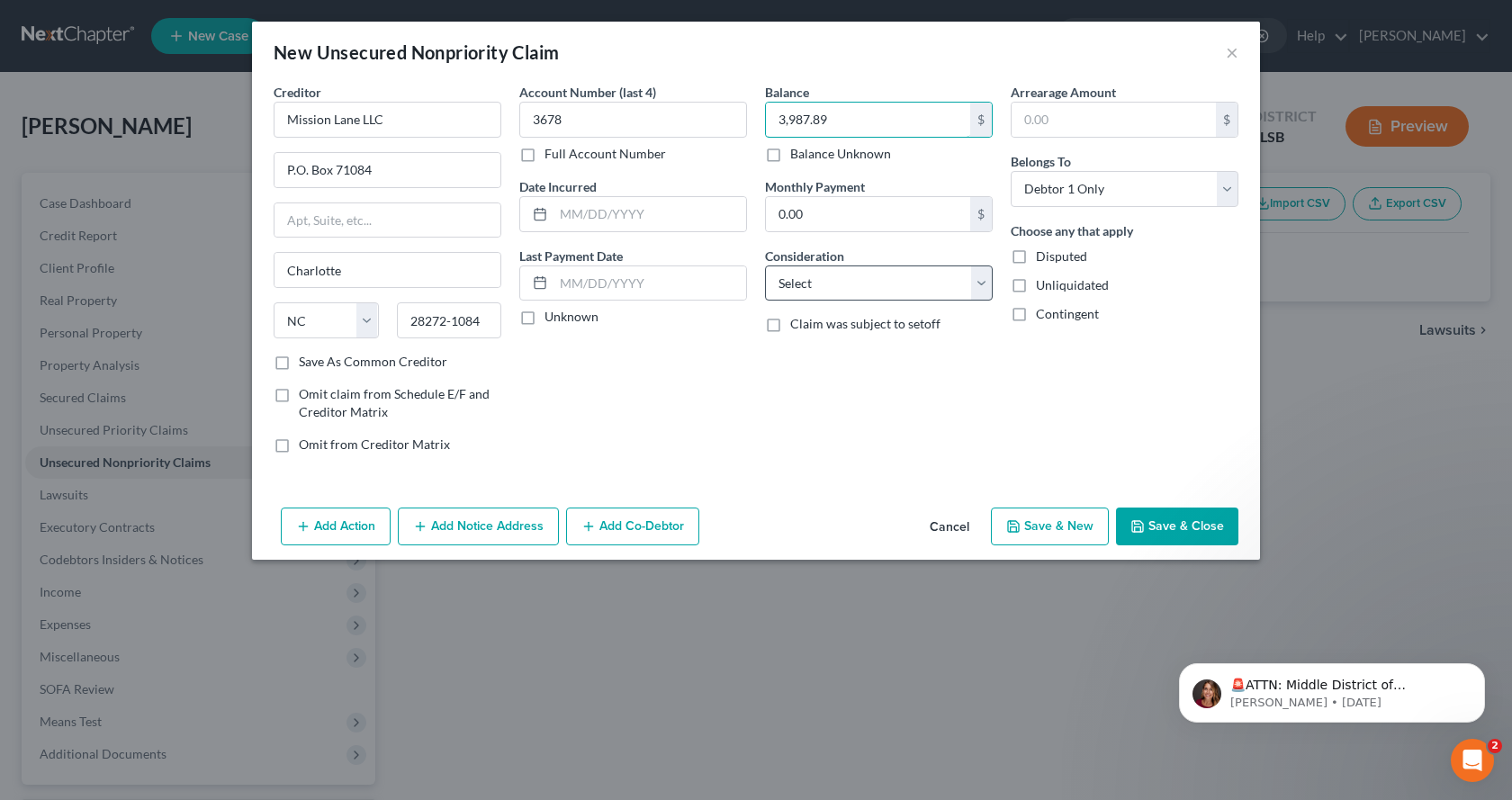
type input "3,987.89"
click at [977, 283] on select "Select Cable / Satellite Services Collection Agency Credit Card Debt Debt Couns…" at bounding box center [878, 284] width 227 height 36
select select "2"
click at [765, 265] on select "Select Cable / Satellite Services Collection Agency Credit Card Debt Debt Couns…" at bounding box center [878, 284] width 227 height 36
click at [1031, 518] on button "Save & New" at bounding box center [1050, 526] width 118 height 38
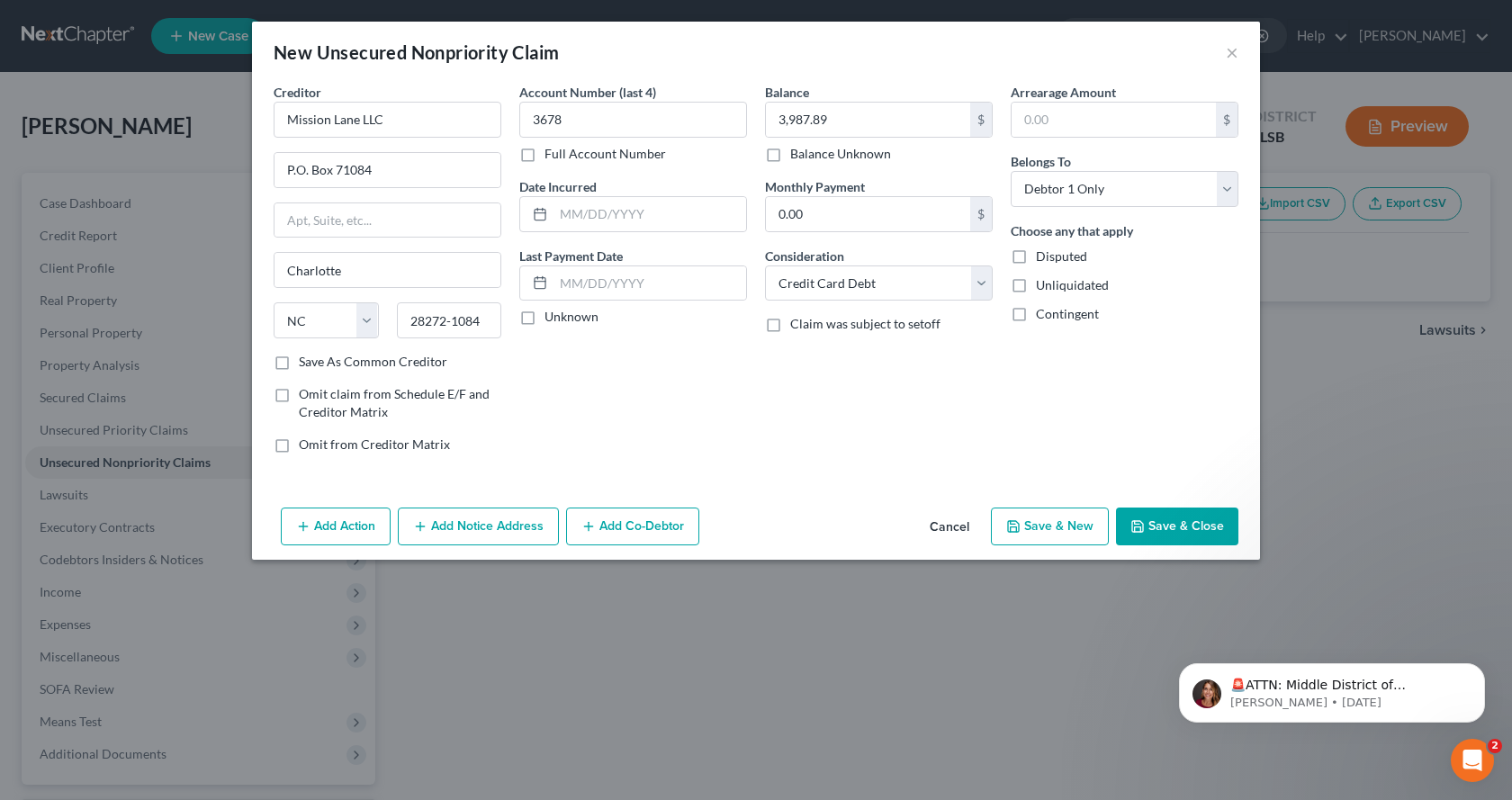
select select "0"
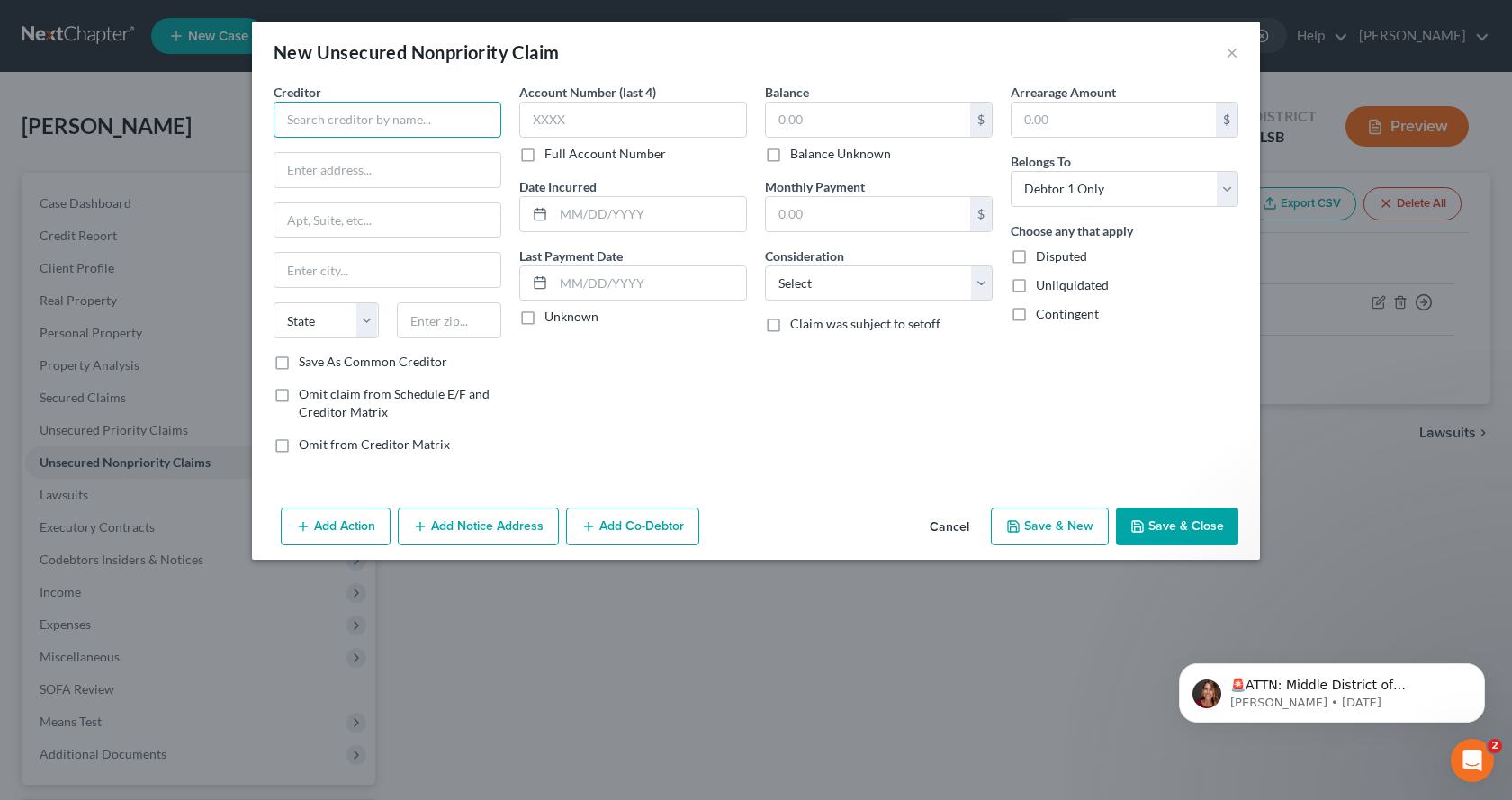
click at [465, 112] on input "text" at bounding box center [387, 120] width 227 height 36
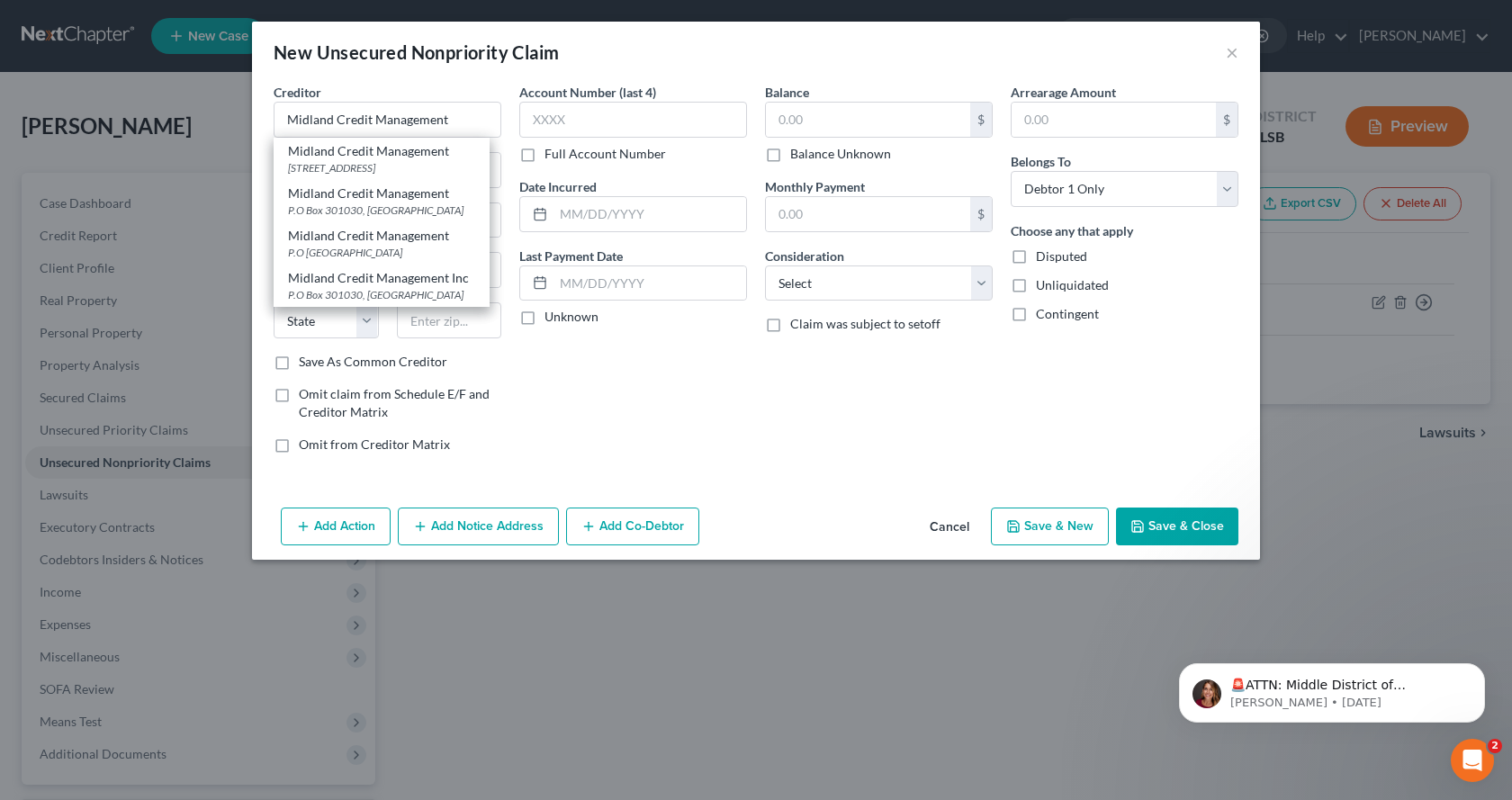
click at [658, 412] on div "Account Number (last 4) Full Account Number Date Incurred Last Payment Date Unk…" at bounding box center [633, 275] width 246 height 386
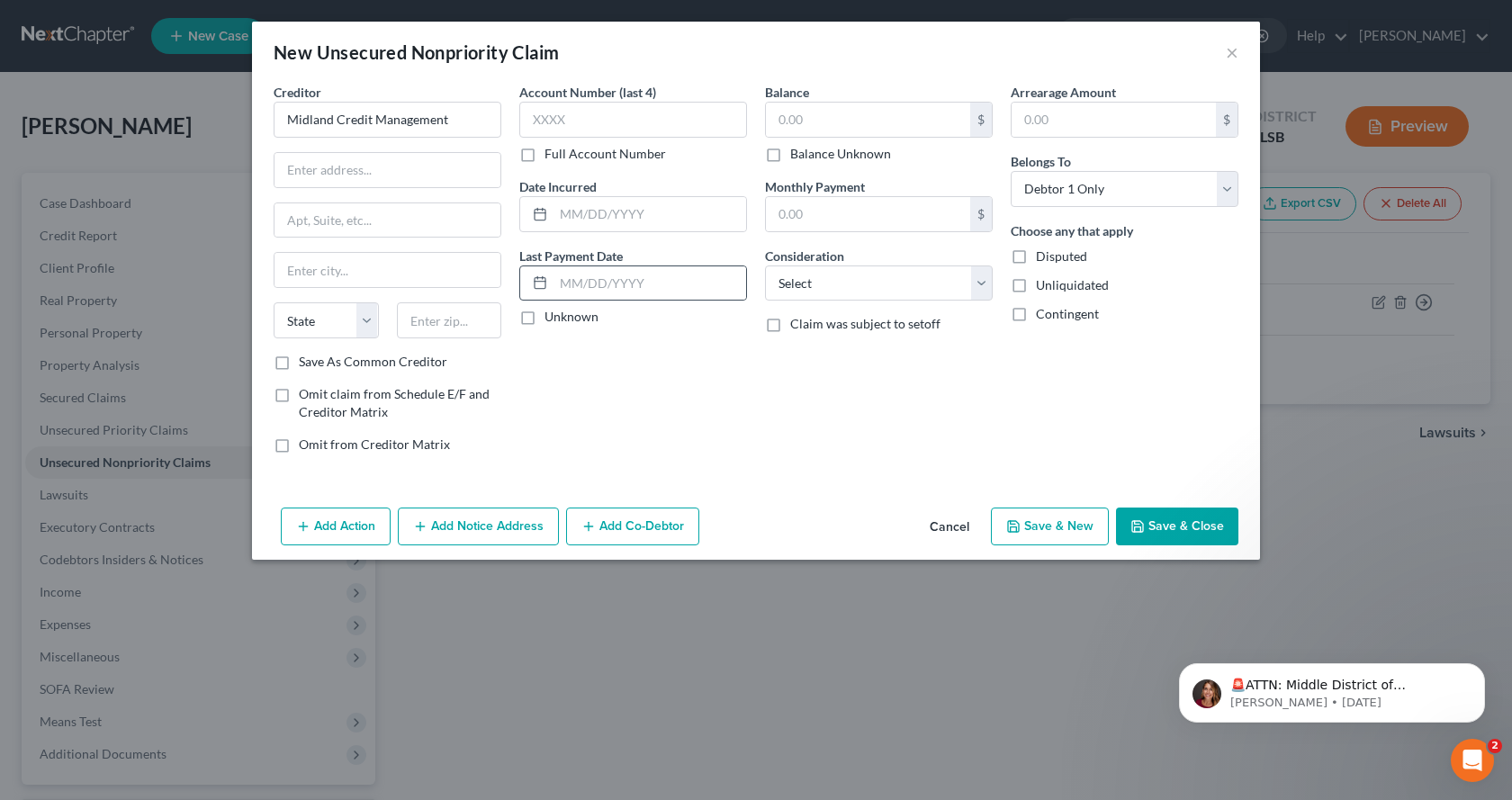
type input "Midland Credit Management"
click at [407, 163] on input "text" at bounding box center [387, 170] width 226 height 34
click at [417, 171] on input "text" at bounding box center [387, 170] width 226 height 34
type input "c/o [PERSON_NAME] & [PERSON_NAME]"
click at [287, 216] on input "text" at bounding box center [387, 220] width 226 height 34
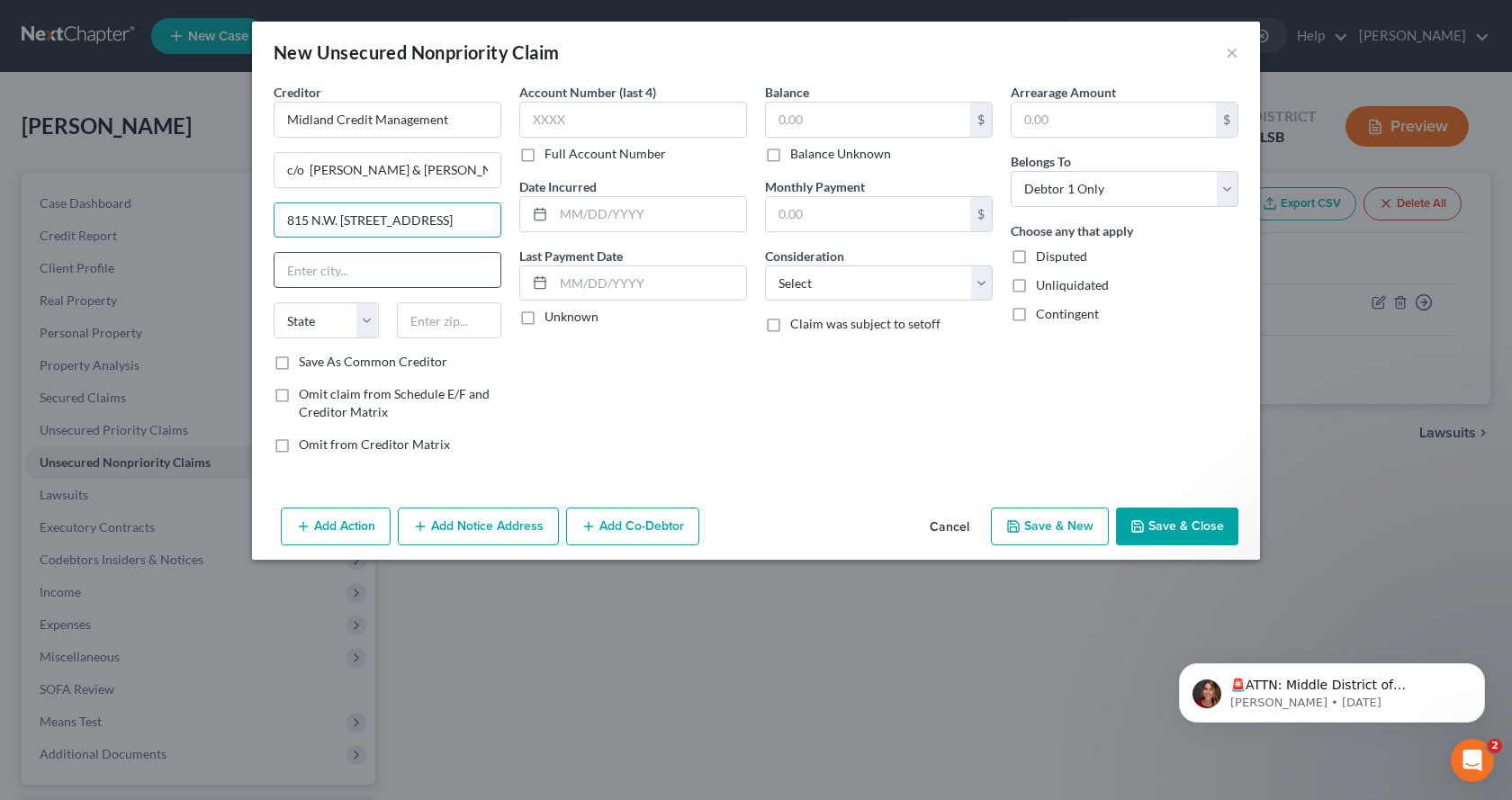
type input "815 N.W. [STREET_ADDRESS]"
click at [301, 262] on input "text" at bounding box center [387, 270] width 226 height 34
type input "[GEOGRAPHIC_DATA]"
drag, startPoint x: 645, startPoint y: 396, endPoint x: 280, endPoint y: 327, distance: 371.5
click at [645, 396] on div "Account Number (last 4) Full Account Number Date Incurred Last Payment Date Unk…" at bounding box center [633, 275] width 246 height 386
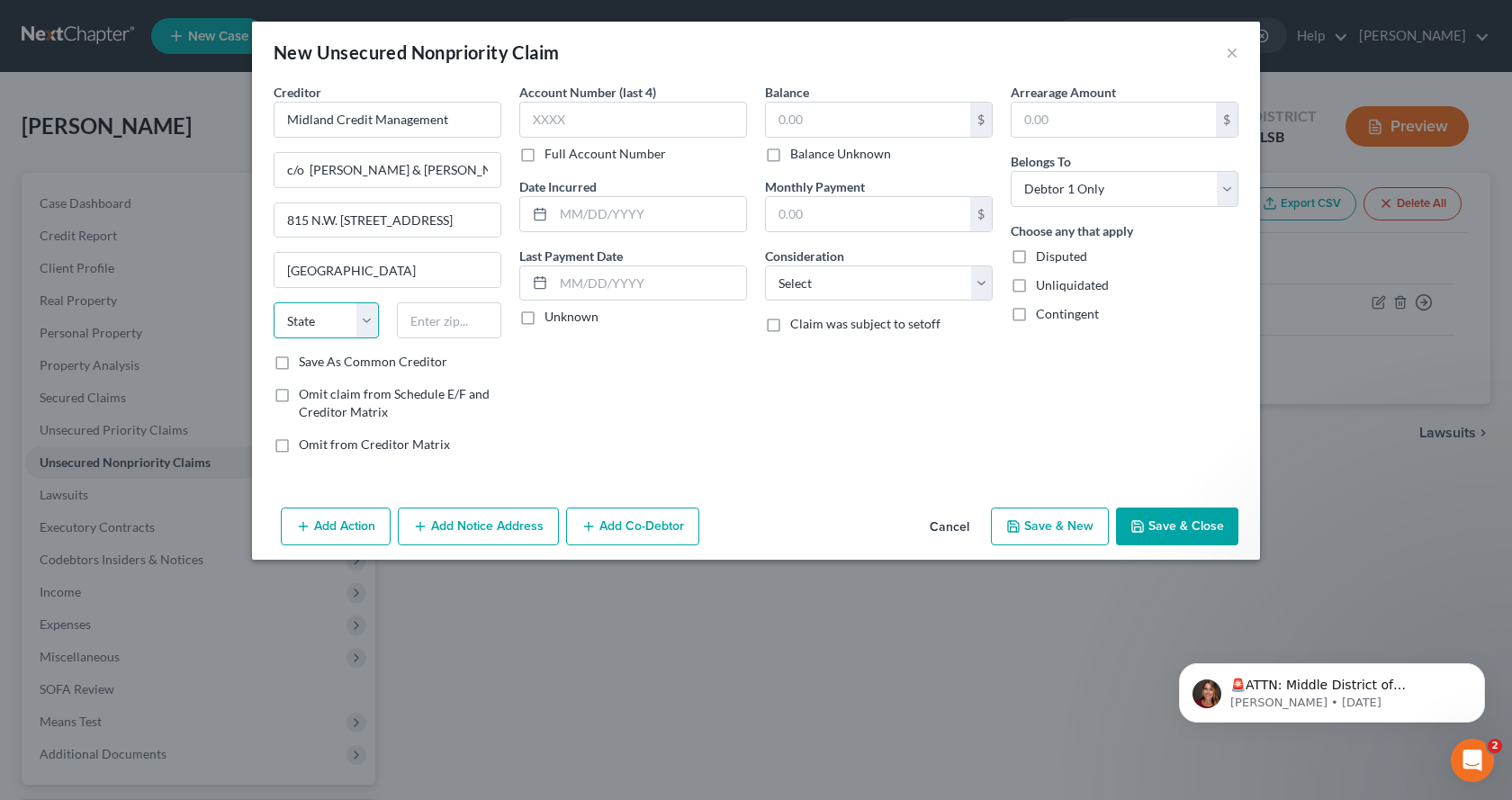
click at [289, 310] on select "State [US_STATE] AK AR AZ CA CO CT DE DC [GEOGRAPHIC_DATA] [GEOGRAPHIC_DATA] GU…" at bounding box center [326, 321] width 106 height 36
select select "9"
click at [274, 302] on select "State [US_STATE] AK AR AZ CA CO CT DE DC [GEOGRAPHIC_DATA] [GEOGRAPHIC_DATA] GU…" at bounding box center [326, 321] width 106 height 36
click at [431, 306] on input "text" at bounding box center [450, 321] width 106 height 36
type input "33126"
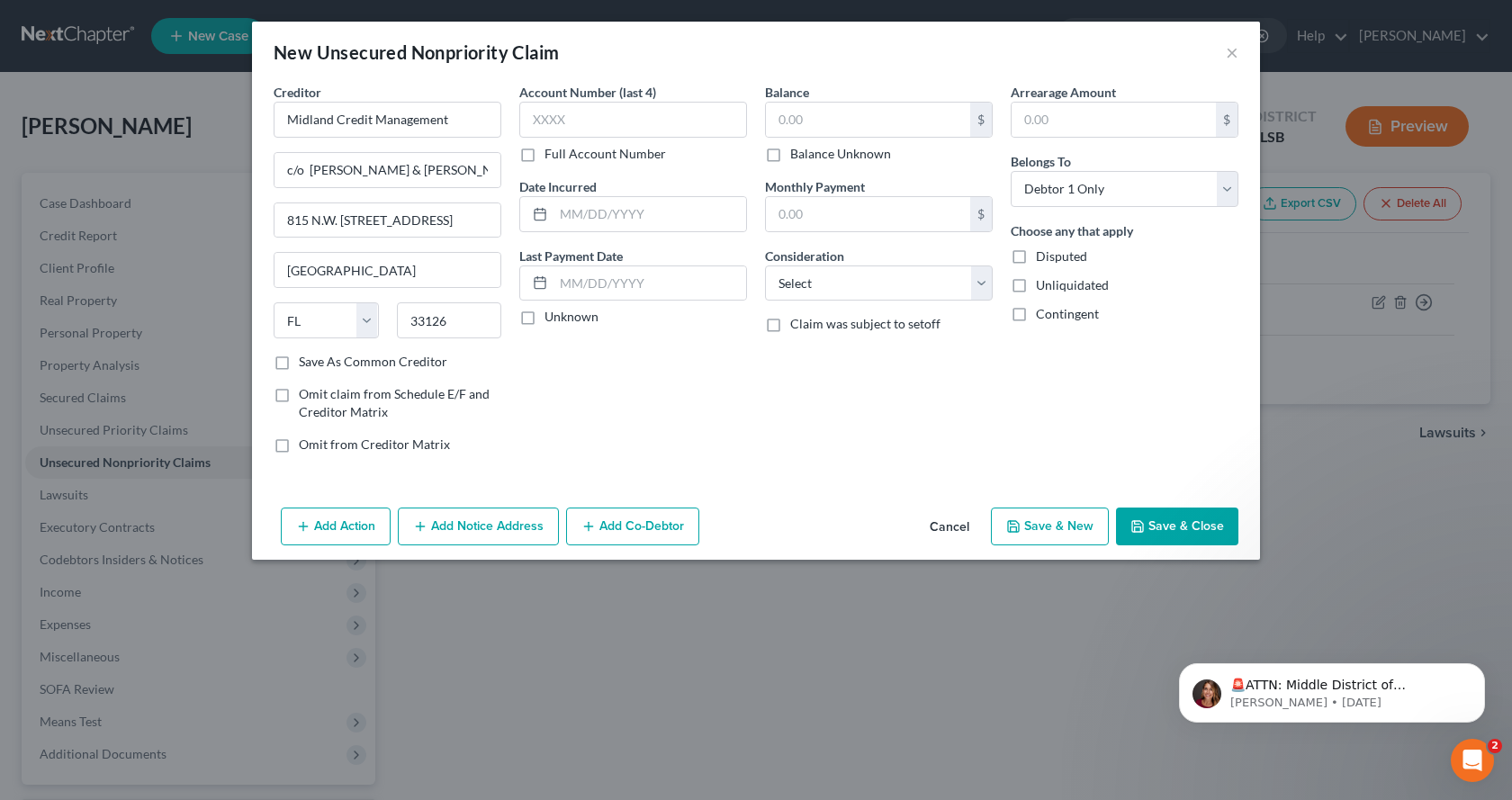
click at [544, 144] on label "Full Account Number" at bounding box center [605, 153] width 122 height 18
click at [552, 144] on input "Full Account Number" at bounding box center [557, 150] width 12 height 12
click at [530, 120] on input "text" at bounding box center [633, 120] width 227 height 36
type input "20-009092-SP-26"
click at [784, 116] on input "text" at bounding box center [867, 120] width 204 height 34
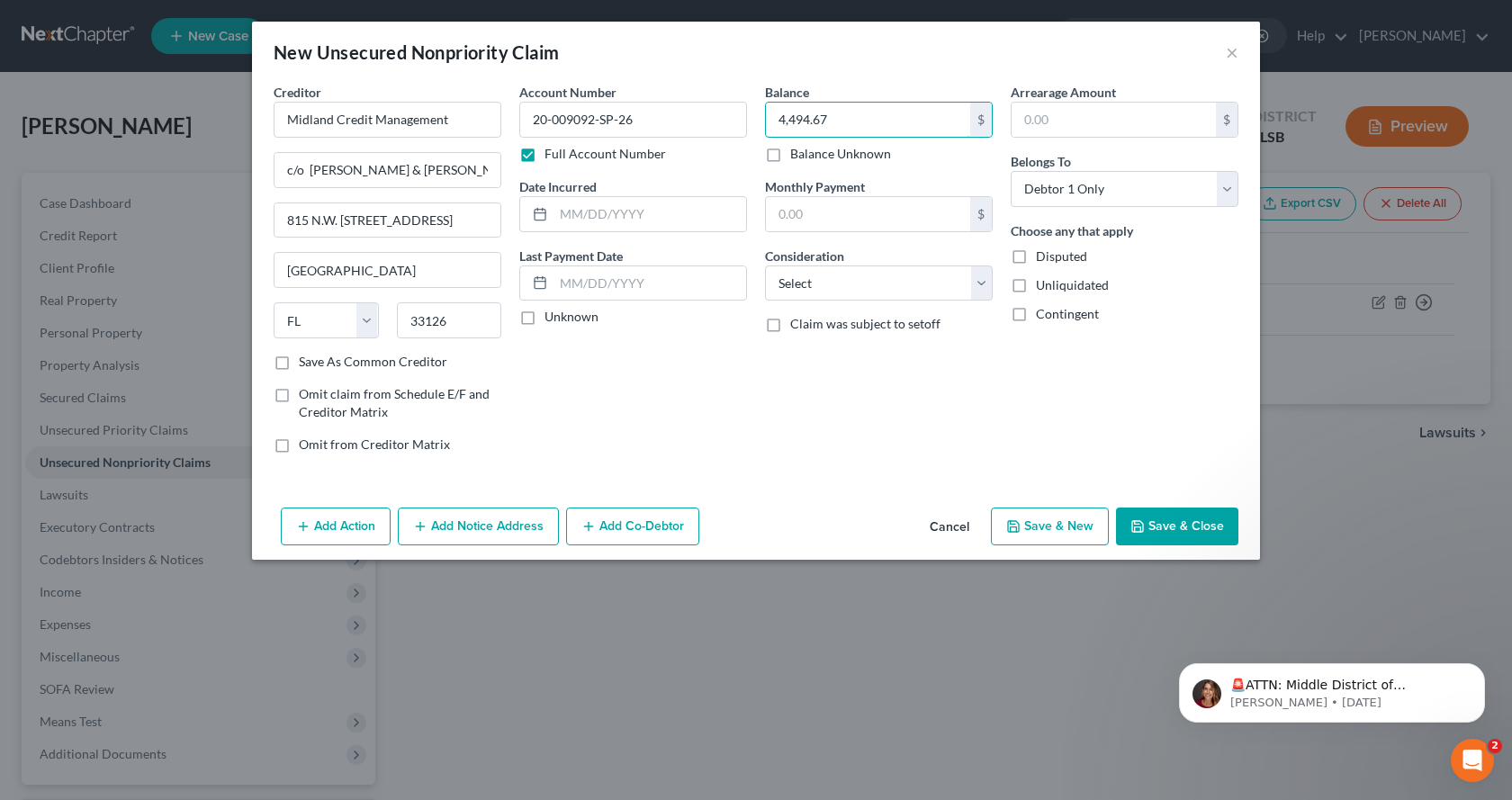
type input "4,494.67"
click at [1139, 522] on icon "button" at bounding box center [1137, 526] width 14 height 14
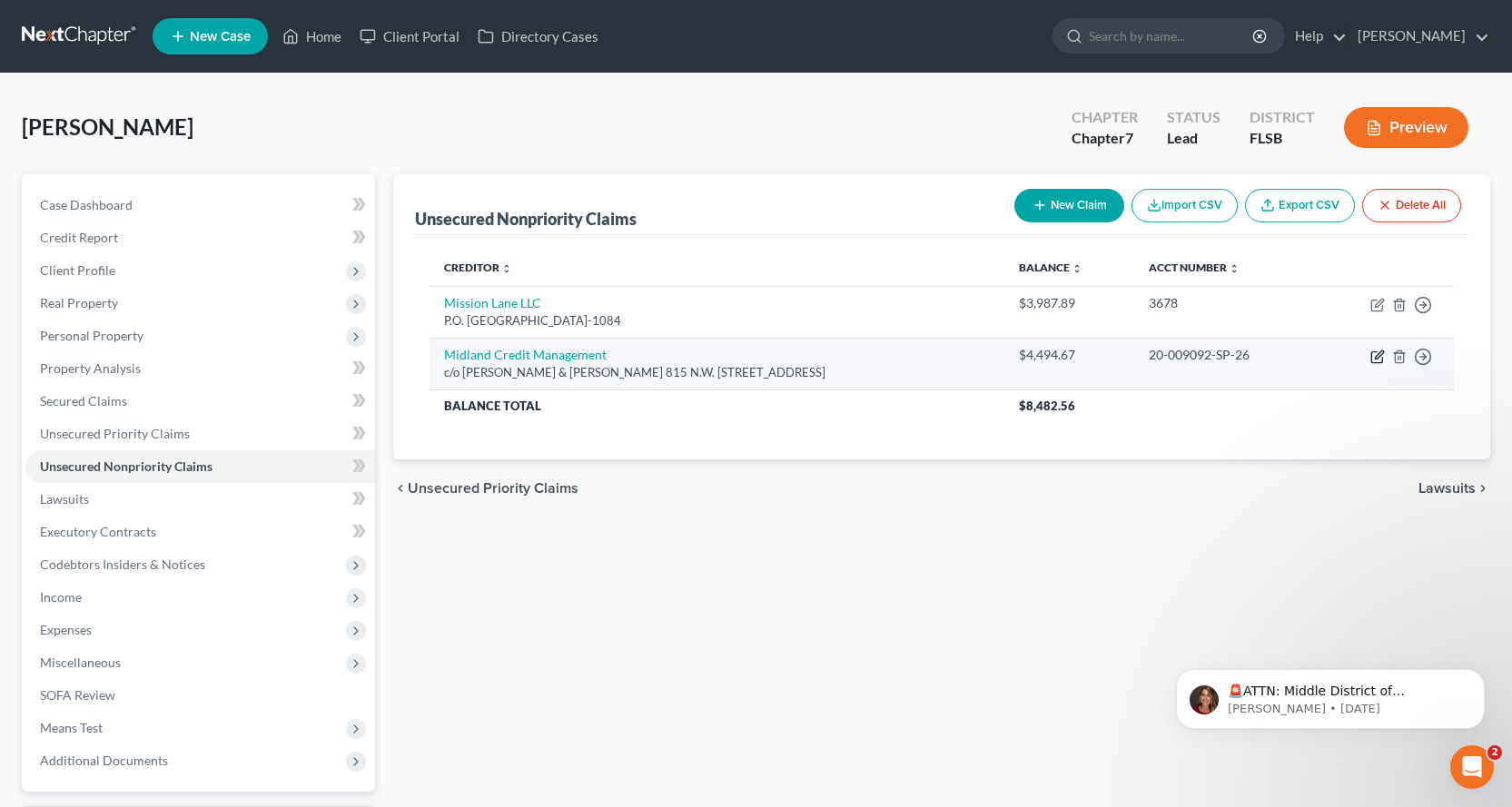
click at [1379, 354] on icon "button" at bounding box center [1377, 357] width 15 height 15
select select "9"
select select "0"
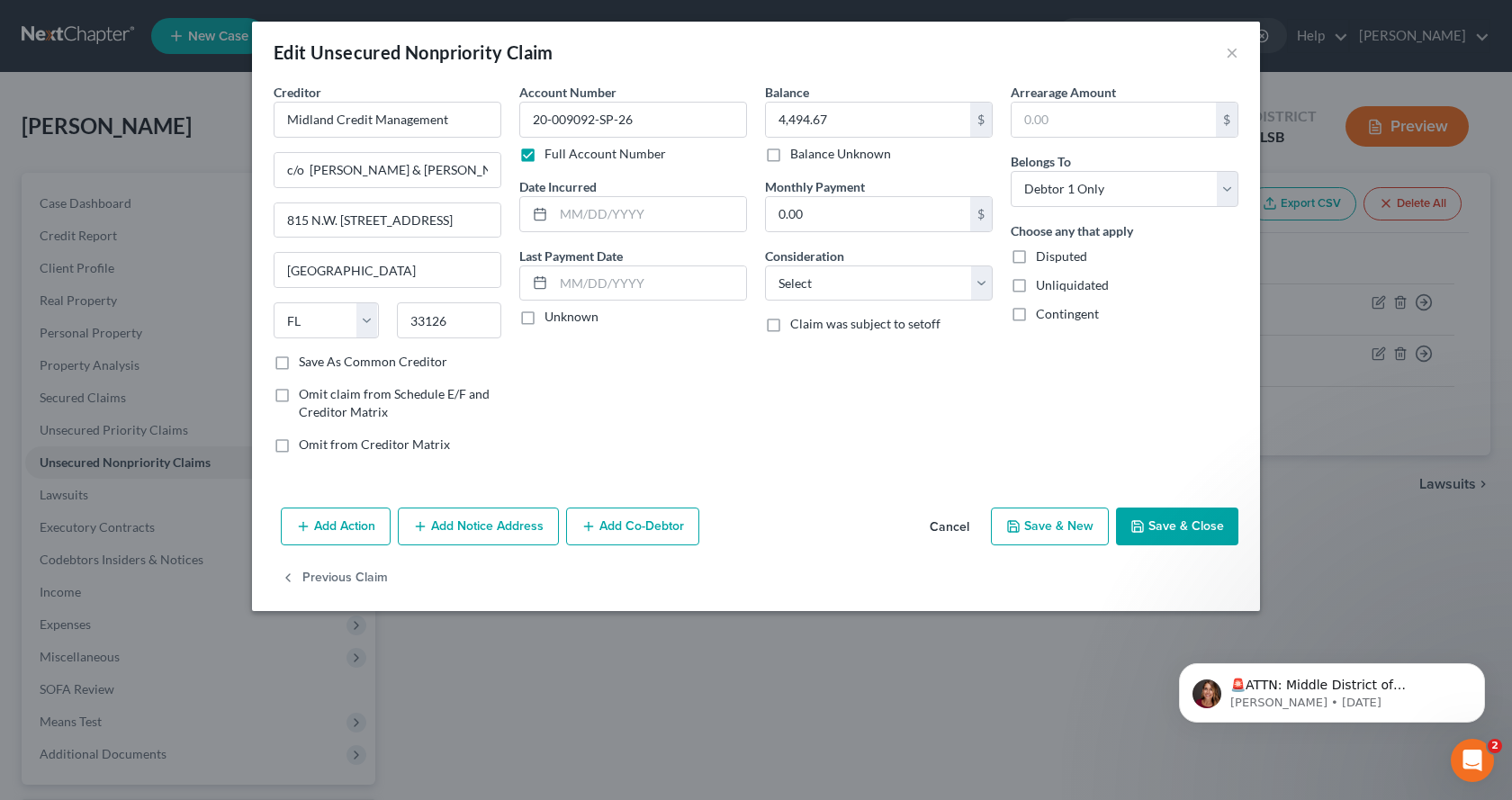
click at [1057, 521] on button "Save & New" at bounding box center [1050, 526] width 118 height 38
select select "0"
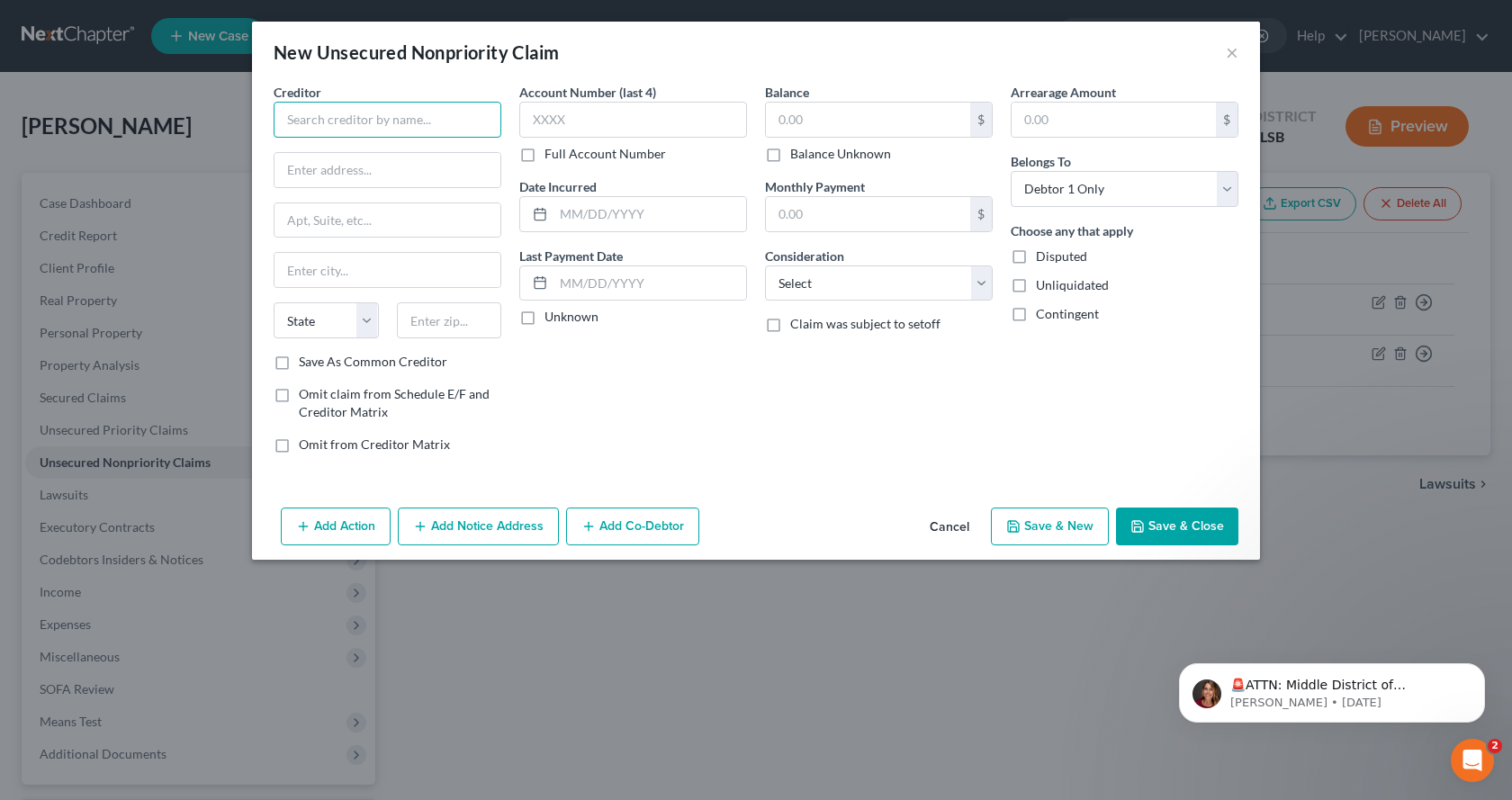
click at [301, 111] on input "text" at bounding box center [387, 120] width 227 height 36
type input "Direct TV Cavalry Services"
click at [343, 173] on input "text" at bounding box center [387, 170] width 226 height 34
type input "P.O. Box 64378"
click at [299, 267] on input "text" at bounding box center [387, 270] width 226 height 34
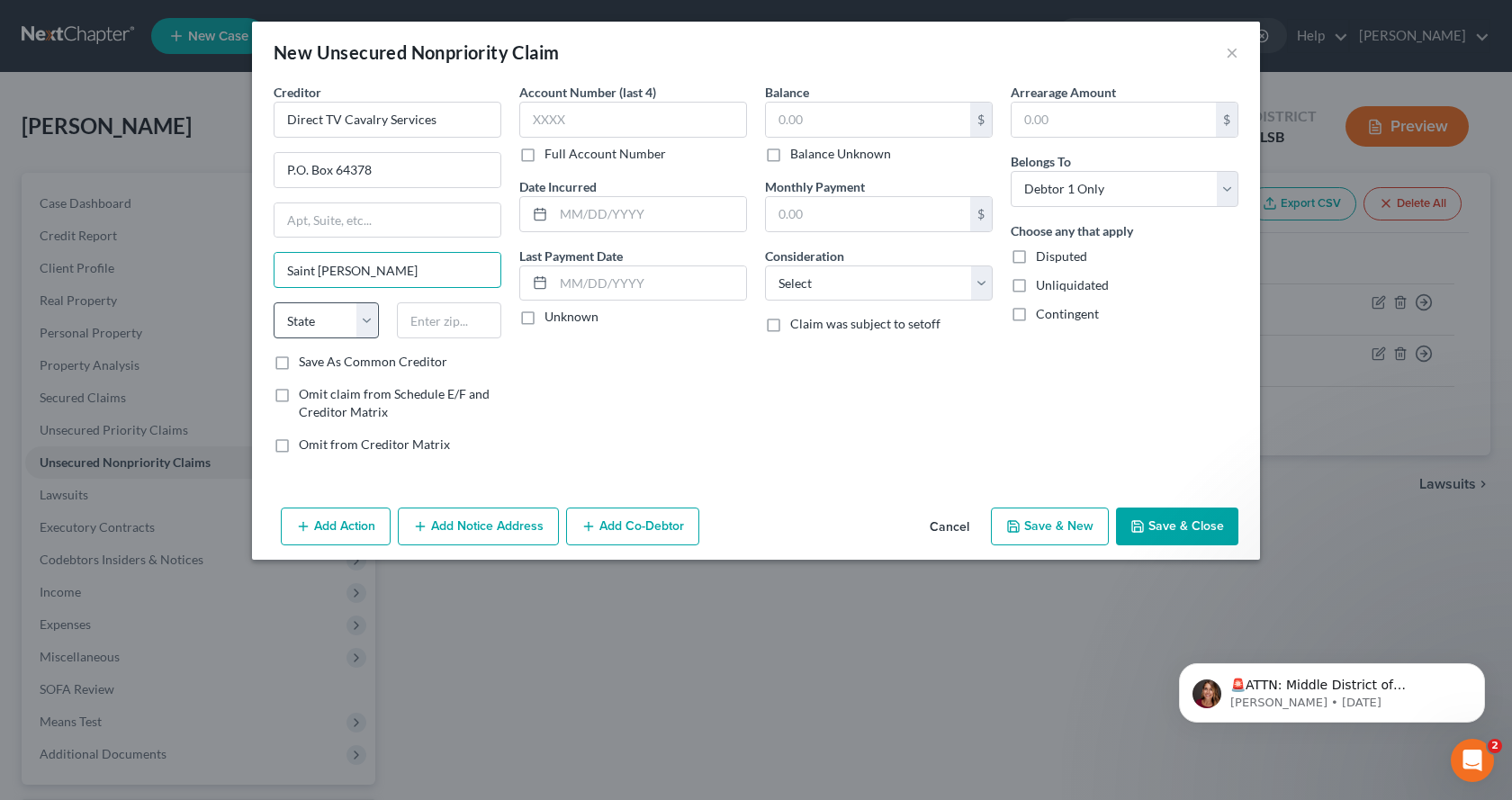
type input "Saint [PERSON_NAME]"
click at [370, 318] on select "State [US_STATE] AK AR AZ CA CO CT DE DC [GEOGRAPHIC_DATA] [GEOGRAPHIC_DATA] GU…" at bounding box center [326, 321] width 106 height 36
select select "24"
click at [274, 302] on select "State [US_STATE] AK AR AZ CA CO CT DE DC [GEOGRAPHIC_DATA] [GEOGRAPHIC_DATA] GU…" at bounding box center [326, 321] width 106 height 36
click at [427, 309] on input "text" at bounding box center [450, 321] width 106 height 36
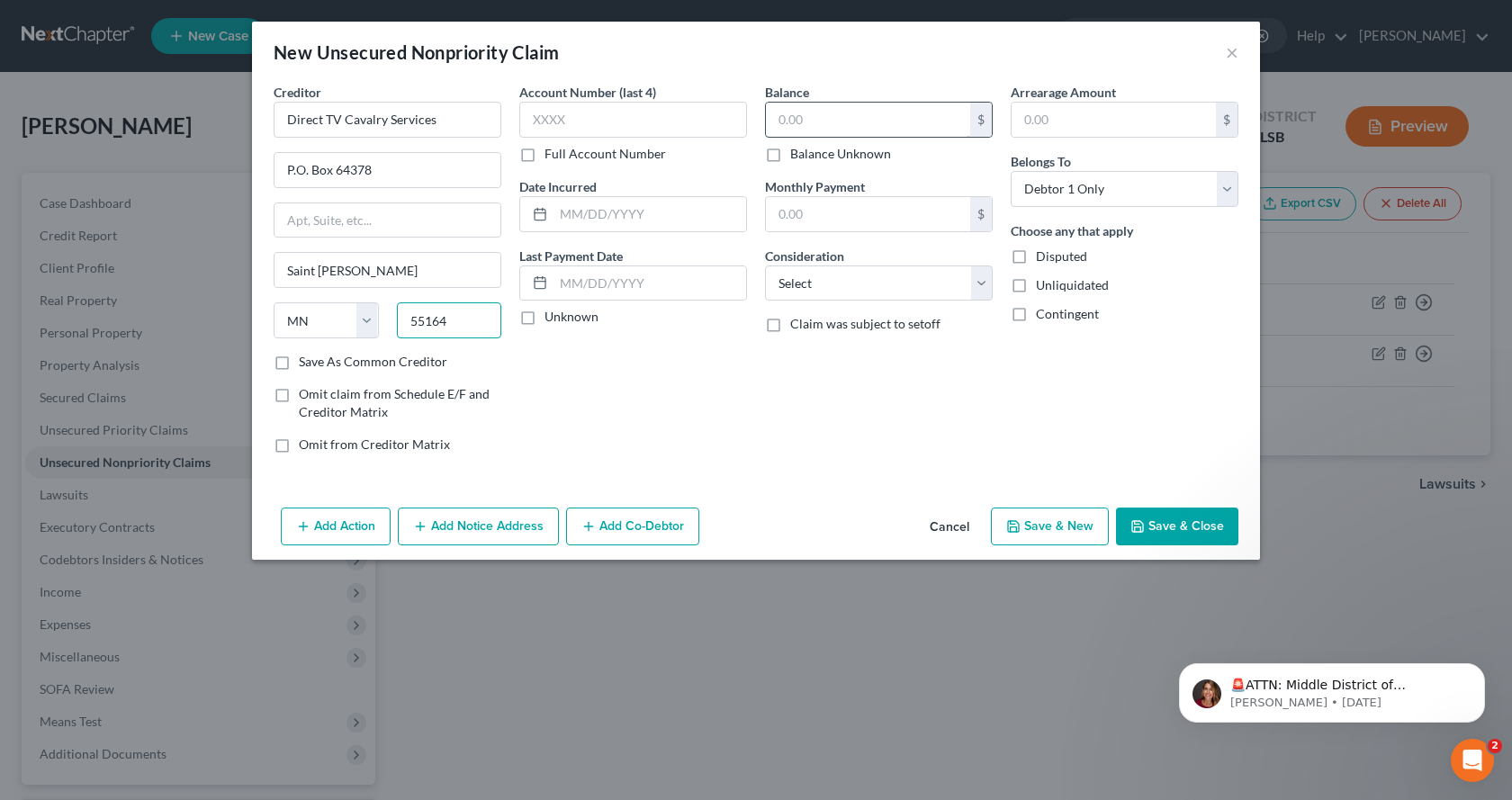
type input "55164"
click at [793, 111] on input "text" at bounding box center [867, 120] width 204 height 34
type input "280.00"
click at [645, 119] on input "text" at bounding box center [633, 120] width 227 height 36
click at [580, 121] on input "text" at bounding box center [633, 120] width 227 height 36
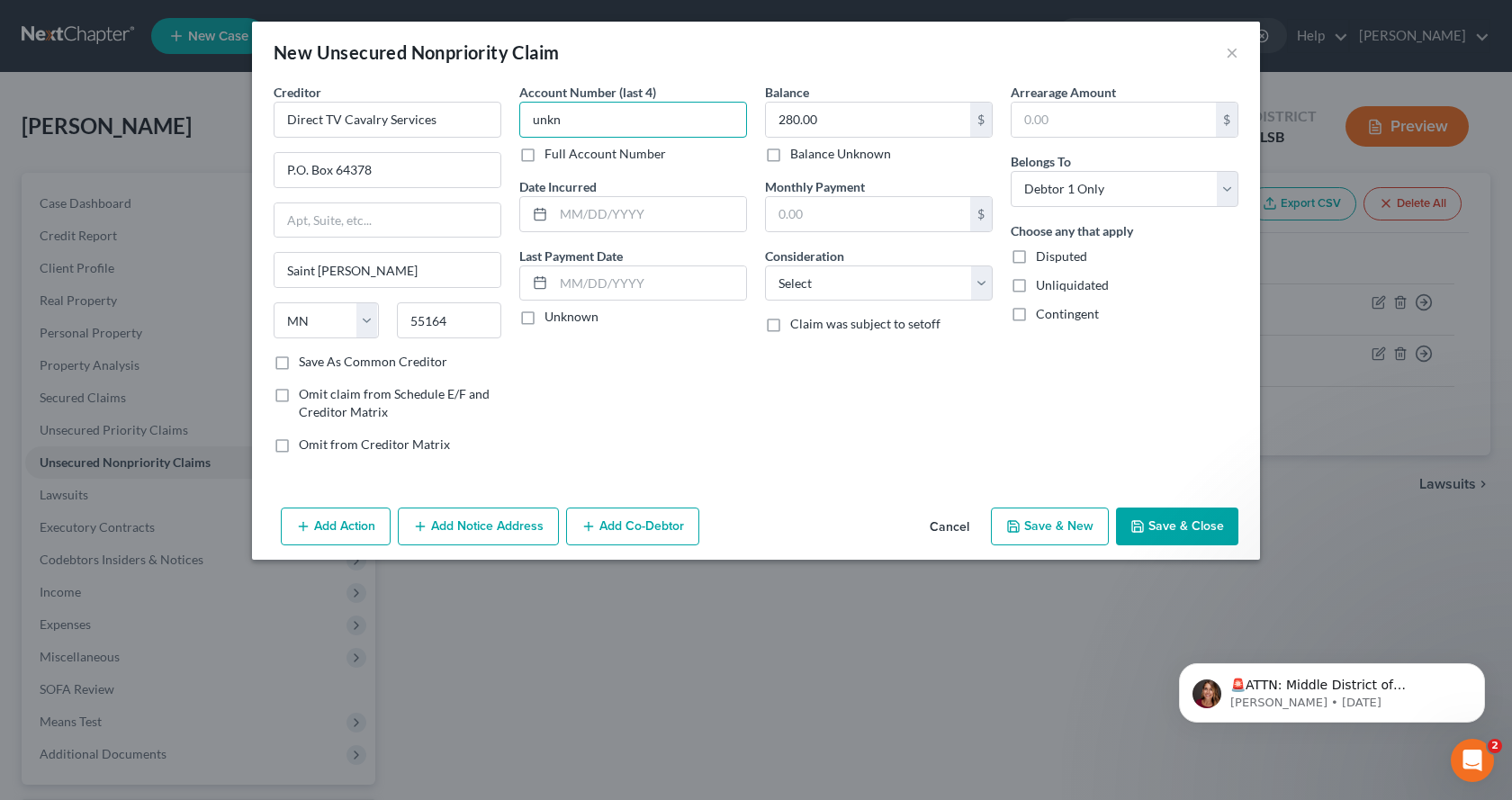
click at [567, 114] on input "unkn" at bounding box center [633, 120] width 227 height 36
type input "u"
click at [1098, 516] on button "Save & New" at bounding box center [1050, 526] width 118 height 38
select select "0"
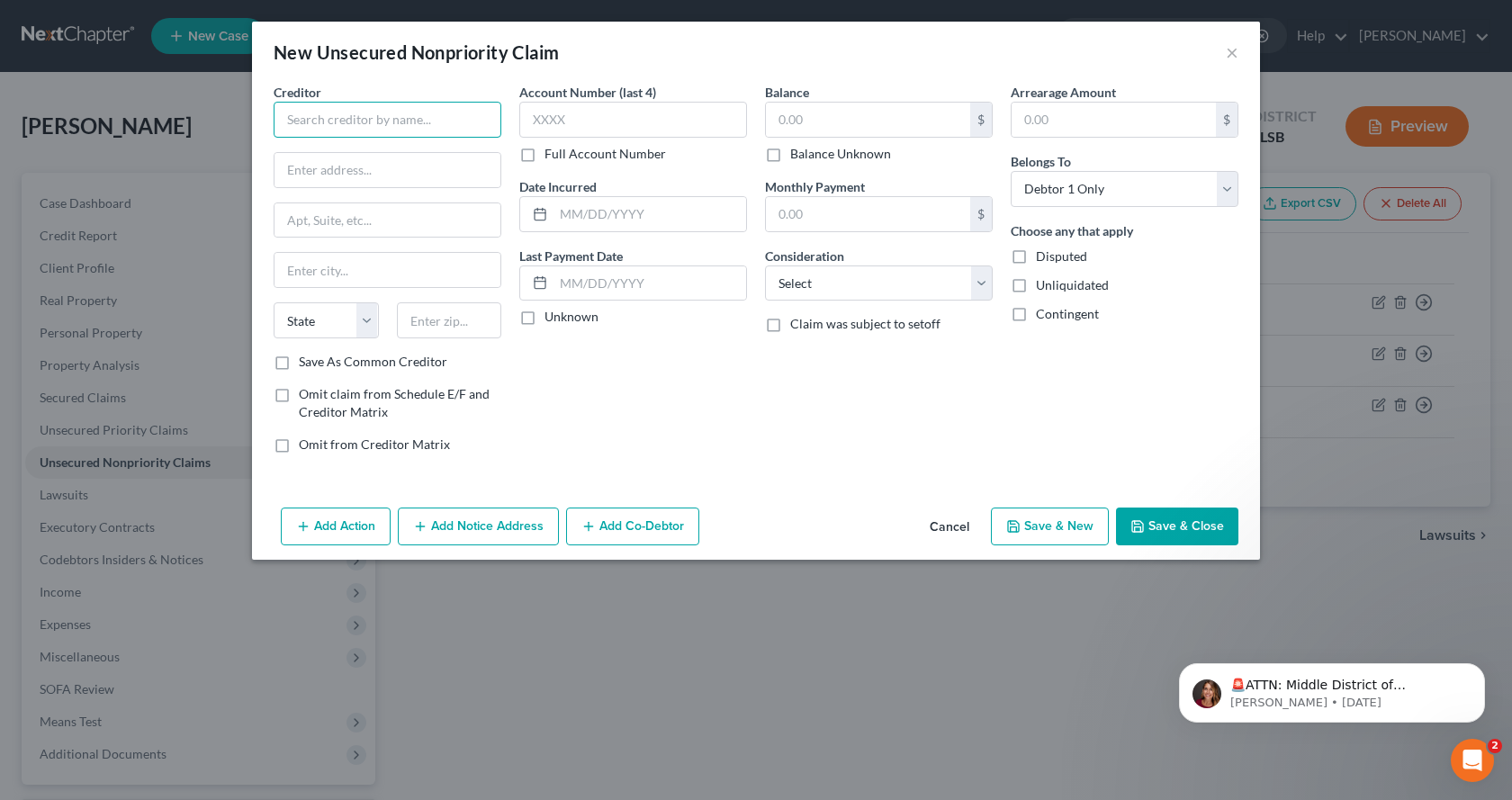
click at [314, 110] on input "text" at bounding box center [387, 120] width 227 height 36
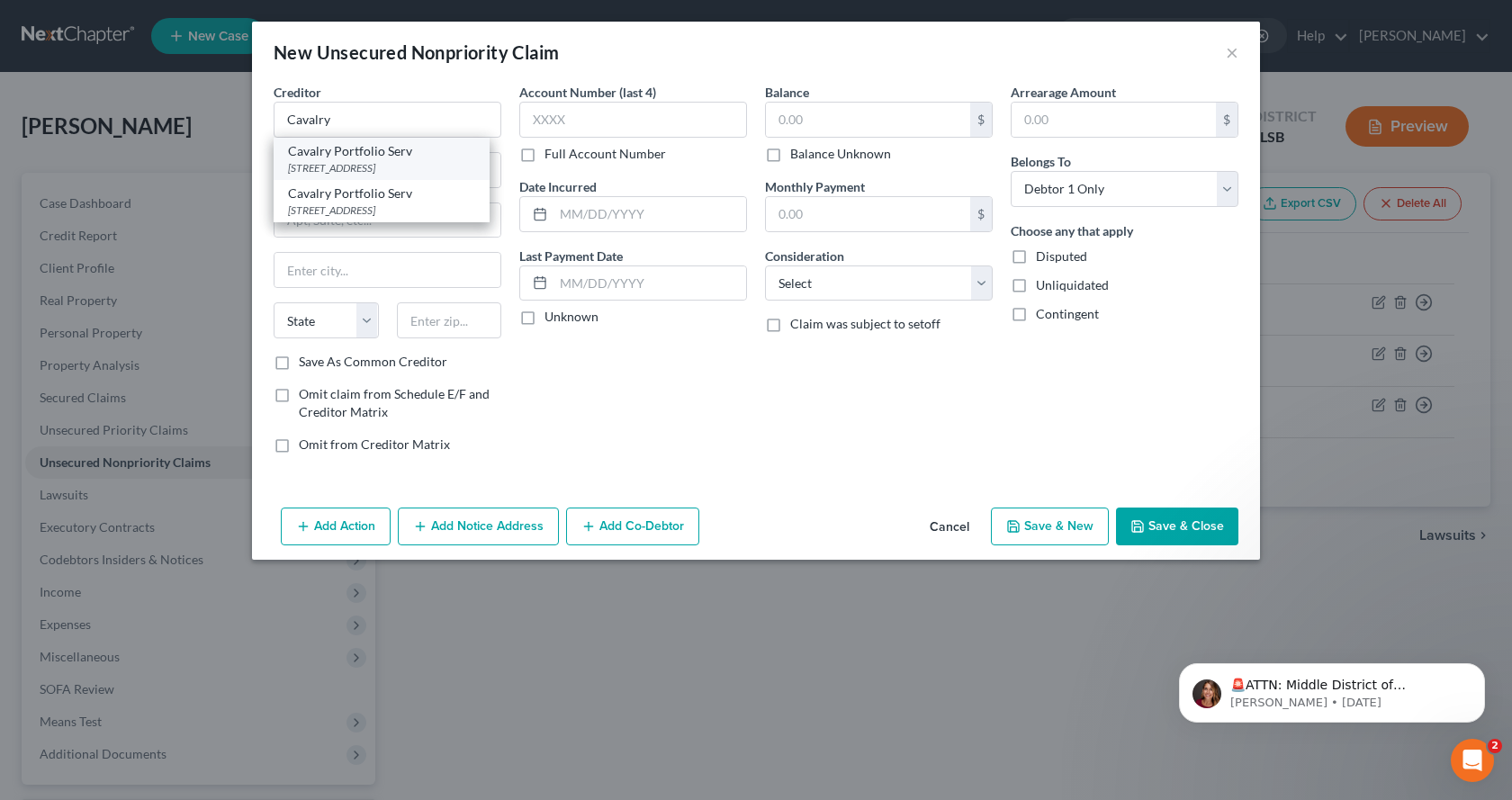
click at [362, 161] on div "[STREET_ADDRESS]" at bounding box center [381, 167] width 187 height 15
type input "Cavalry Portfolio Serv"
type input "P.O Box 81083"
type input "[GEOGRAPHIC_DATA]"
select select "36"
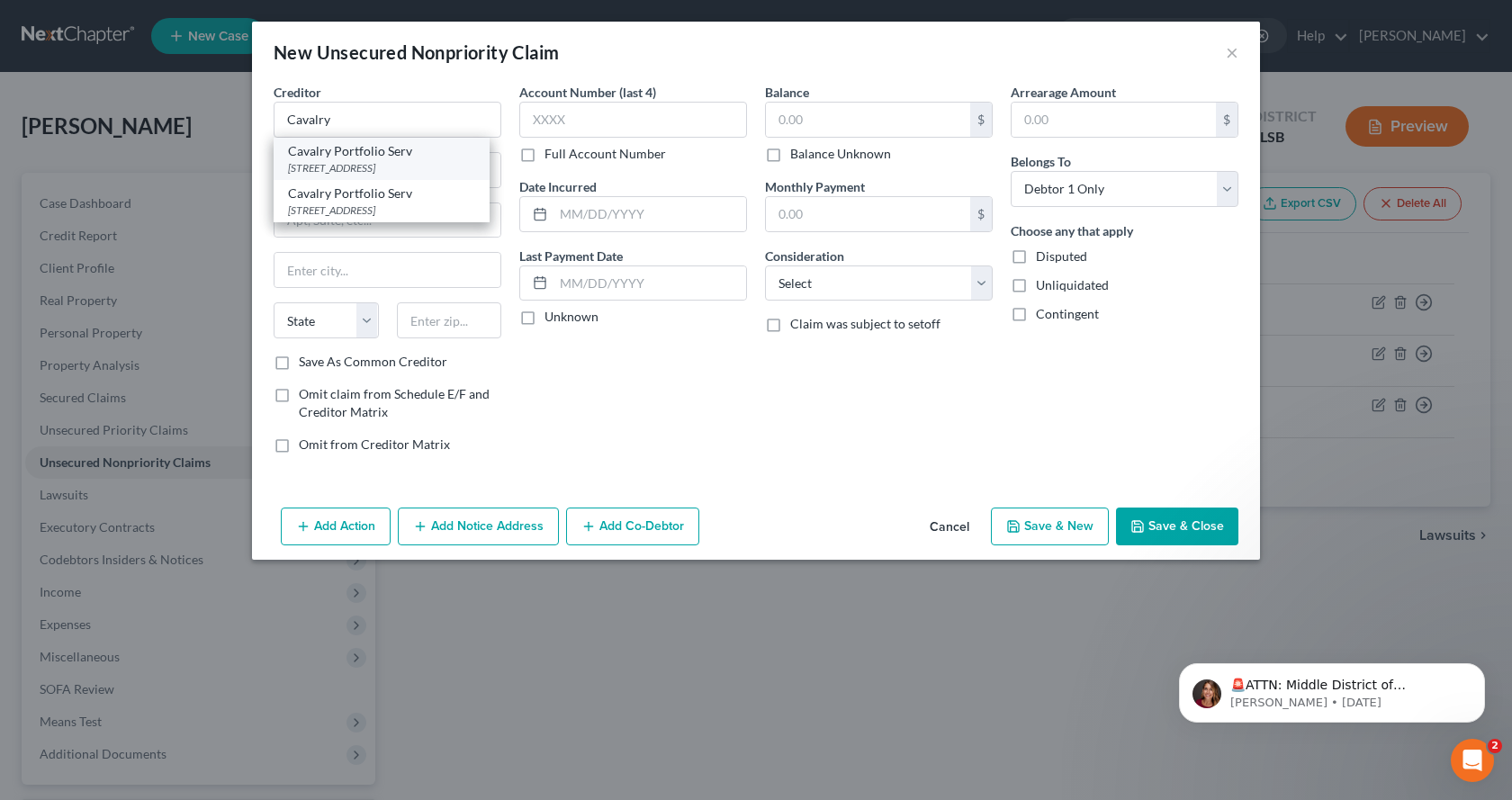
type input "44181"
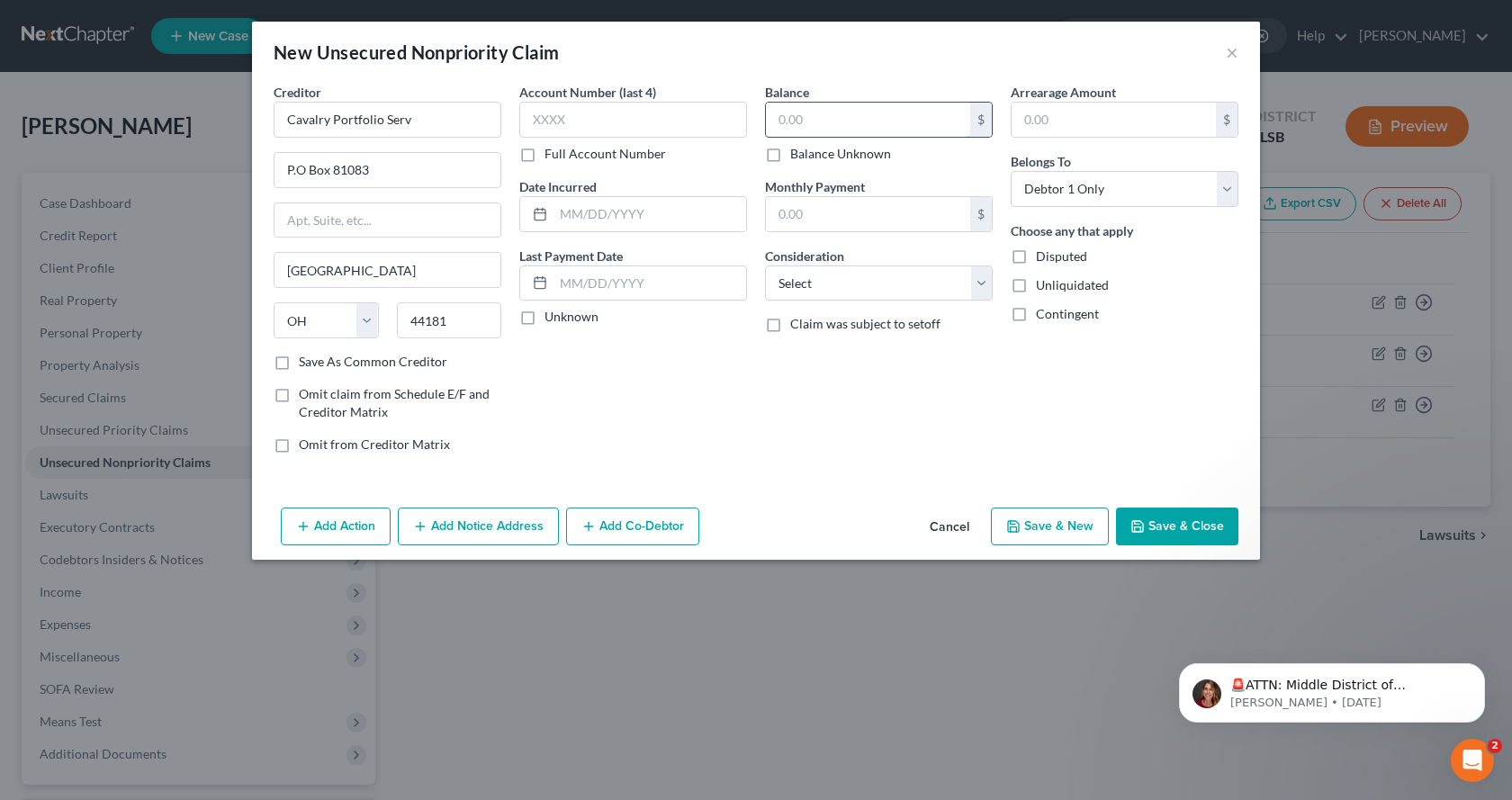
click at [837, 114] on input "text" at bounding box center [867, 120] width 204 height 34
type input "1,348.00"
click at [1046, 541] on button "Save & New" at bounding box center [1050, 526] width 118 height 38
select select "0"
click at [383, 114] on input "text" at bounding box center [387, 120] width 227 height 36
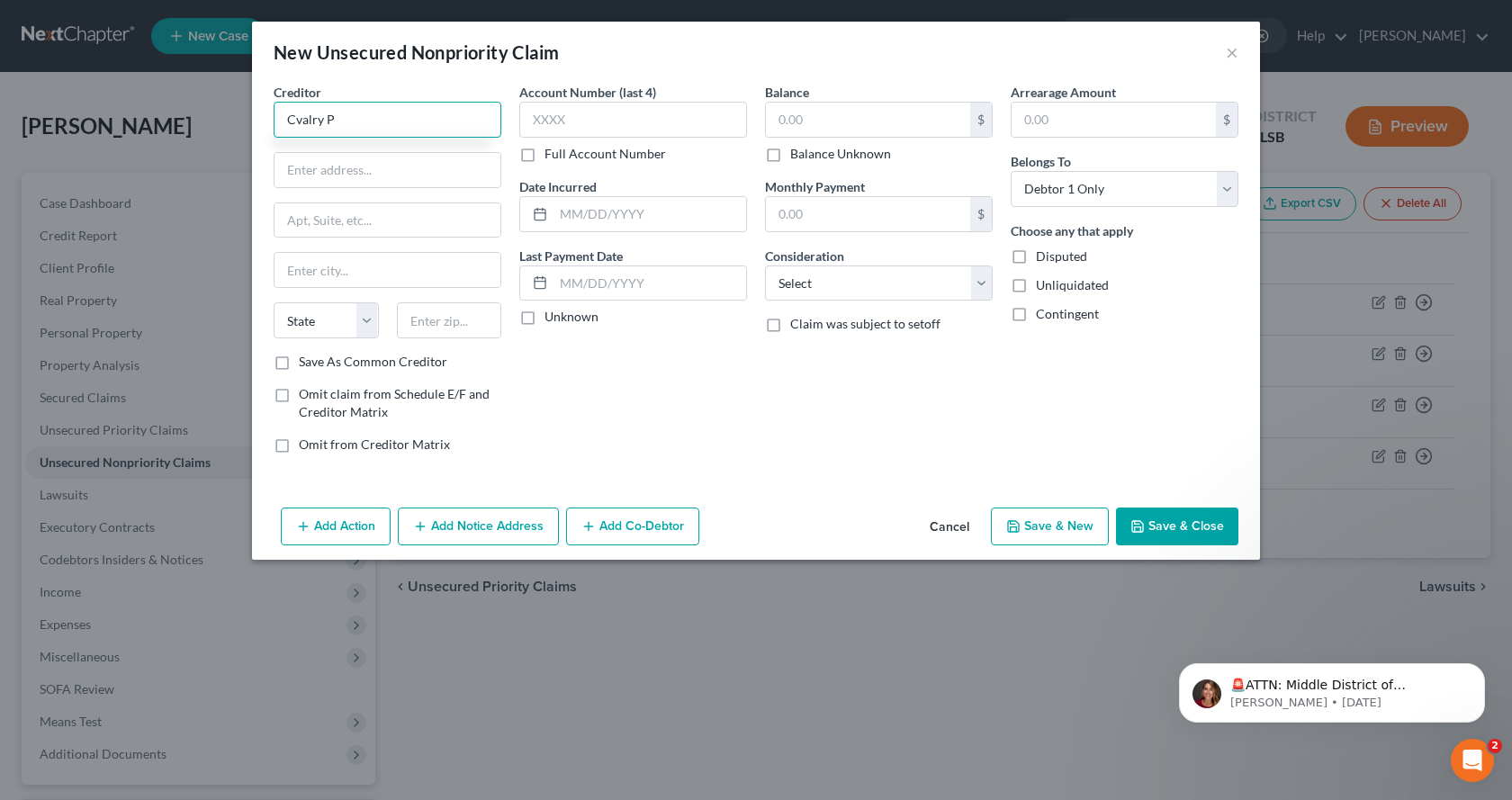
click at [352, 112] on input "Cvalry P" at bounding box center [387, 120] width 227 height 36
click at [291, 119] on input "Cvalry P" at bounding box center [387, 120] width 227 height 36
type input "aCvalry P"
drag, startPoint x: 359, startPoint y: 120, endPoint x: 233, endPoint y: 110, distance: 126.4
click at [229, 115] on div "New Unsecured Nonpriority Claim × Creditor * aCvalry P State [US_STATE] AK AR A…" at bounding box center [756, 400] width 1512 height 800
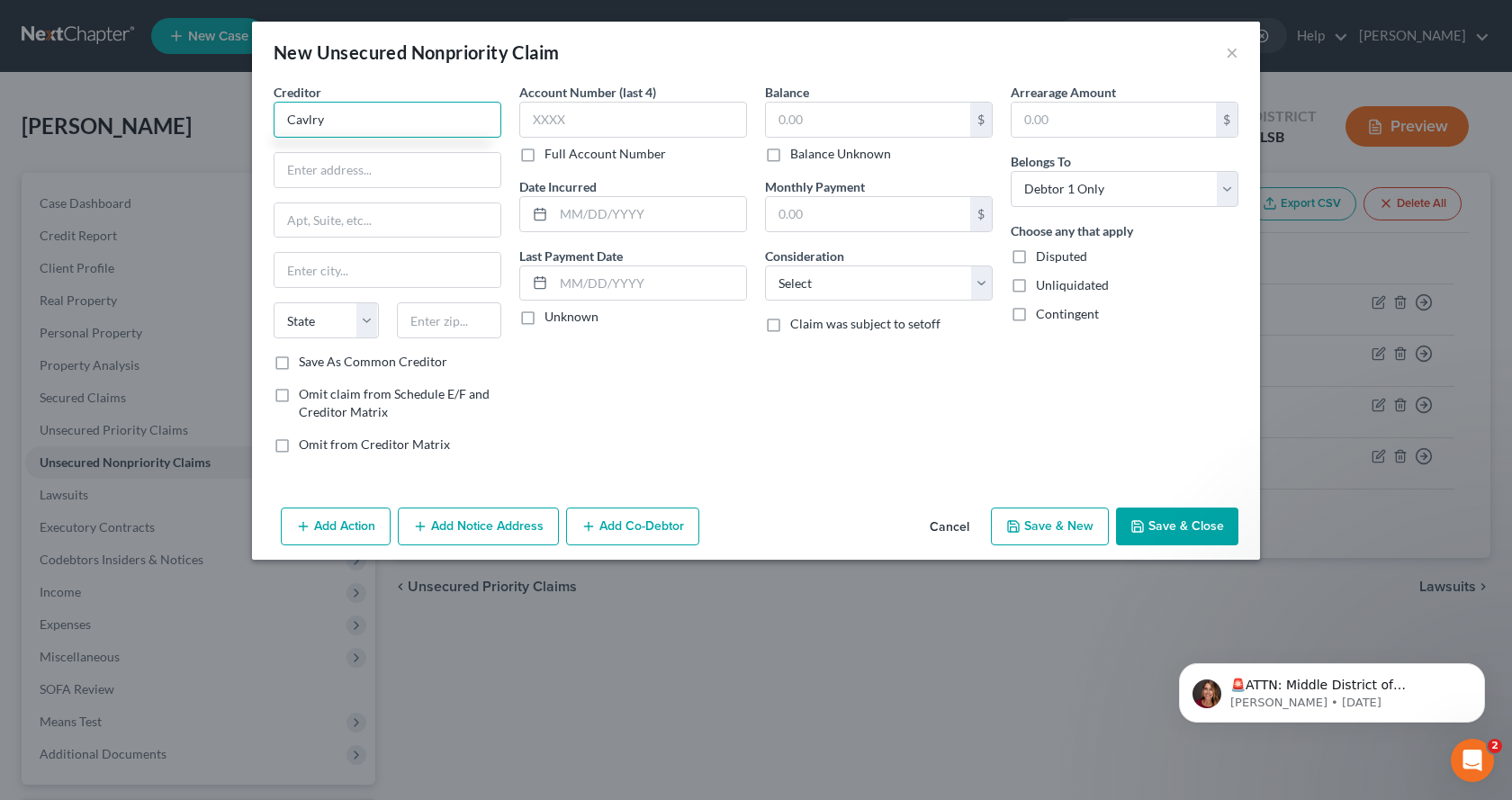
click at [305, 120] on input "Cavlry" at bounding box center [387, 120] width 227 height 36
click at [322, 119] on input "Cavlry" at bounding box center [387, 120] width 227 height 36
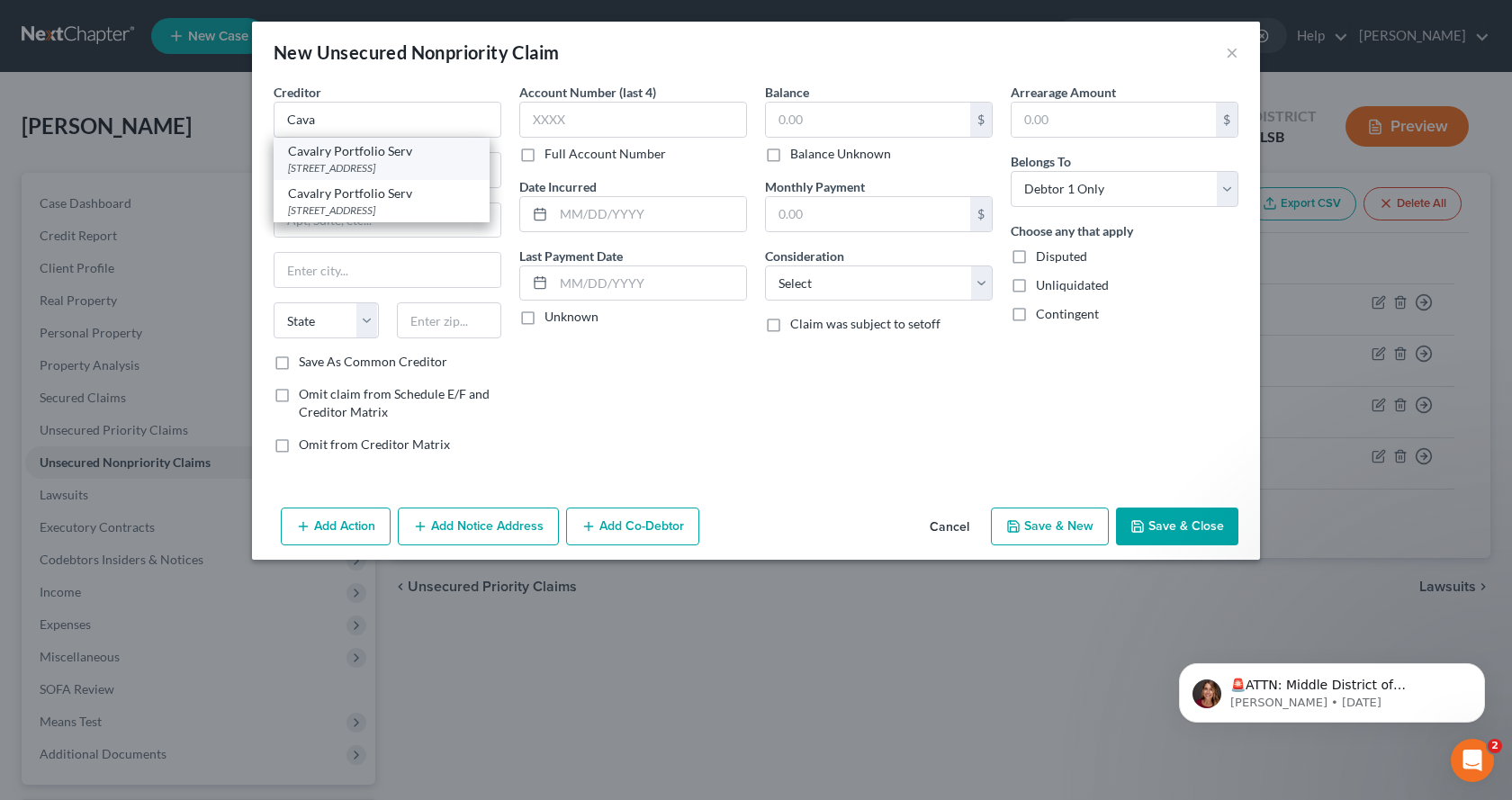
click at [427, 168] on div "[STREET_ADDRESS]" at bounding box center [381, 167] width 187 height 15
type input "Cavalry Portfolio Serv"
type input "P.O Box 81083"
type input "[GEOGRAPHIC_DATA]"
select select "36"
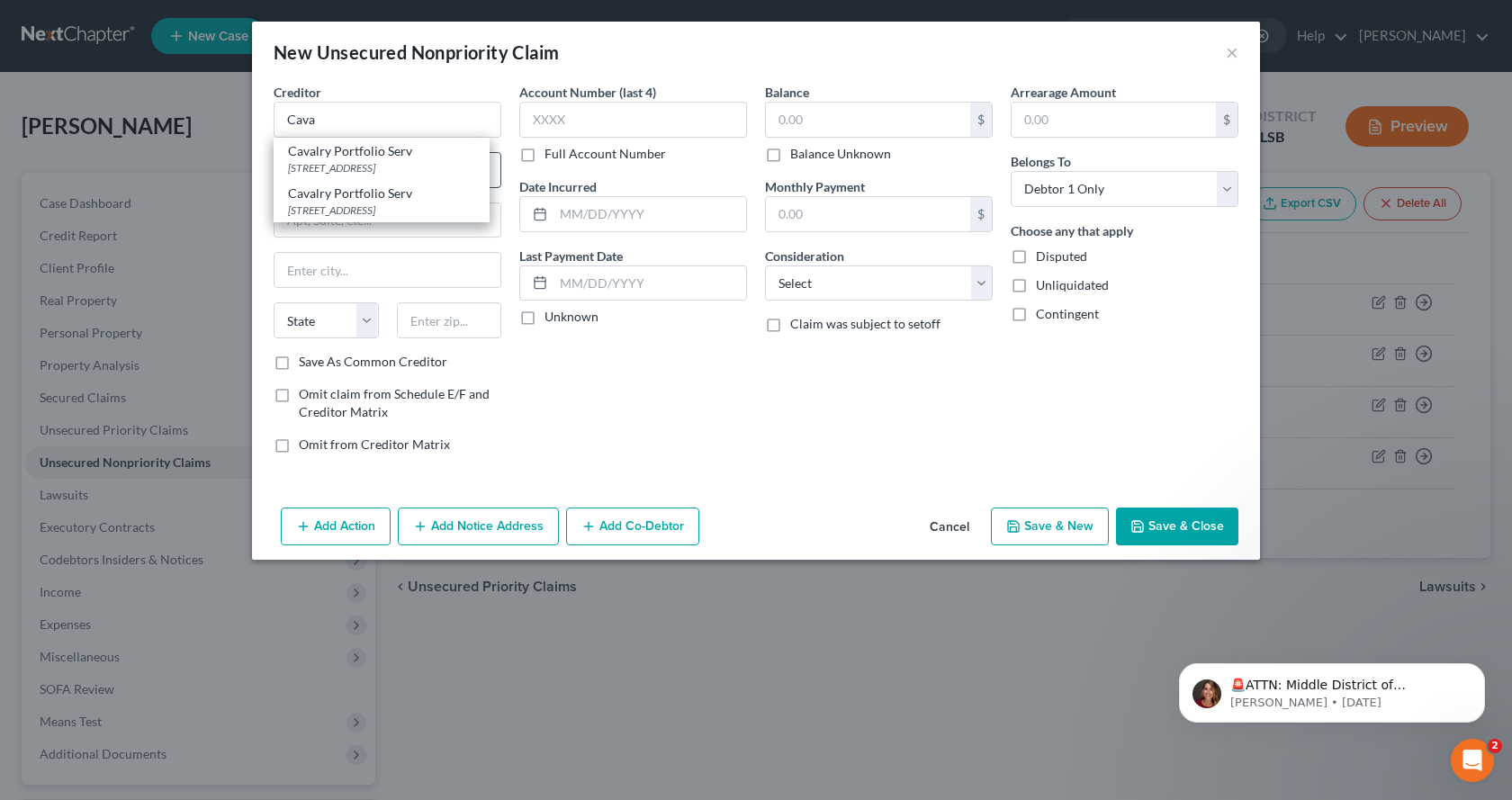
type input "44181"
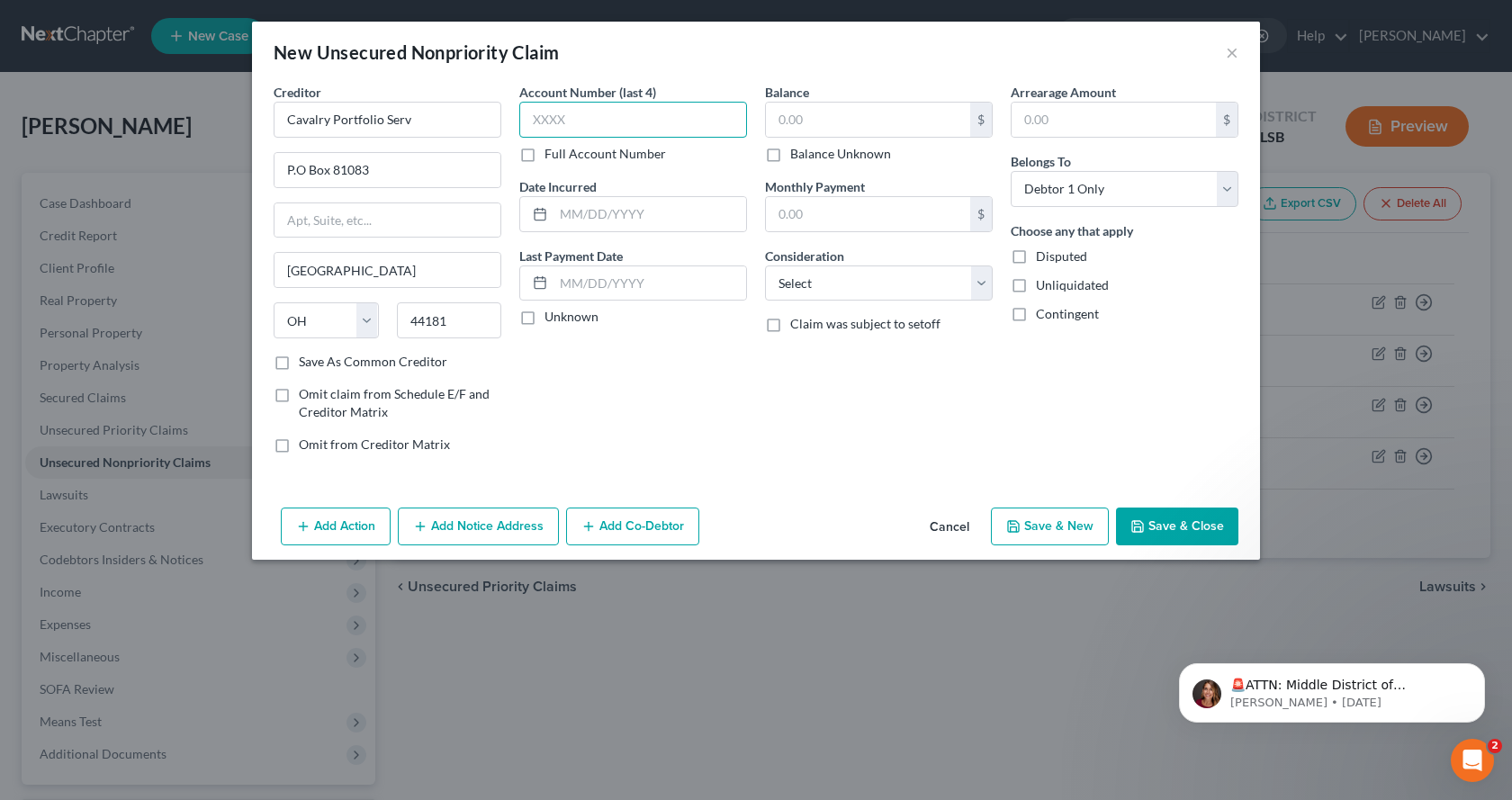
click at [667, 131] on input "text" at bounding box center [633, 120] width 227 height 36
click at [830, 126] on input "text" at bounding box center [867, 120] width 204 height 34
type input "1,692.00"
click at [1044, 534] on button "Save & New" at bounding box center [1050, 526] width 118 height 38
select select "0"
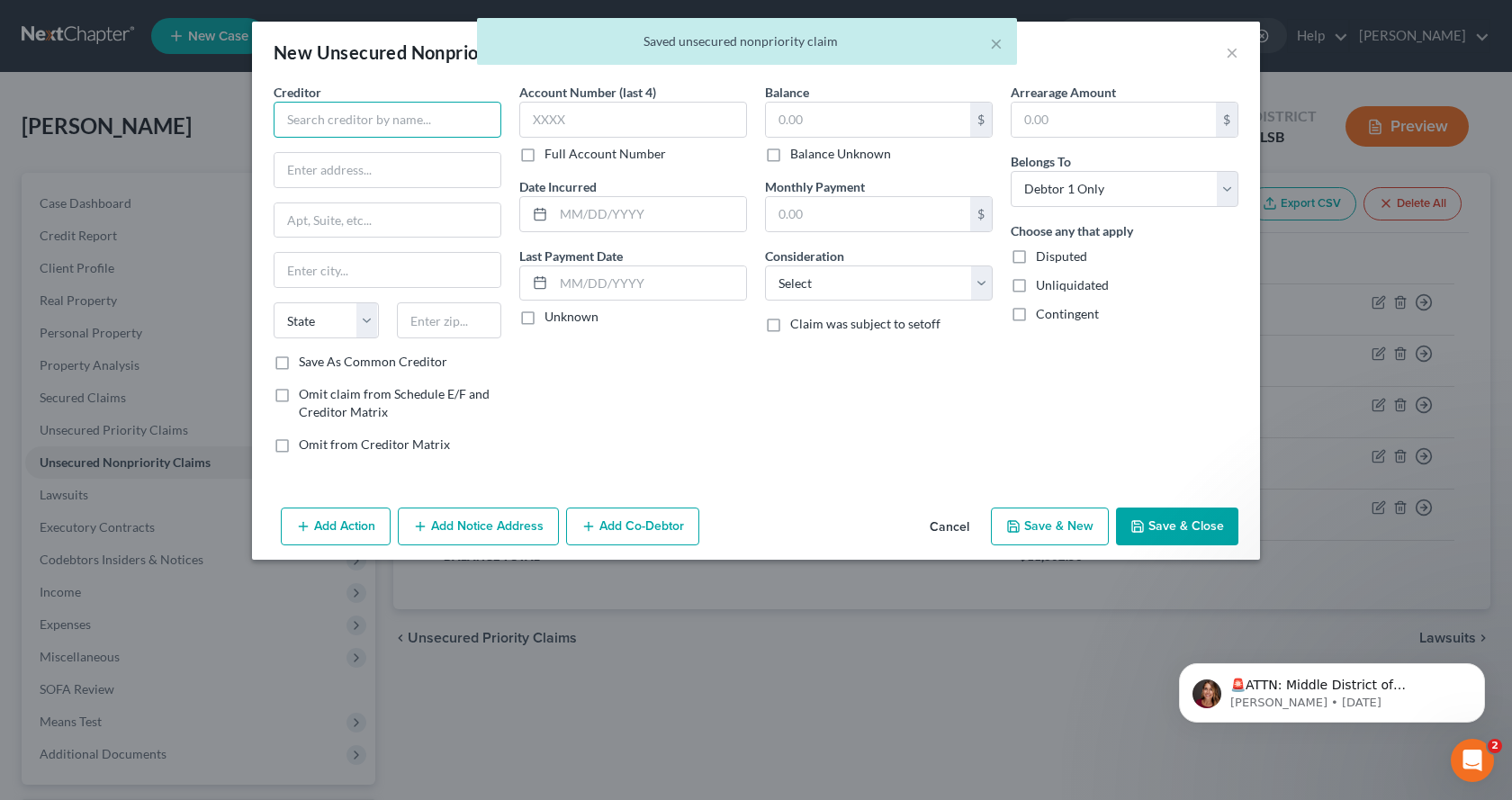
click at [385, 111] on input "text" at bounding box center [387, 120] width 227 height 36
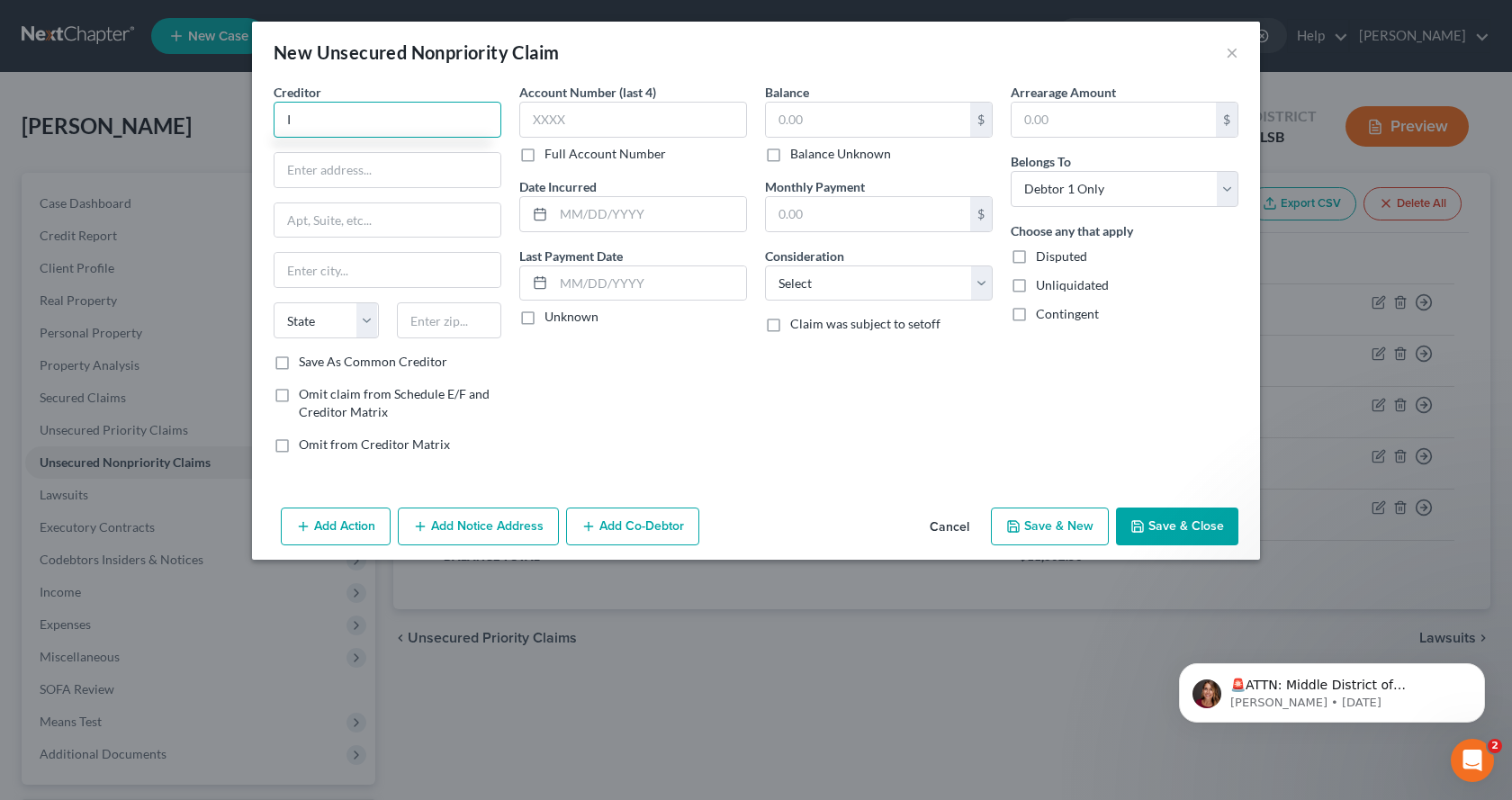
type input "I"
type input "N"
type input "Capital One Savor"
click at [282, 166] on input "text" at bounding box center [387, 170] width 226 height 34
type input "O"
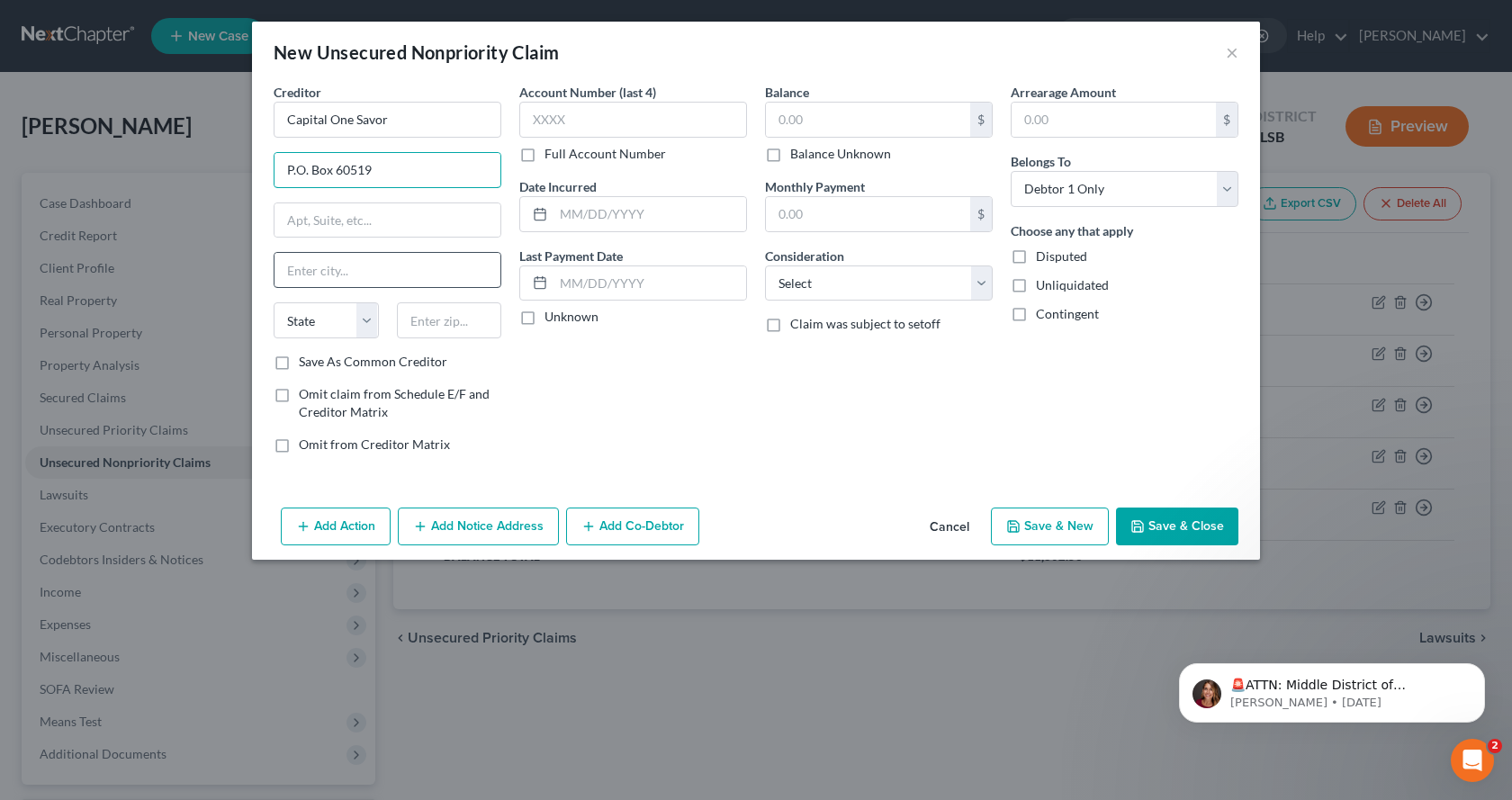
type input "P.O. Box 60519"
click at [282, 272] on input "text" at bounding box center [387, 270] width 226 height 34
type input "City of Industry"
click at [359, 322] on select "State [US_STATE] AK AR AZ CA CO CT DE DC [GEOGRAPHIC_DATA] [GEOGRAPHIC_DATA] GU…" at bounding box center [326, 321] width 106 height 36
select select "4"
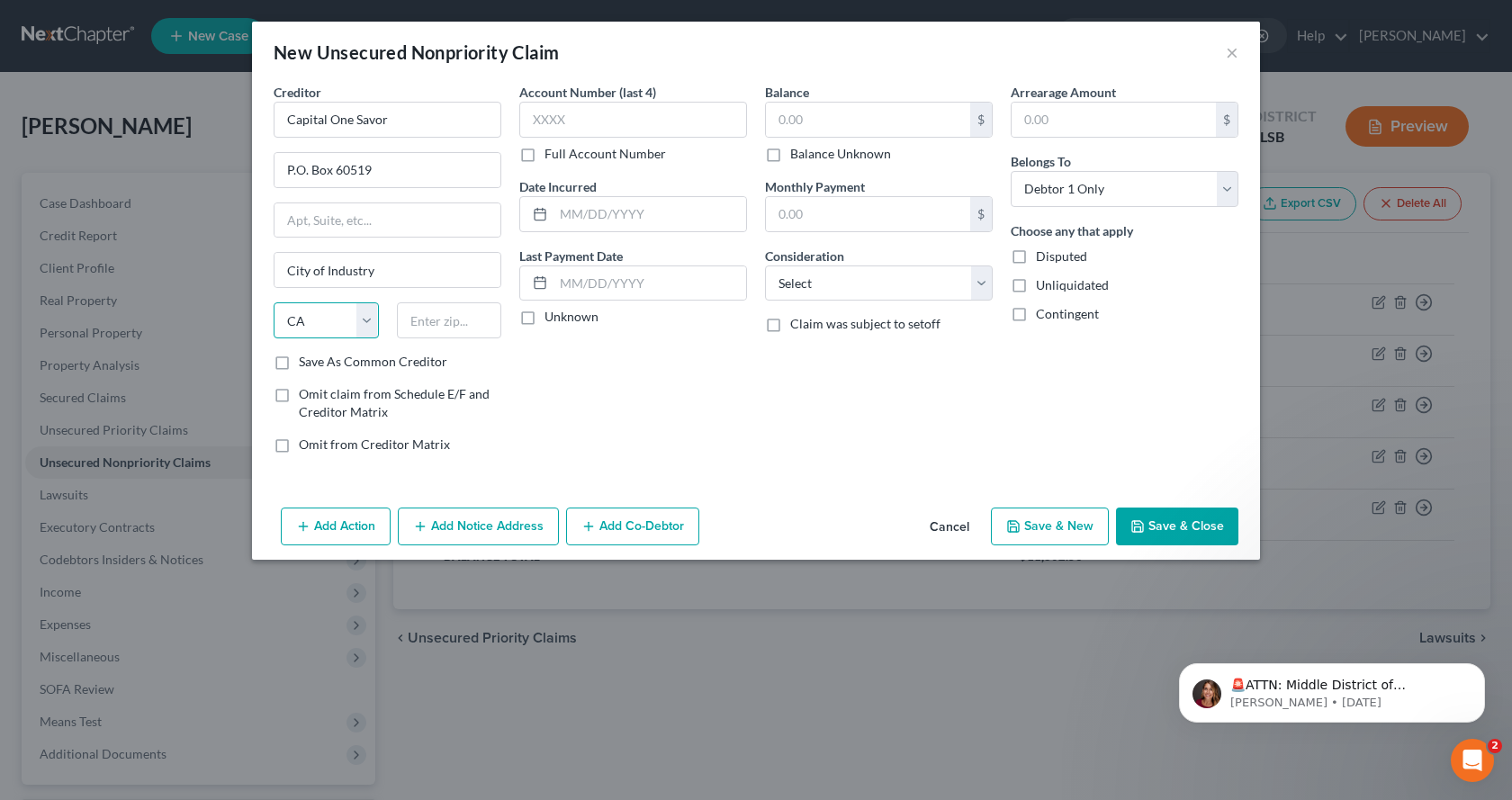
click at [274, 302] on select "State [US_STATE] AK AR AZ CA CO CT DE DC [GEOGRAPHIC_DATA] [GEOGRAPHIC_DATA] GU…" at bounding box center [326, 321] width 106 height 36
click at [463, 315] on input "text" at bounding box center [450, 321] width 106 height 36
type input "91716-0519"
click at [629, 120] on input "text" at bounding box center [633, 120] width 227 height 36
type input "1"
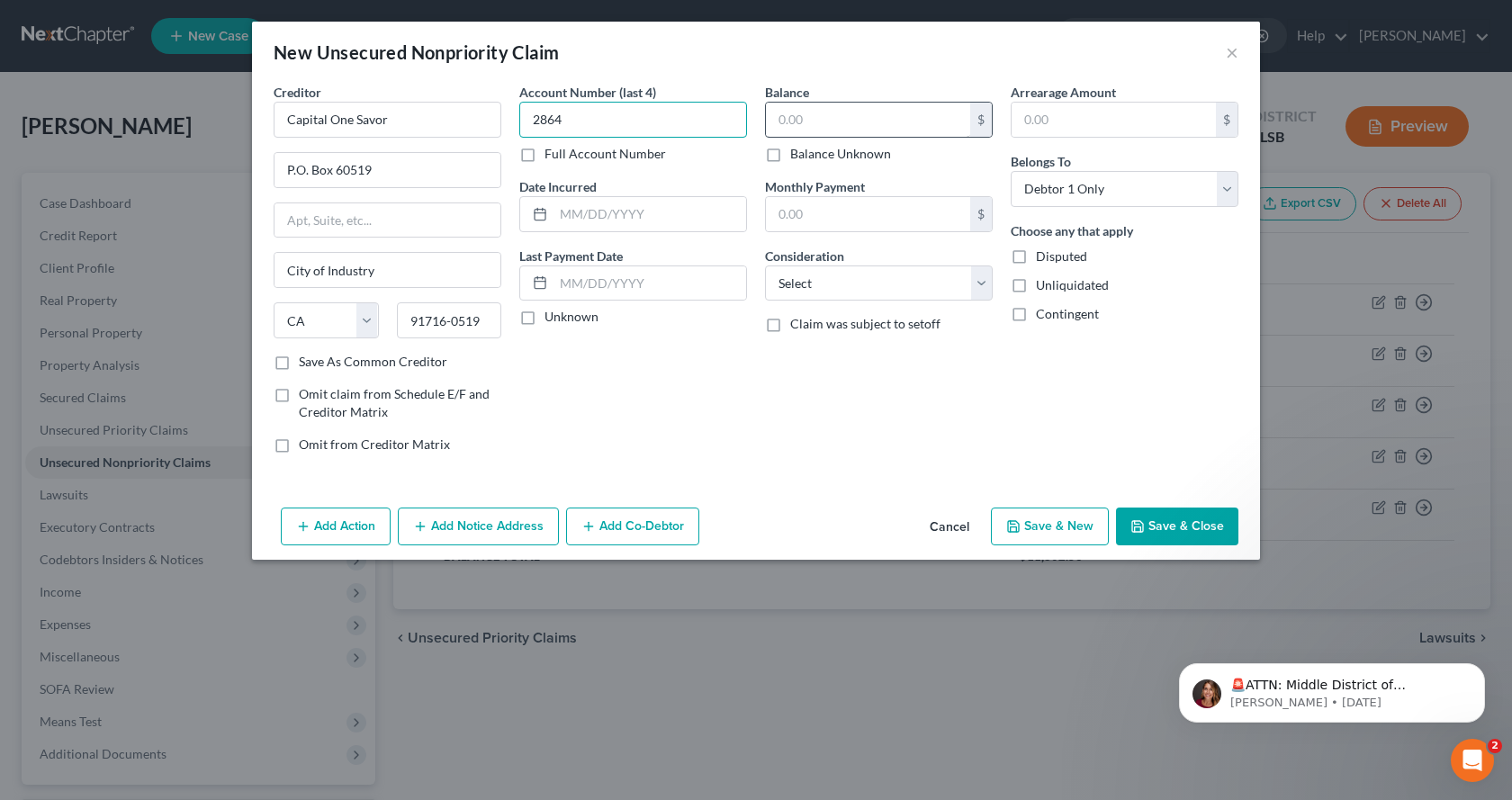
type input "2864"
click at [913, 129] on input "text" at bounding box center [867, 120] width 204 height 34
type input "1,962.53"
click at [981, 284] on select "Select Cable / Satellite Services Collection Agency Credit Card Debt Debt Couns…" at bounding box center [878, 284] width 227 height 36
select select "2"
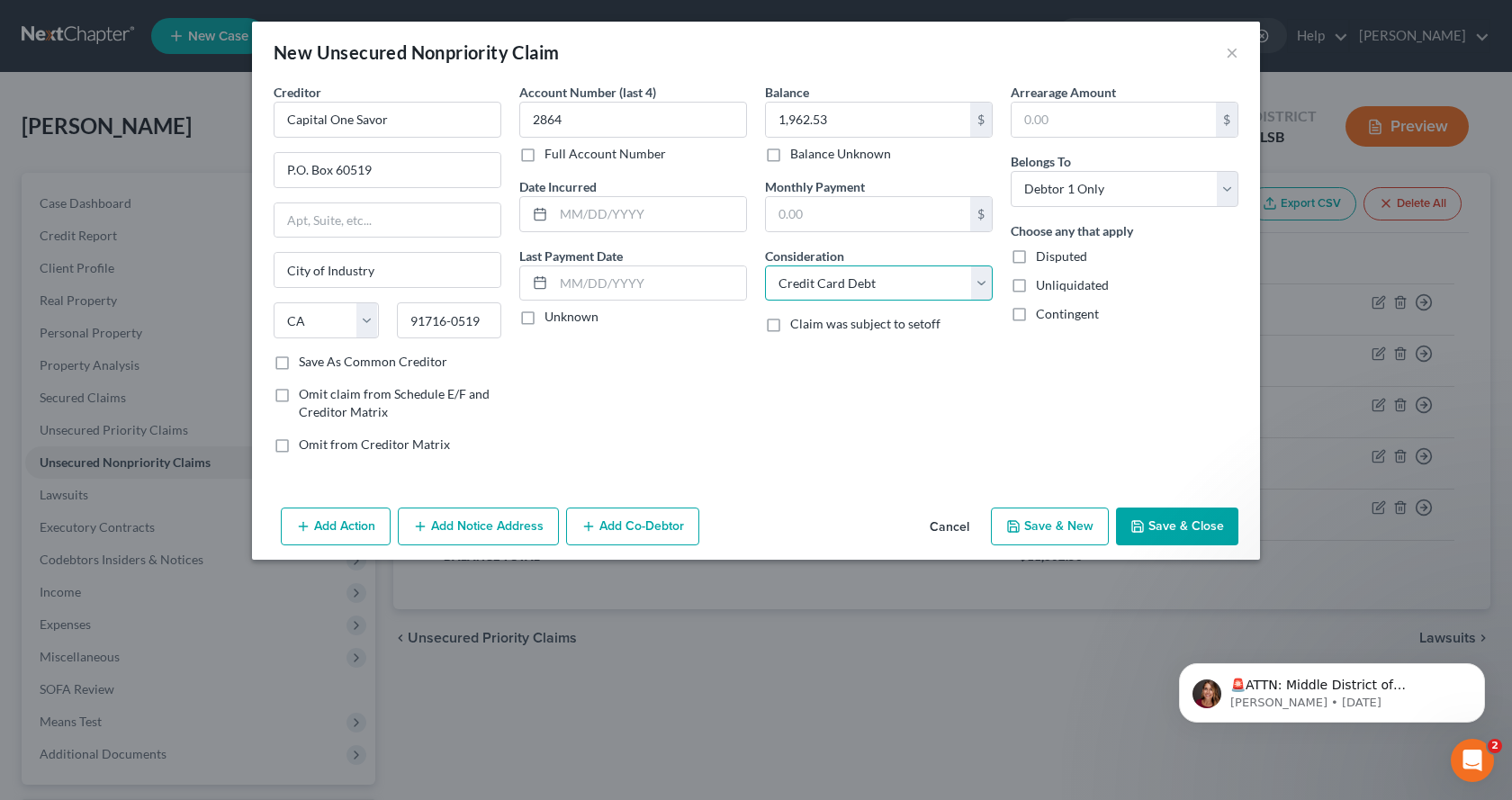
click at [765, 265] on select "Select Cable / Satellite Services Collection Agency Credit Card Debt Debt Couns…" at bounding box center [878, 284] width 227 height 36
click at [1047, 535] on button "Save & New" at bounding box center [1050, 526] width 118 height 38
select select "0"
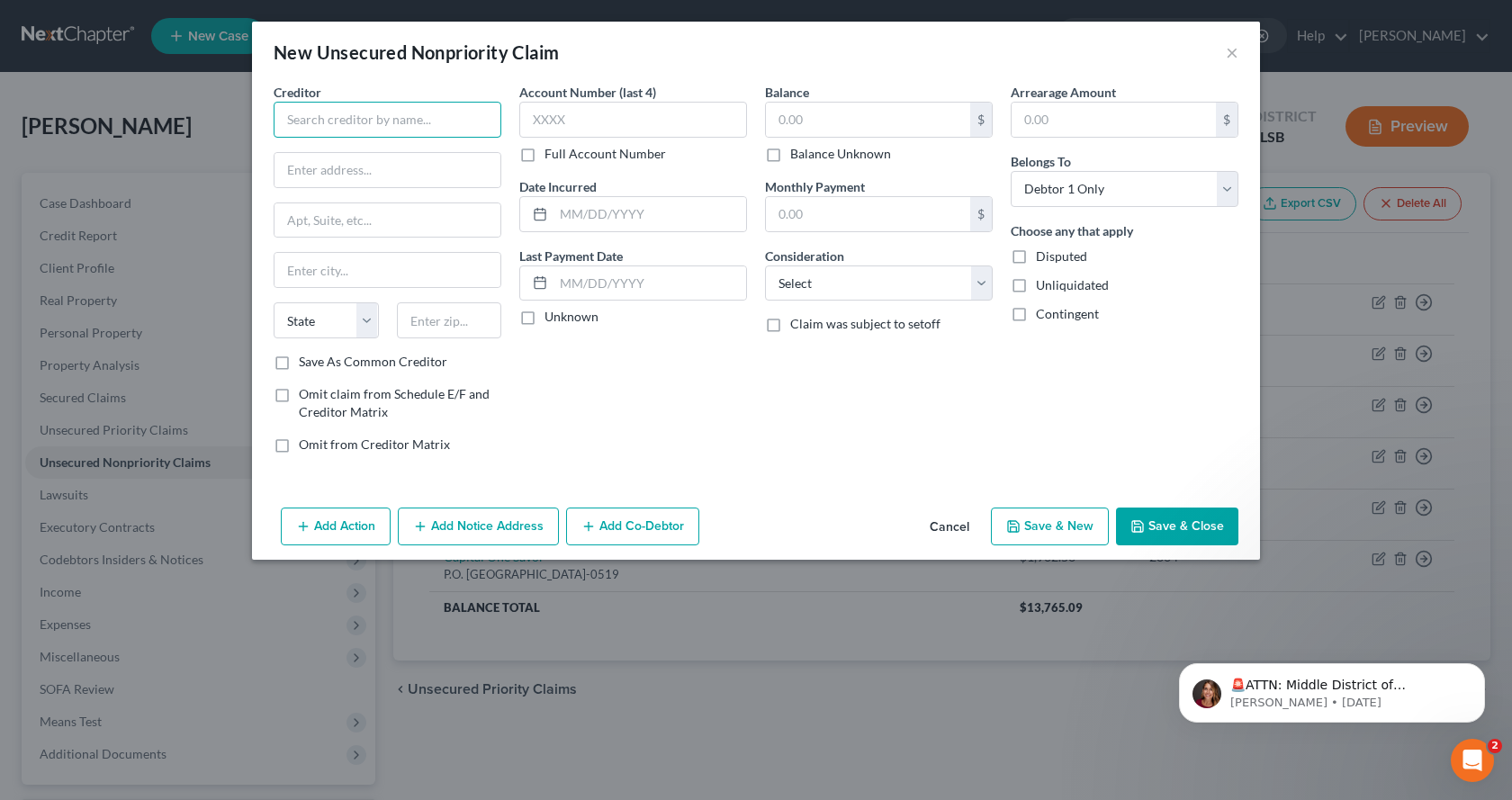
click at [436, 116] on input "text" at bounding box center [387, 120] width 227 height 36
click at [1227, 54] on button "×" at bounding box center [1232, 52] width 13 height 22
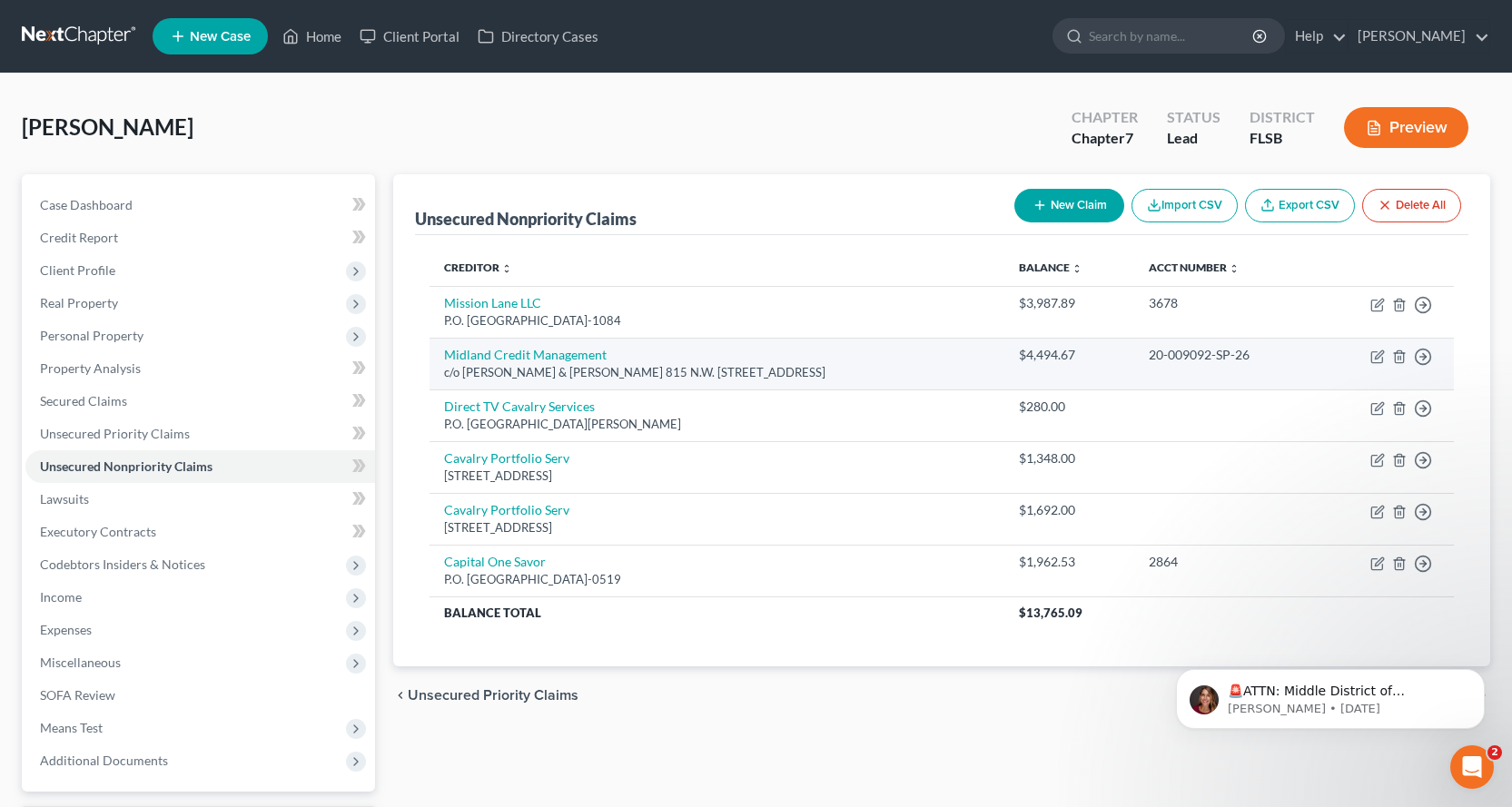
drag, startPoint x: 1369, startPoint y: 357, endPoint x: 1360, endPoint y: 352, distance: 10.3
click at [1369, 359] on td "Move to D Move to E Move to G Move to Notice Only" at bounding box center [1384, 363] width 138 height 52
click at [1379, 359] on icon "button" at bounding box center [1377, 357] width 15 height 15
select select "9"
select select "0"
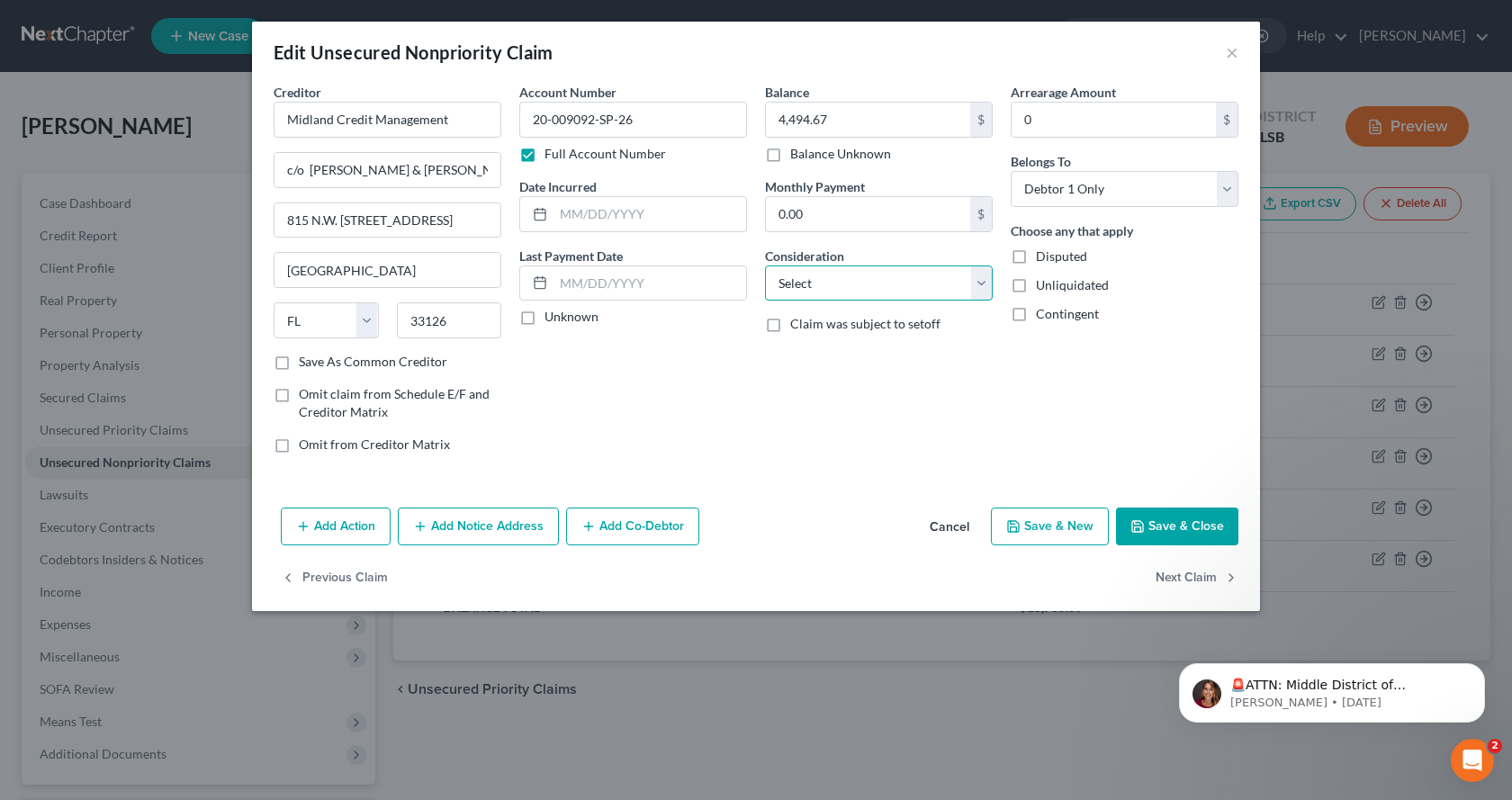
click at [987, 278] on select "Select Cable / Satellite Services Collection Agency Credit Card Debt Debt Couns…" at bounding box center [878, 284] width 227 height 36
click at [765, 265] on select "Select Cable / Satellite Services Collection Agency Credit Card Debt Debt Couns…" at bounding box center [878, 284] width 227 height 36
click at [997, 283] on div "Balance 4,494.67 $ Balance Unknown Balance Undetermined 4,494.67 $ Balance Unkn…" at bounding box center [878, 275] width 246 height 386
click at [984, 278] on select "Select Cable / Satellite Services Collection Agency Credit Card Debt Debt Couns…" at bounding box center [878, 284] width 227 height 36
select select "2"
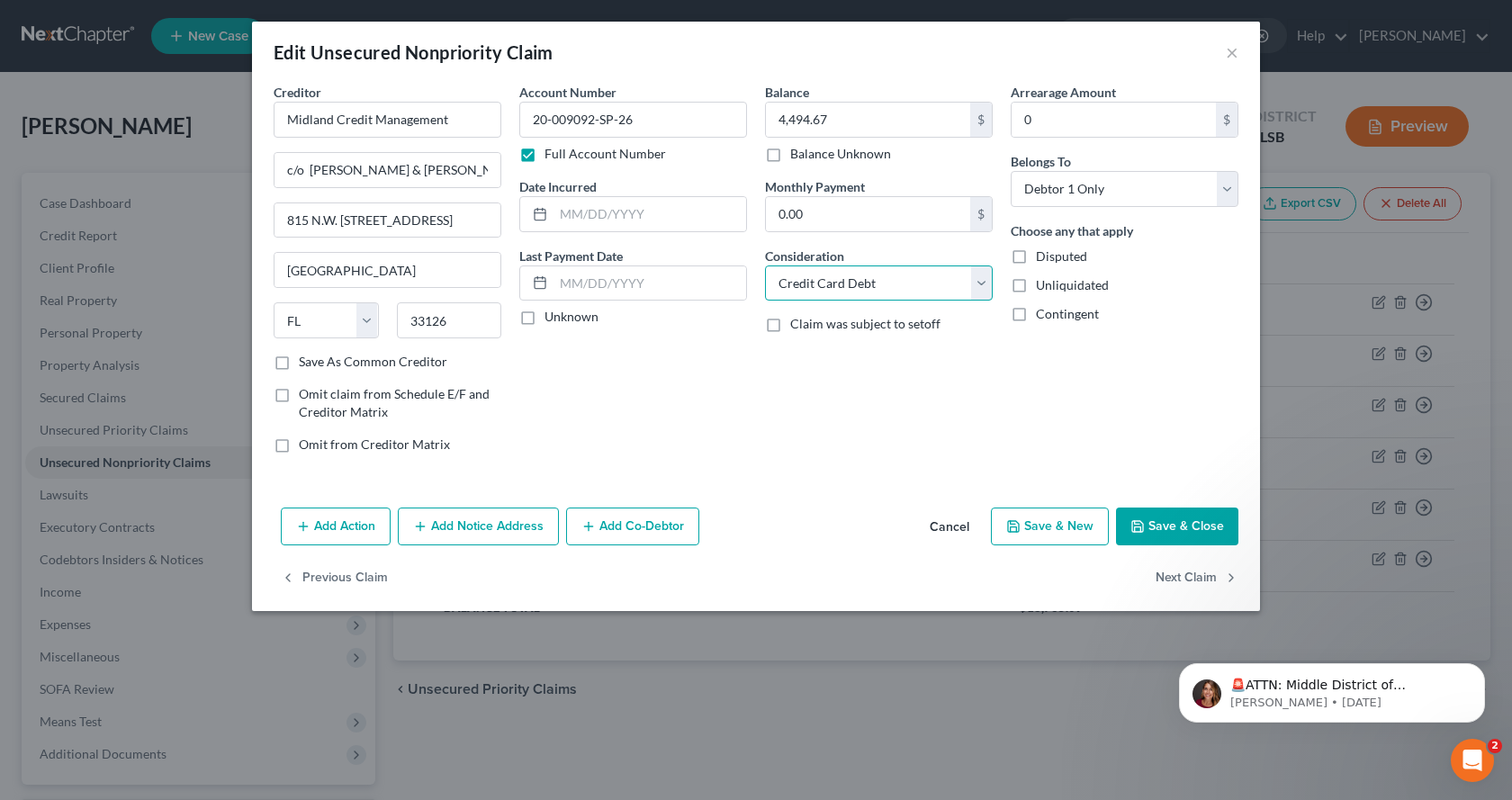
click at [765, 265] on select "Select Cable / Satellite Services Collection Agency Credit Card Debt Debt Couns…" at bounding box center [878, 284] width 227 height 36
click at [1228, 52] on button "×" at bounding box center [1232, 52] width 13 height 22
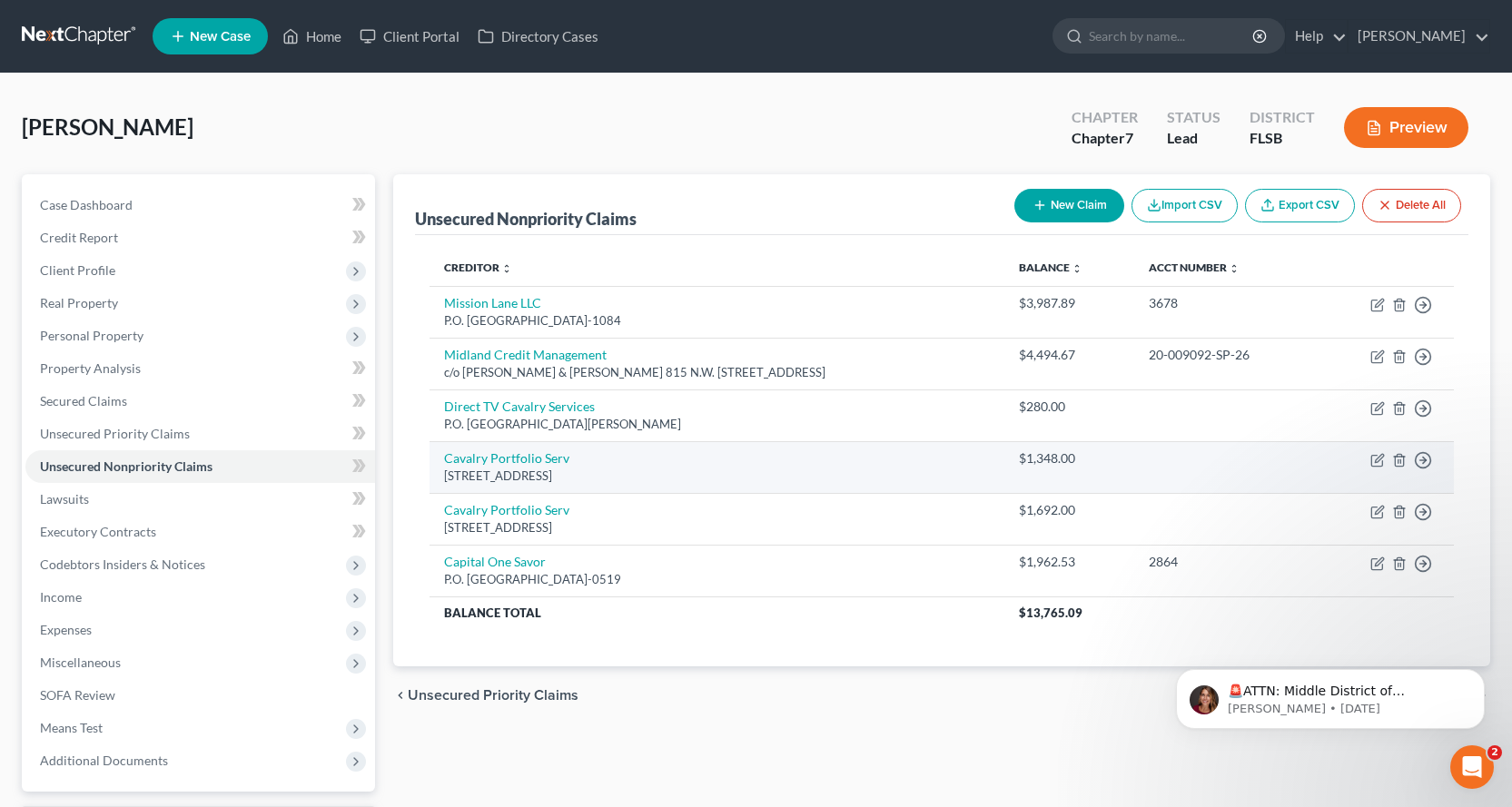
click at [1044, 460] on div "$1,348.00" at bounding box center [1068, 458] width 101 height 18
click at [1383, 455] on icon "button" at bounding box center [1378, 457] width 8 height 8
select select "36"
select select "0"
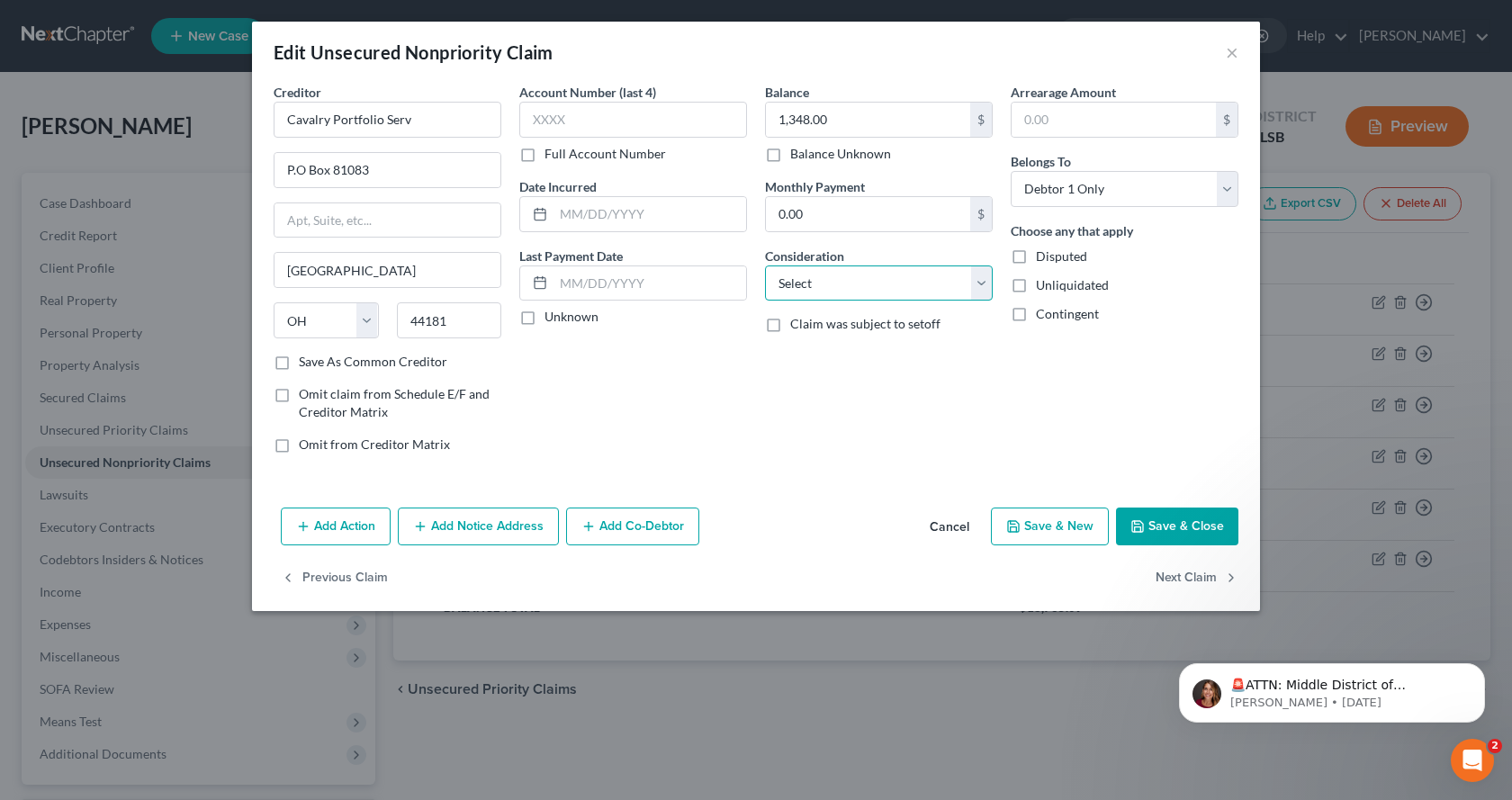
click at [979, 284] on select "Select Cable / Satellite Services Collection Agency Credit Card Debt Debt Couns…" at bounding box center [878, 284] width 227 height 36
select select "2"
click at [765, 265] on select "Select Cable / Satellite Services Collection Agency Credit Card Debt Debt Couns…" at bounding box center [878, 284] width 227 height 36
click at [1235, 44] on button "×" at bounding box center [1232, 52] width 13 height 22
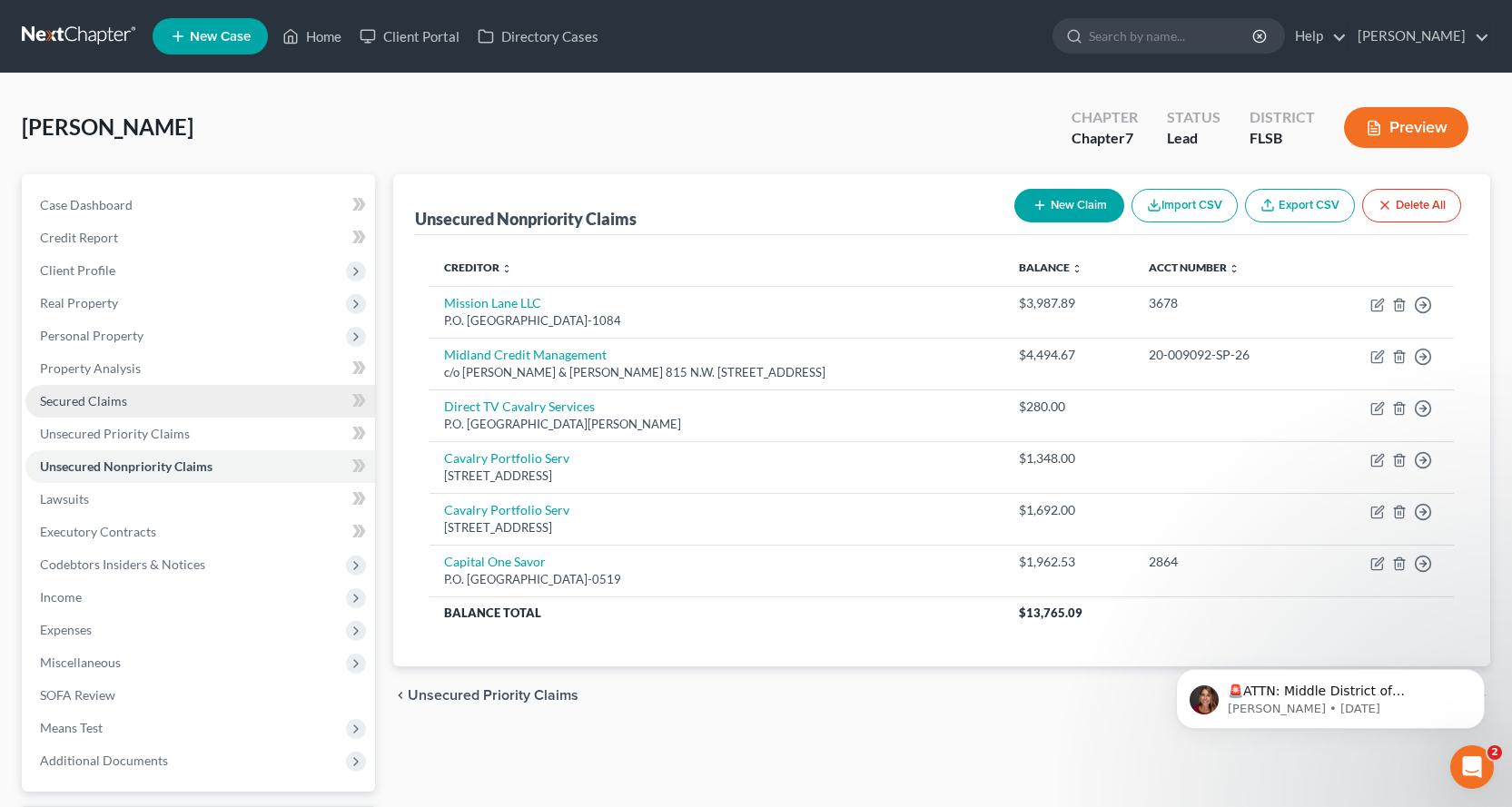
click at [162, 403] on link "Secured Claims" at bounding box center [200, 402] width 350 height 33
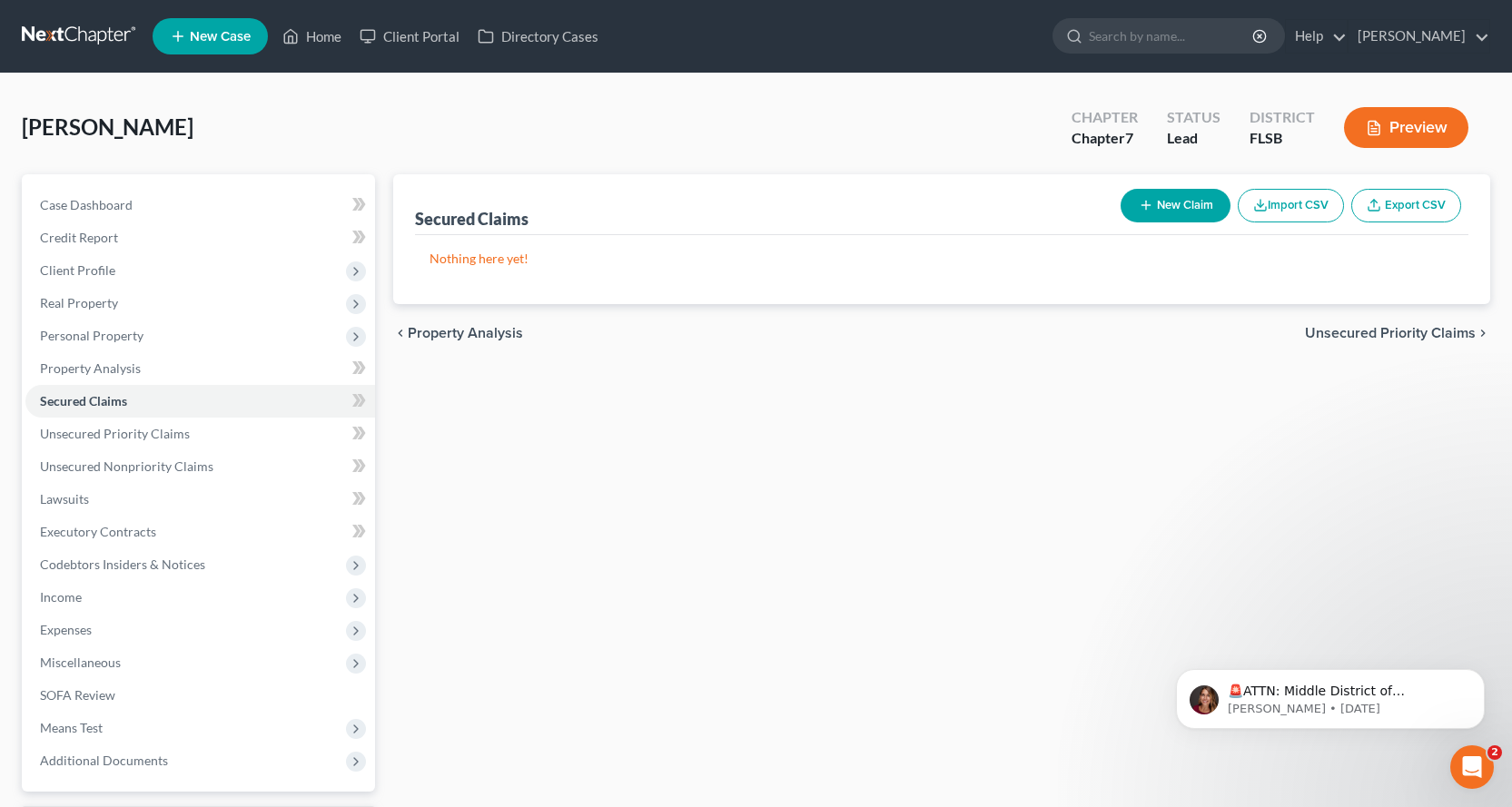
click at [1160, 203] on button "New Claim" at bounding box center [1175, 205] width 110 height 34
select select "0"
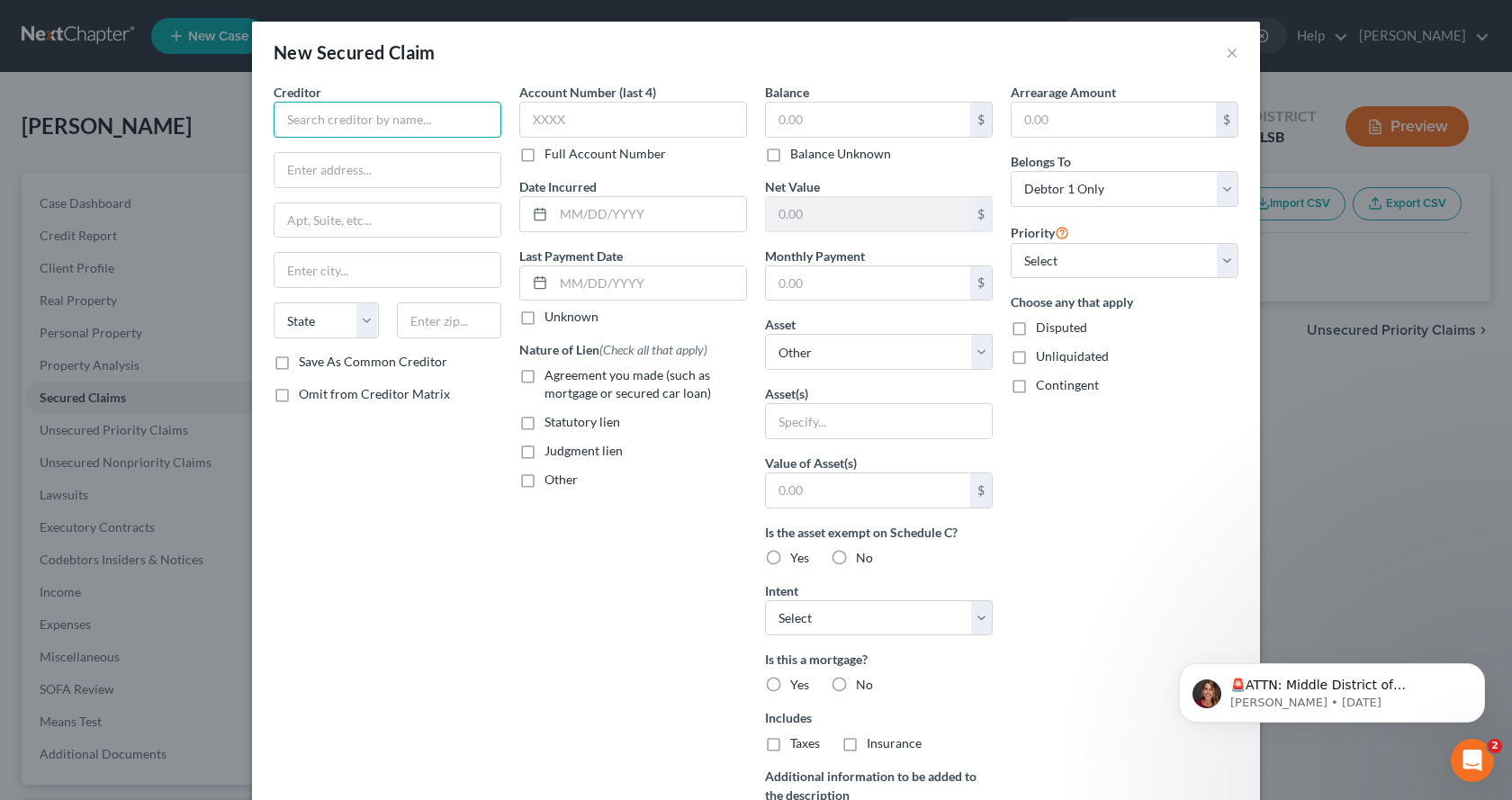
click at [410, 116] on input "text" at bounding box center [387, 120] width 227 height 36
type input "Capital One Auto Finance"
click at [295, 179] on input "text" at bounding box center [387, 170] width 226 height 34
type input "p"
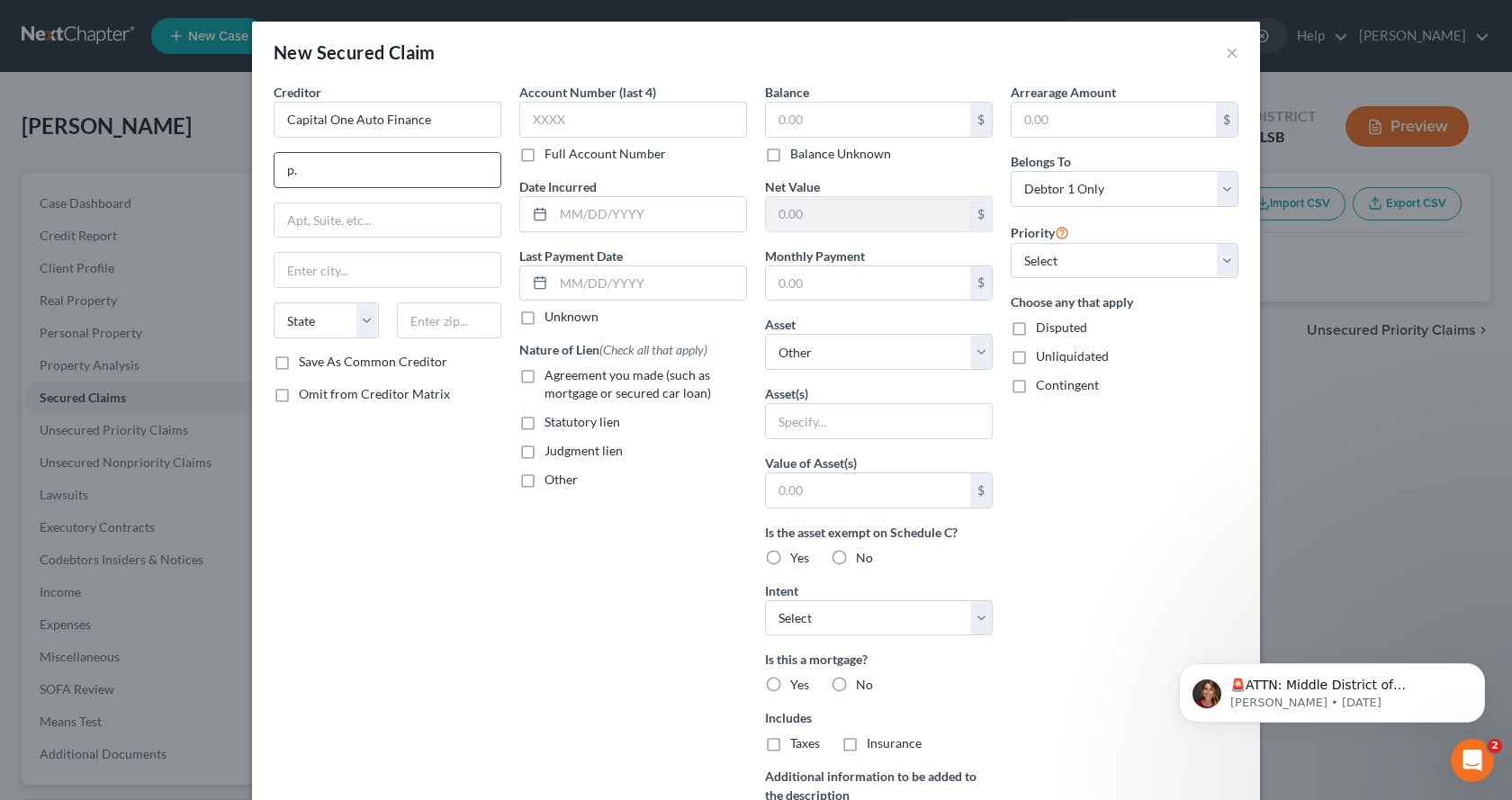
type input "p"
type input "P.O. Box 60511"
click at [301, 268] on input "text" at bounding box center [387, 270] width 226 height 34
type input "City of Industry"
click at [358, 320] on select "State [US_STATE] AK AR AZ CA CO CT DE DC [GEOGRAPHIC_DATA] [GEOGRAPHIC_DATA] GU…" at bounding box center [326, 321] width 106 height 36
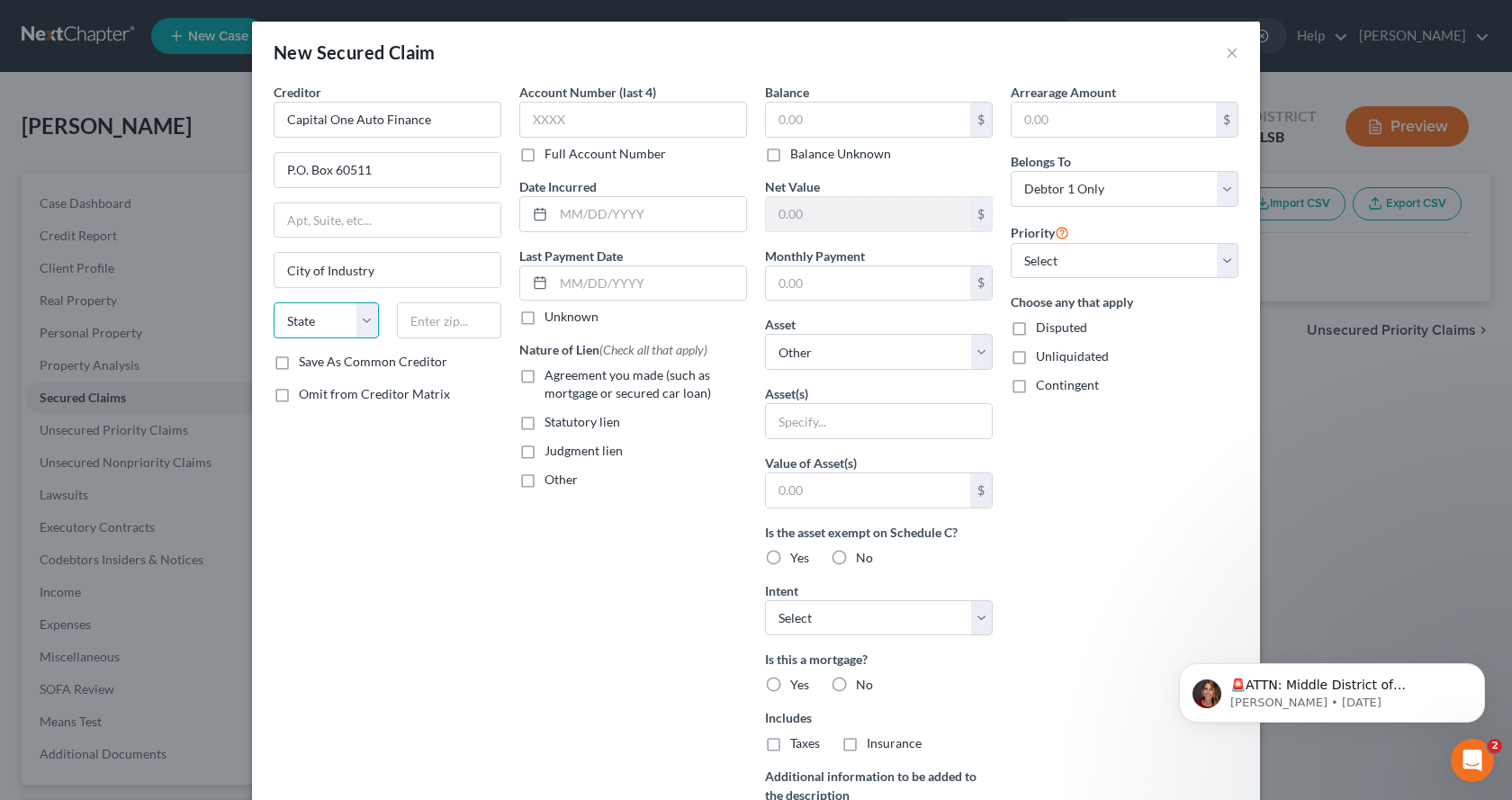
select select "4"
click at [274, 302] on select "State [US_STATE] AK AR AZ CA CO CT DE DC [GEOGRAPHIC_DATA] [GEOGRAPHIC_DATA] GU…" at bounding box center [326, 321] width 106 height 36
click at [448, 319] on input "text" at bounding box center [450, 321] width 106 height 36
type input "91716-0511"
click at [598, 132] on input "text" at bounding box center [633, 120] width 227 height 36
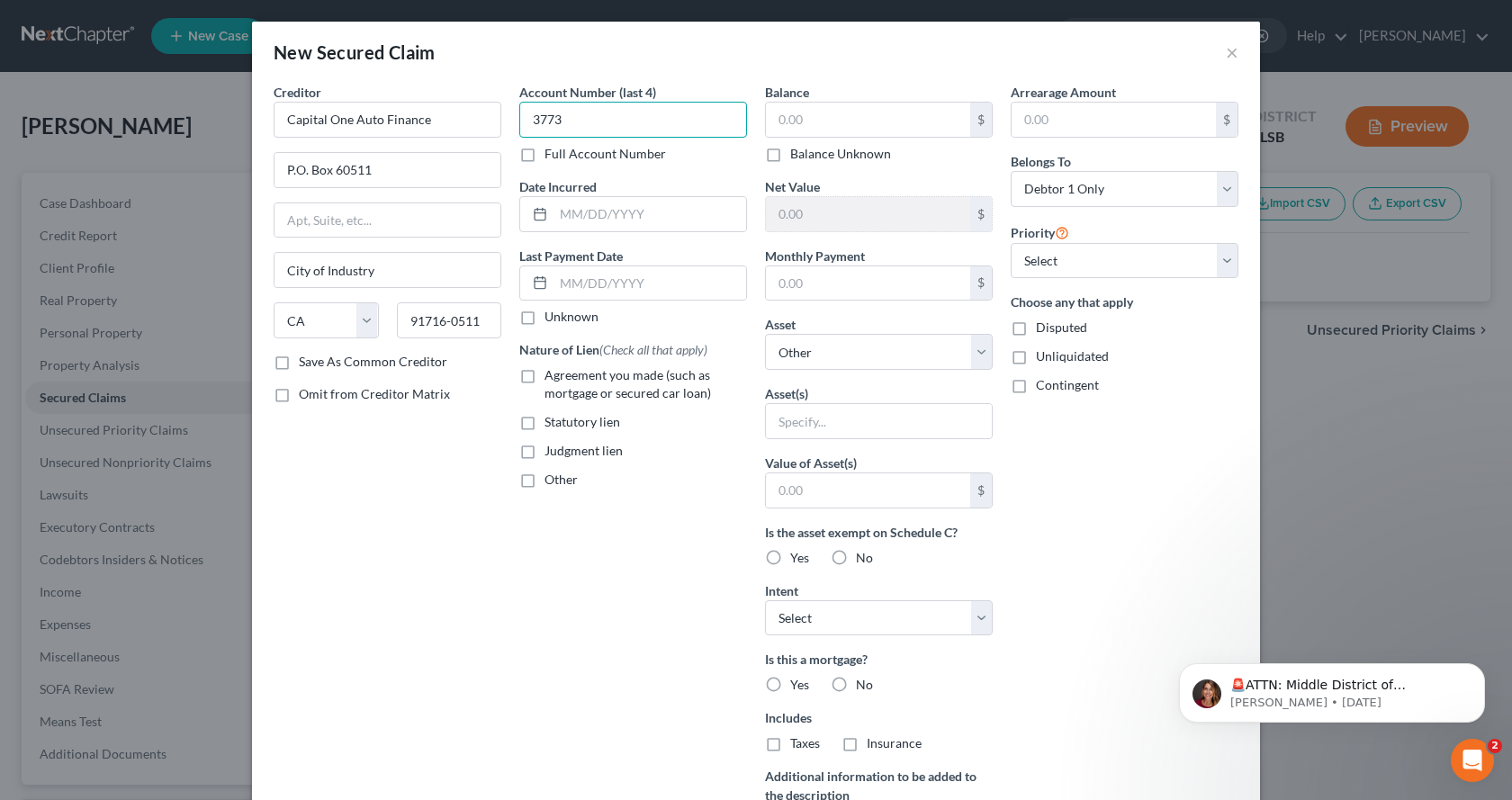
type input "3773"
click at [544, 375] on label "Agreement you made (such as mortgage or secured car loan)" at bounding box center [645, 385] width 202 height 36
click at [552, 375] on input "Agreement you made (such as mortgage or secured car loan)" at bounding box center [557, 372] width 12 height 12
checkbox input "true"
click at [877, 119] on input "text" at bounding box center [867, 120] width 204 height 34
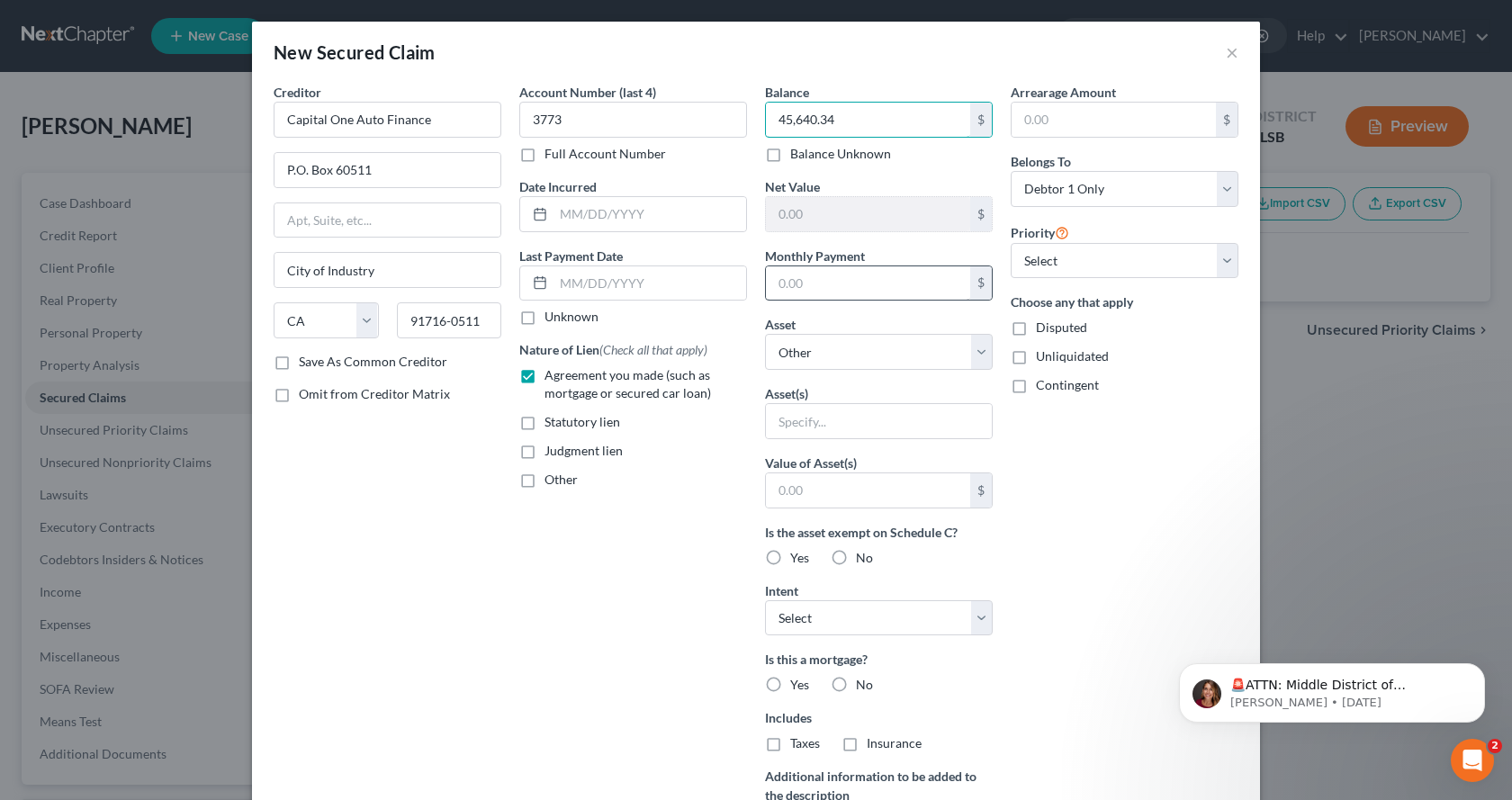
type input "45,640.34"
drag, startPoint x: 818, startPoint y: 283, endPoint x: 821, endPoint y: 294, distance: 11.4
click at [821, 291] on input "text" at bounding box center [867, 284] width 204 height 34
type input "447.37"
click at [932, 433] on input "text" at bounding box center [878, 422] width 226 height 34
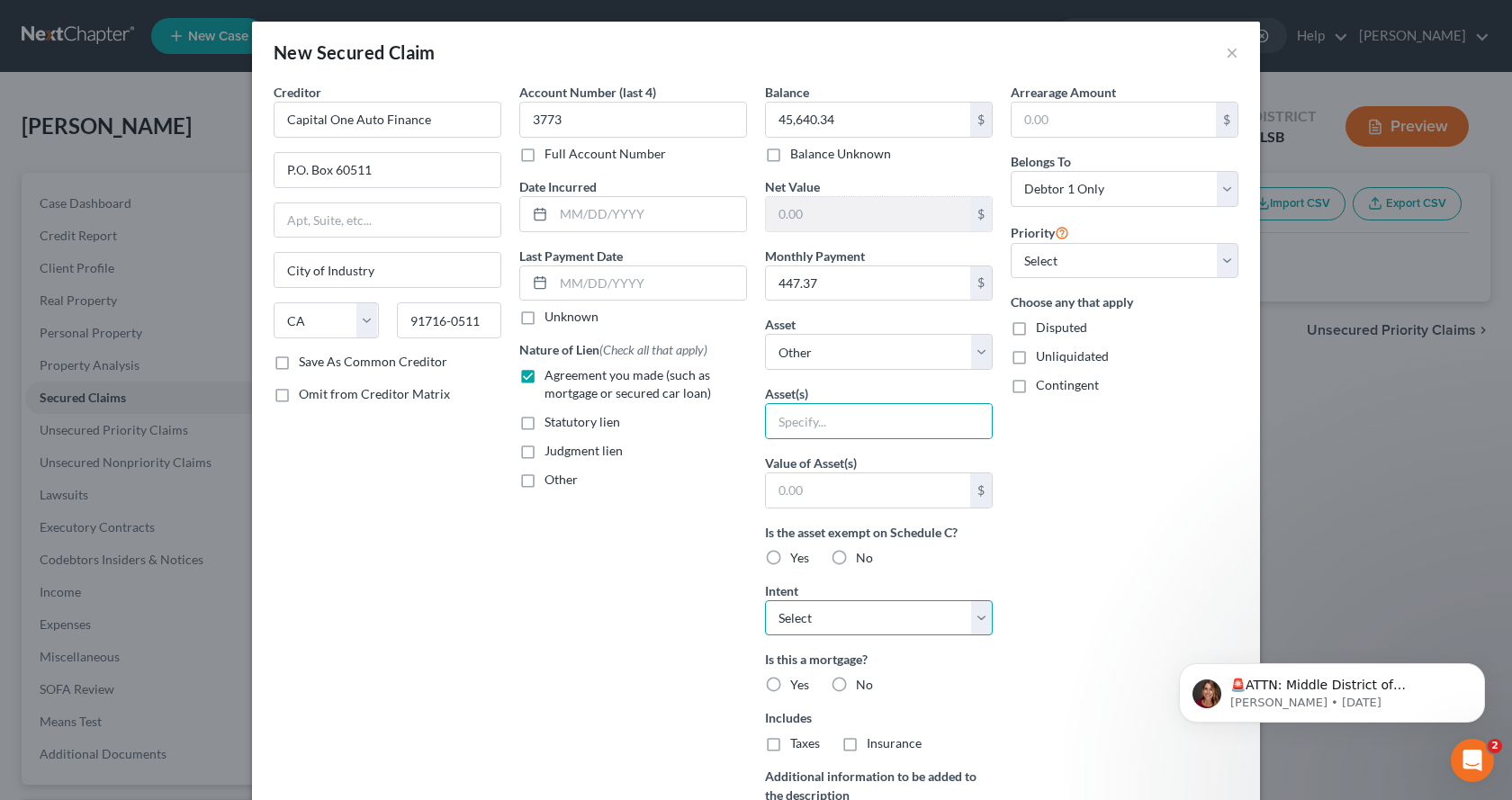
click at [973, 622] on select "Select Surrender Redeem Reaffirm Avoid Other" at bounding box center [878, 619] width 227 height 36
select select "2"
click at [765, 600] on select "Select Surrender Redeem Reaffirm Avoid Other" at bounding box center [878, 619] width 227 height 36
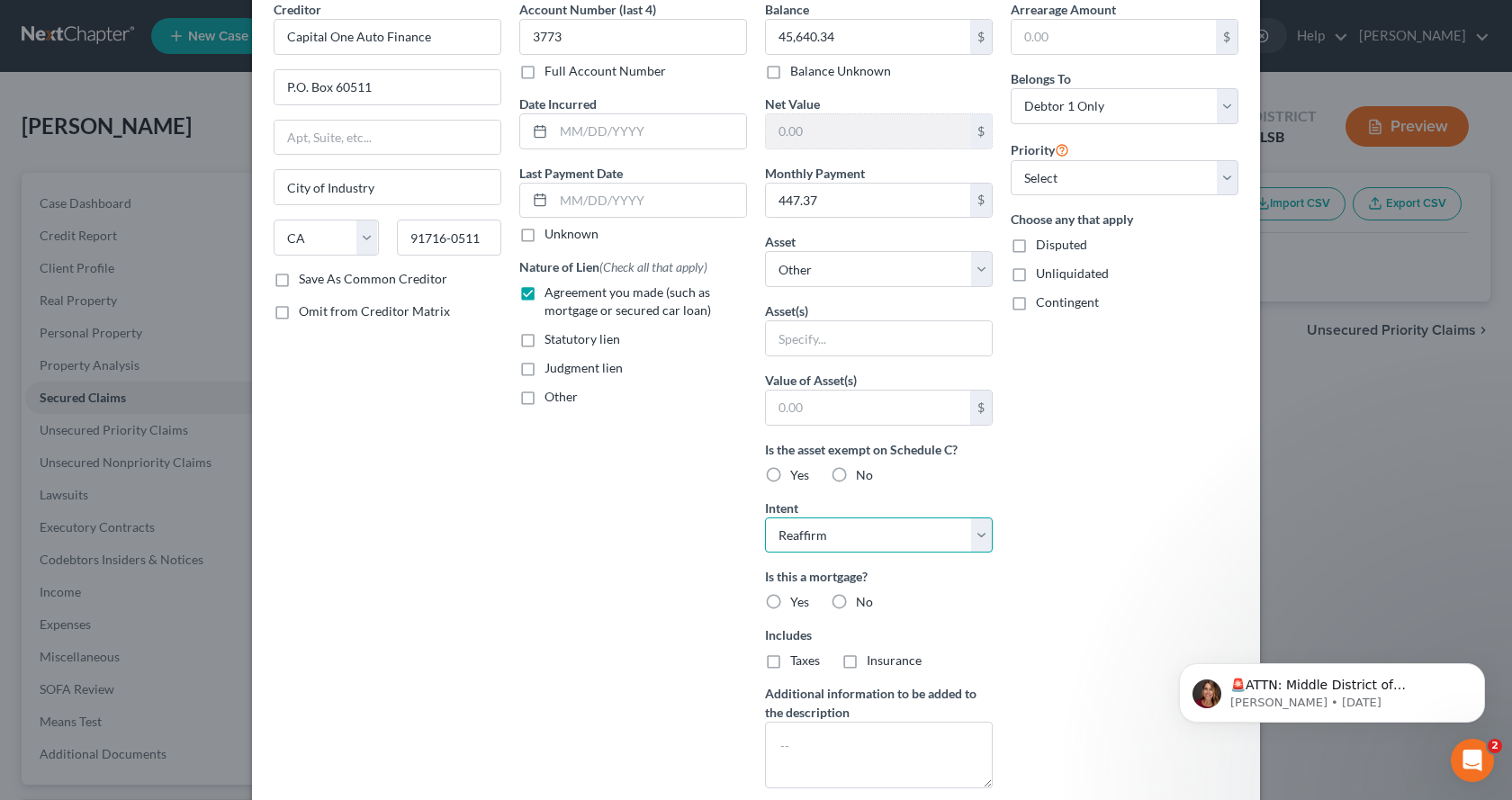
scroll to position [90, 0]
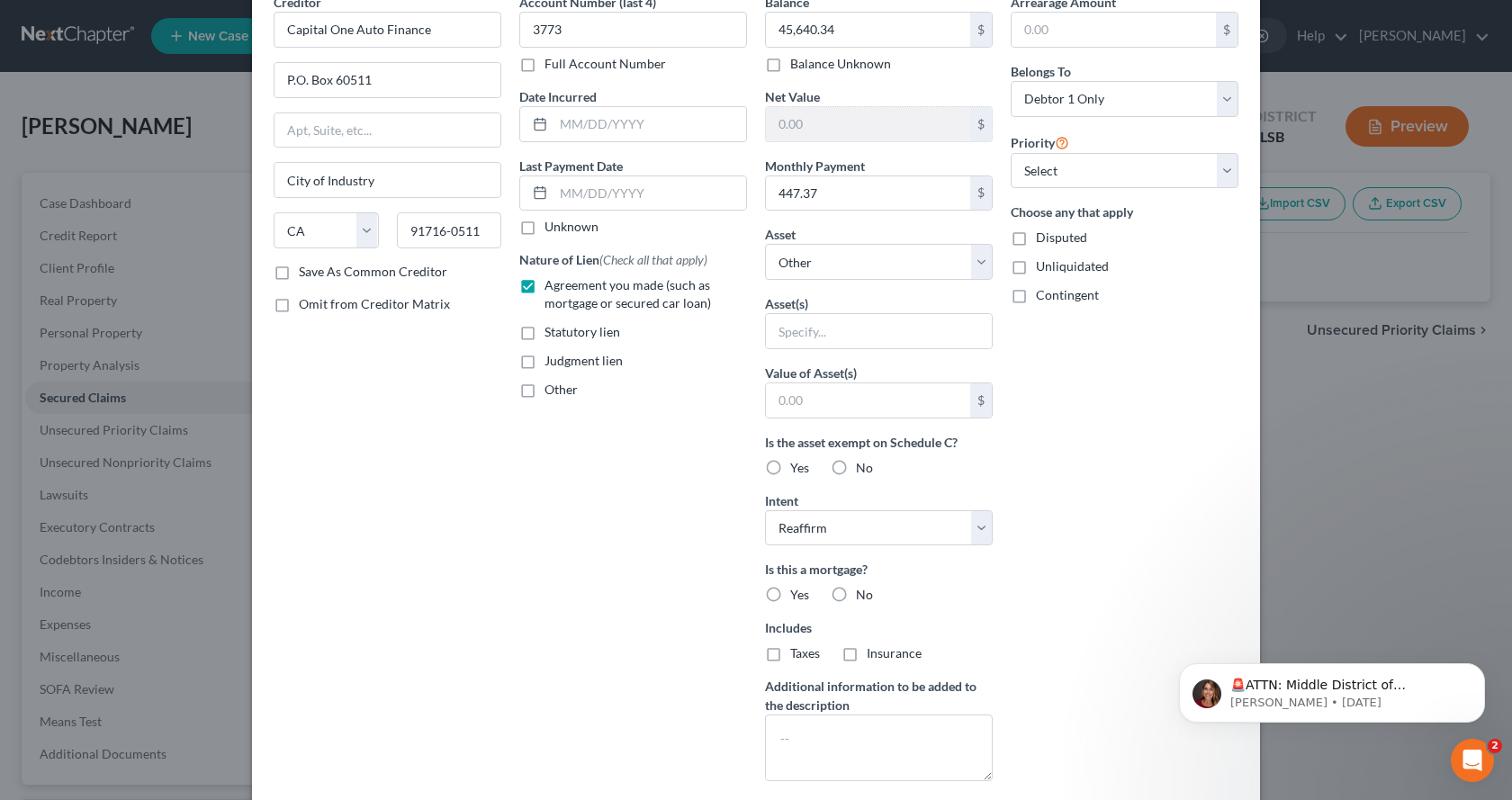
click at [856, 596] on label "No" at bounding box center [864, 595] width 17 height 18
click at [863, 596] on input "No" at bounding box center [868, 591] width 12 height 12
radio input "true"
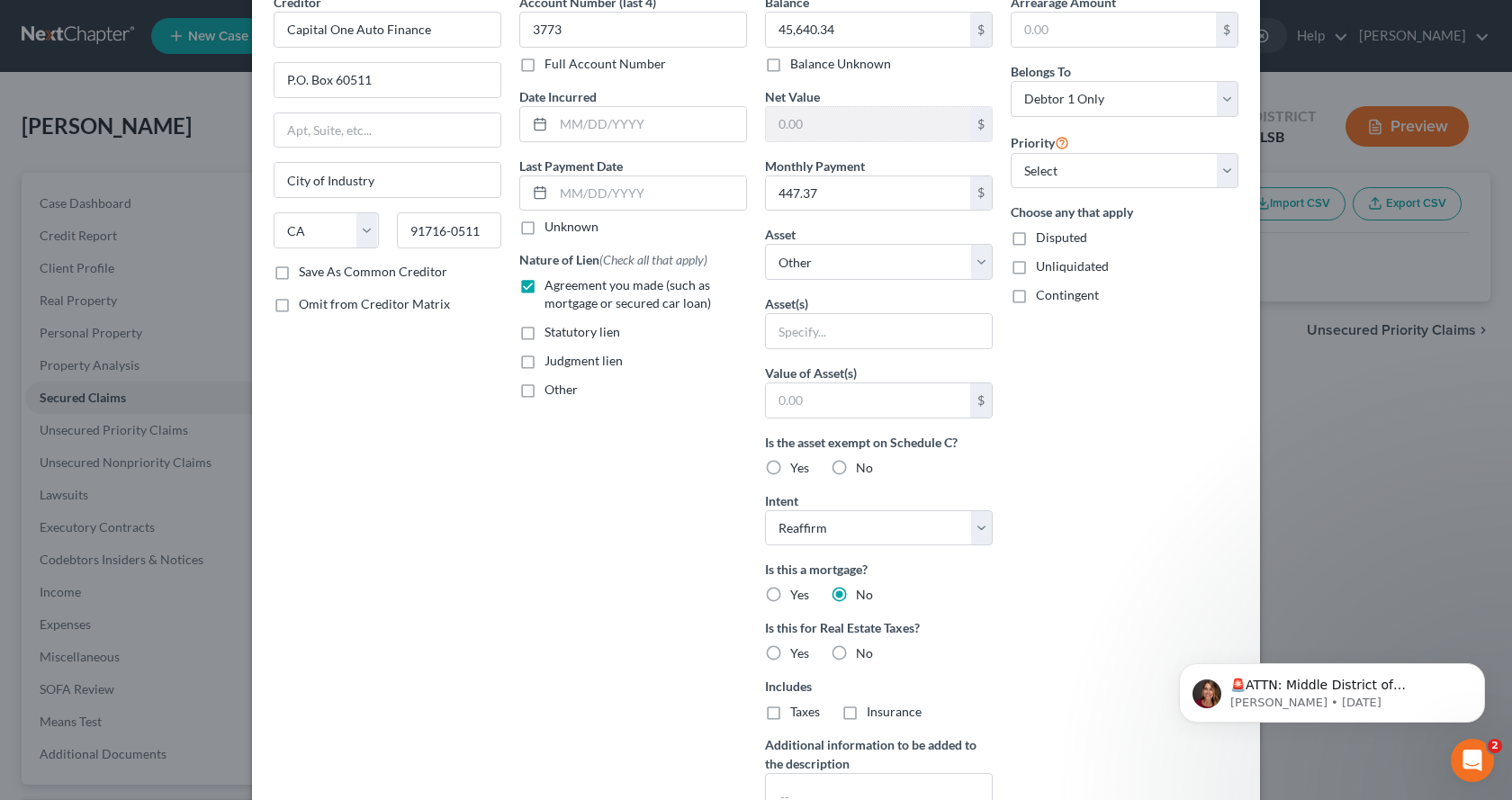
click at [856, 652] on label "No" at bounding box center [864, 654] width 17 height 18
click at [863, 652] on input "No" at bounding box center [868, 650] width 12 height 12
radio input "true"
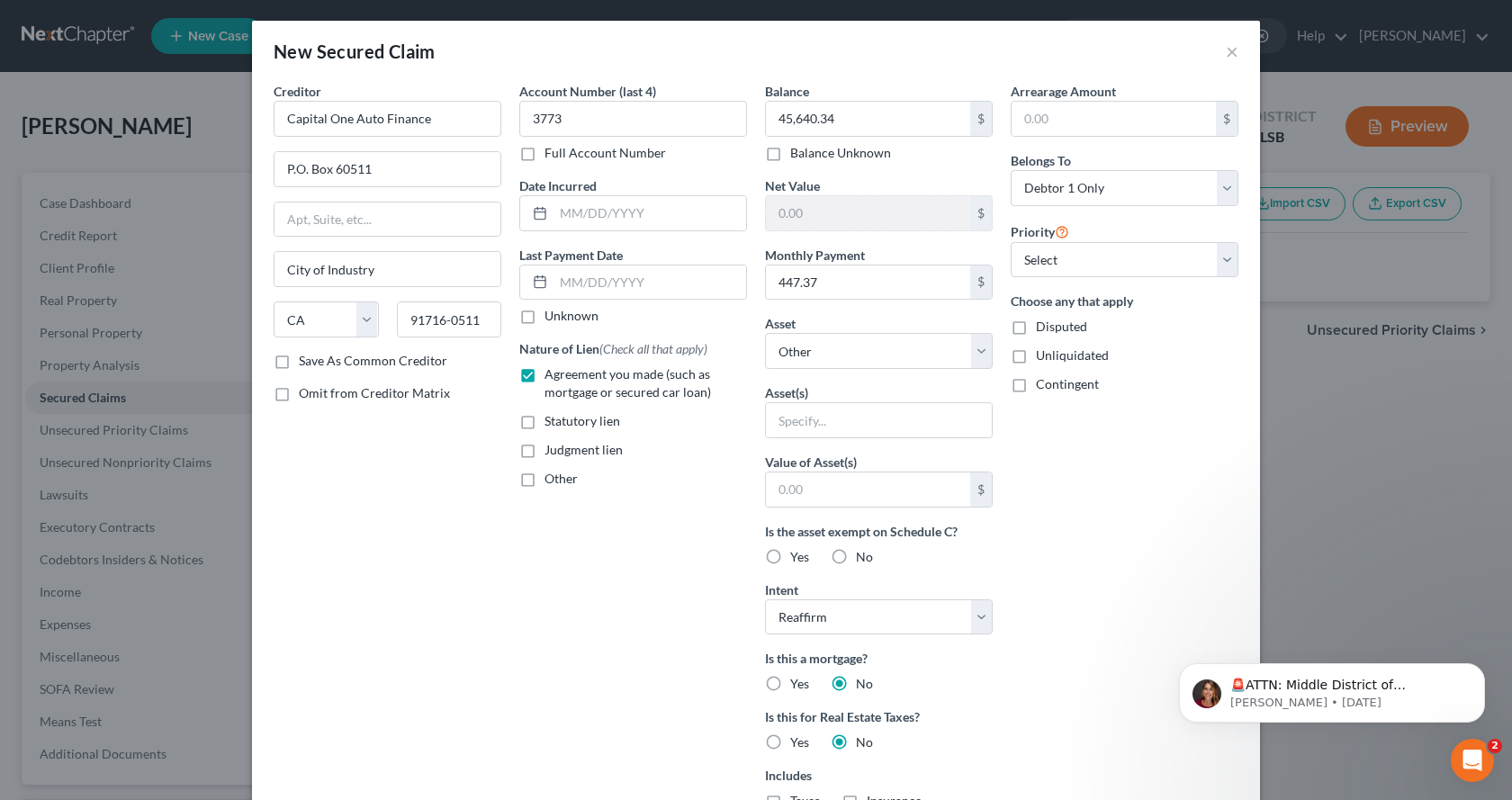
scroll to position [0, 0]
click at [1214, 258] on select "Select 1st 2nd 3rd 4th 5th 6th 7th 8th 9th 10th 11th 12th 13th 14th 15th 16th 1…" at bounding box center [1124, 261] width 227 height 36
click at [1215, 255] on select "Select 1st 2nd 3rd 4th 5th 6th 7th 8th 9th 10th 11th 12th 13th 14th 15th 16th 1…" at bounding box center [1124, 261] width 227 height 36
click at [1219, 252] on select "Select 1st 2nd 3rd 4th 5th 6th 7th 8th 9th 10th 11th 12th 13th 14th 15th 16th 1…" at bounding box center [1124, 261] width 227 height 36
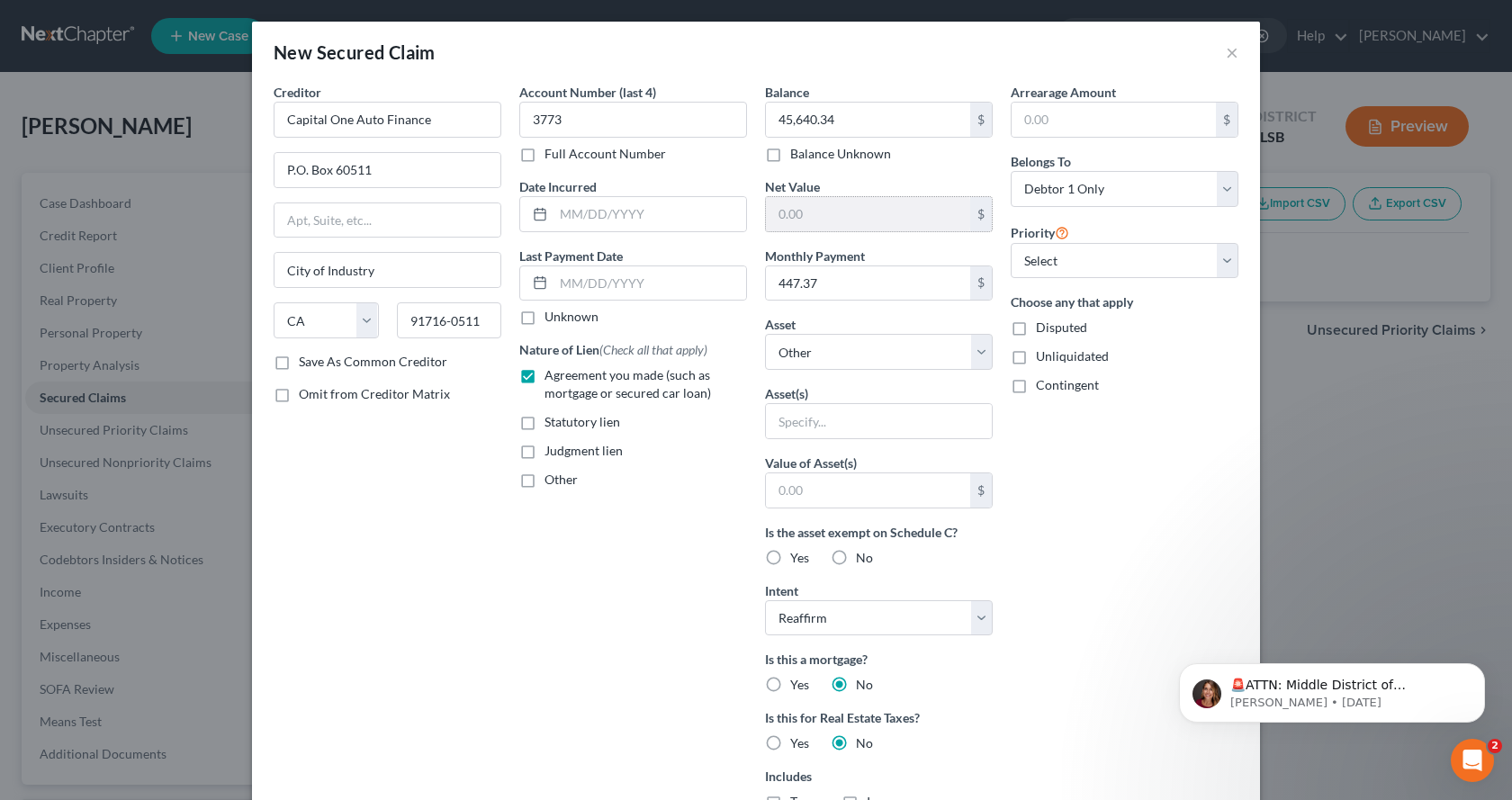
click at [856, 209] on input "text" at bounding box center [867, 214] width 204 height 34
click at [805, 491] on input "text" at bounding box center [867, 490] width 204 height 34
type input "42,220.00"
click at [790, 559] on label "Yes" at bounding box center [799, 558] width 19 height 18
click at [797, 559] on input "Yes" at bounding box center [802, 554] width 12 height 12
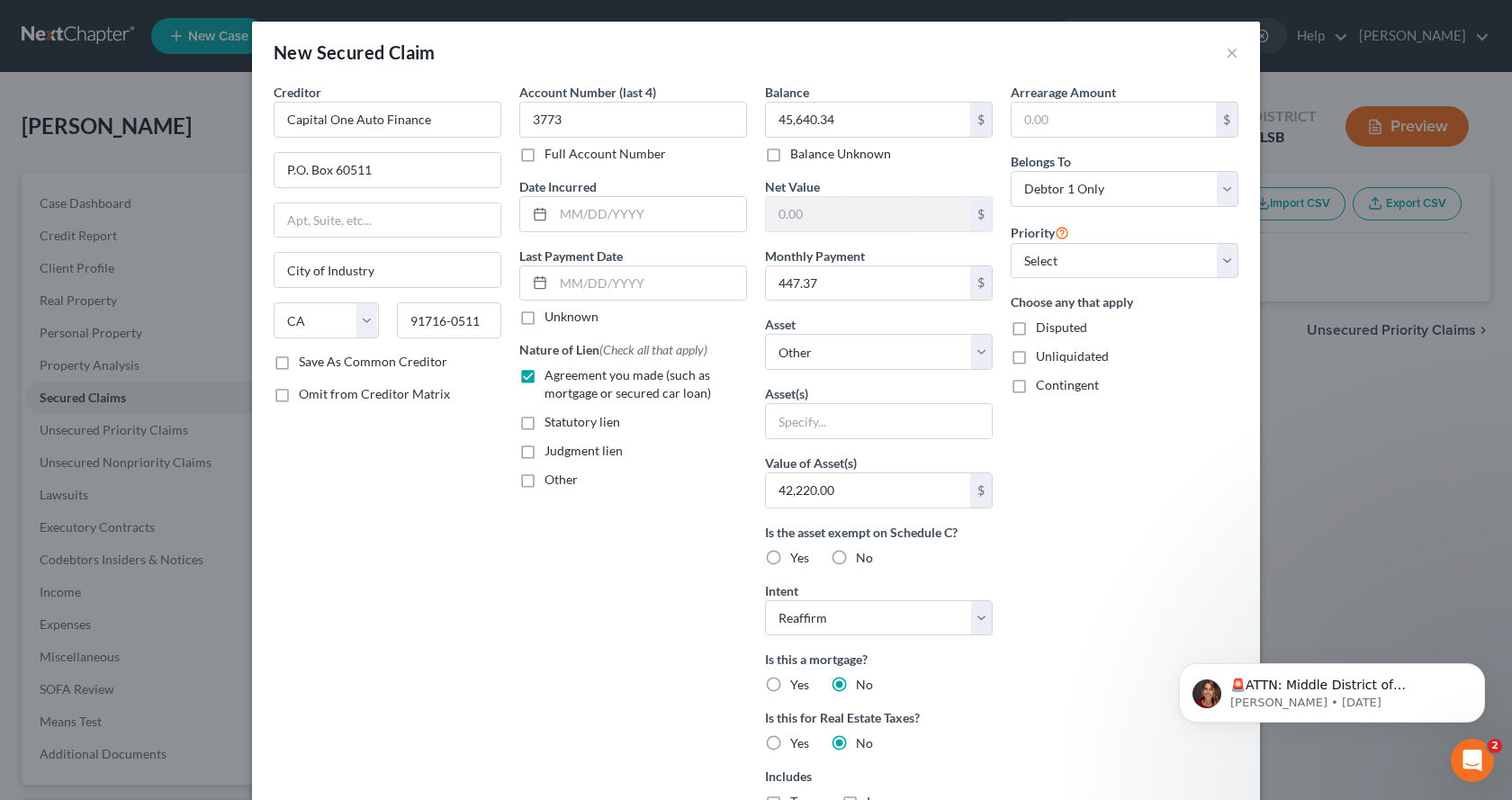
radio input "true"
click at [544, 484] on label "Other" at bounding box center [561, 479] width 33 height 18
click at [552, 482] on input "Other" at bounding box center [557, 476] width 12 height 12
checkbox input "true"
click at [979, 348] on select "Select Other Multiple Assets" at bounding box center [878, 352] width 227 height 36
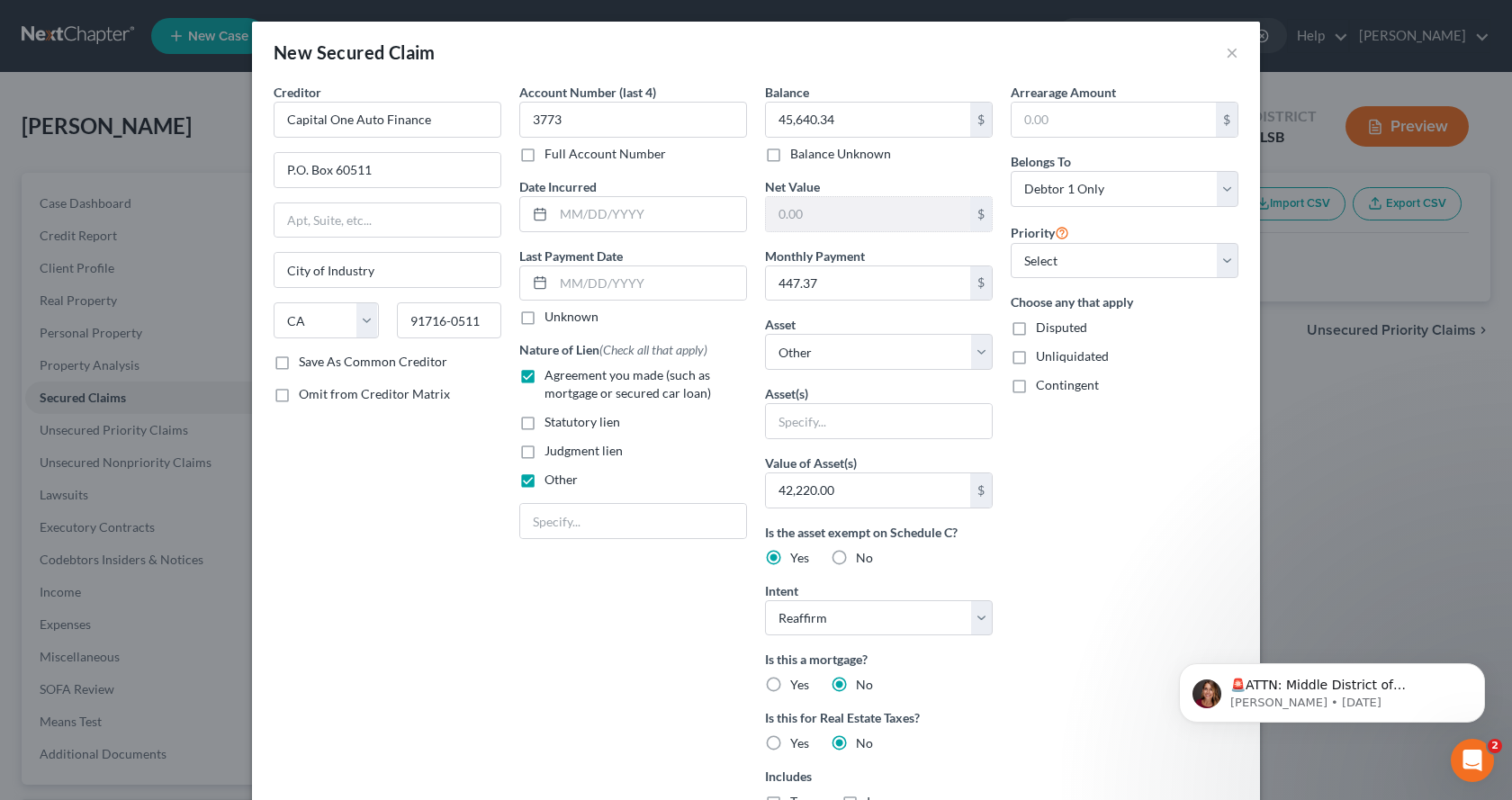
click at [1103, 501] on div "Arrearage Amount $ Belongs To * Select Debtor 1 Only Debtor 2 Only Debtor 1 And…" at bounding box center [1125, 514] width 246 height 861
click at [1226, 266] on select "Select 1st 2nd 3rd 4th 5th 6th 7th 8th 9th 10th 11th 12th 13th 14th 15th 16th 1…" at bounding box center [1124, 261] width 227 height 36
click at [1313, 379] on div "New Secured Claim × Creditor * Capital One Auto Finance P.O. Box 60511 [GEOGRAP…" at bounding box center [756, 400] width 1512 height 800
click at [1035, 365] on label "Unliquidated" at bounding box center [1071, 357] width 73 height 18
click at [1043, 359] on input "Unliquidated" at bounding box center [1048, 353] width 12 height 12
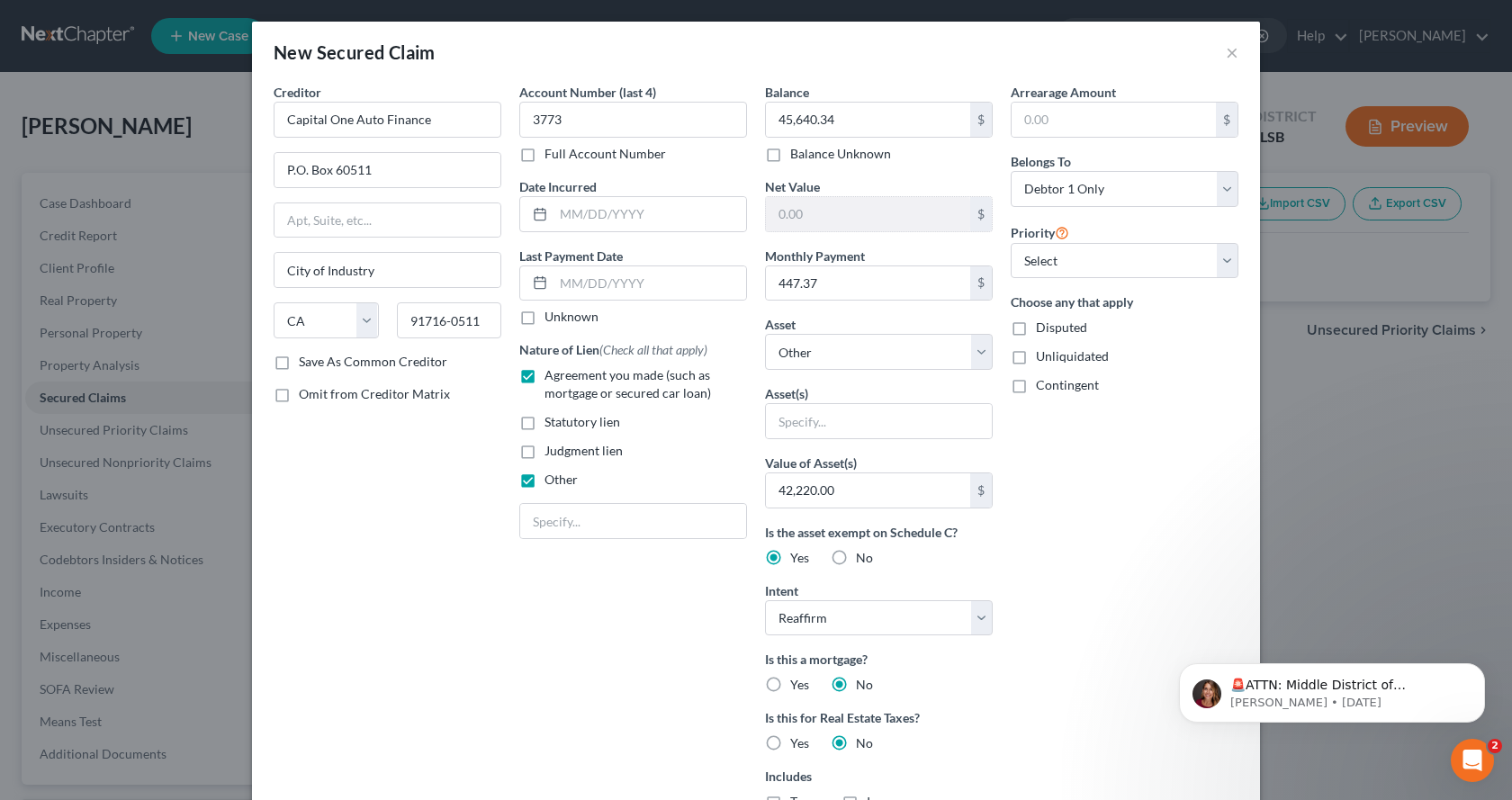
checkbox input "true"
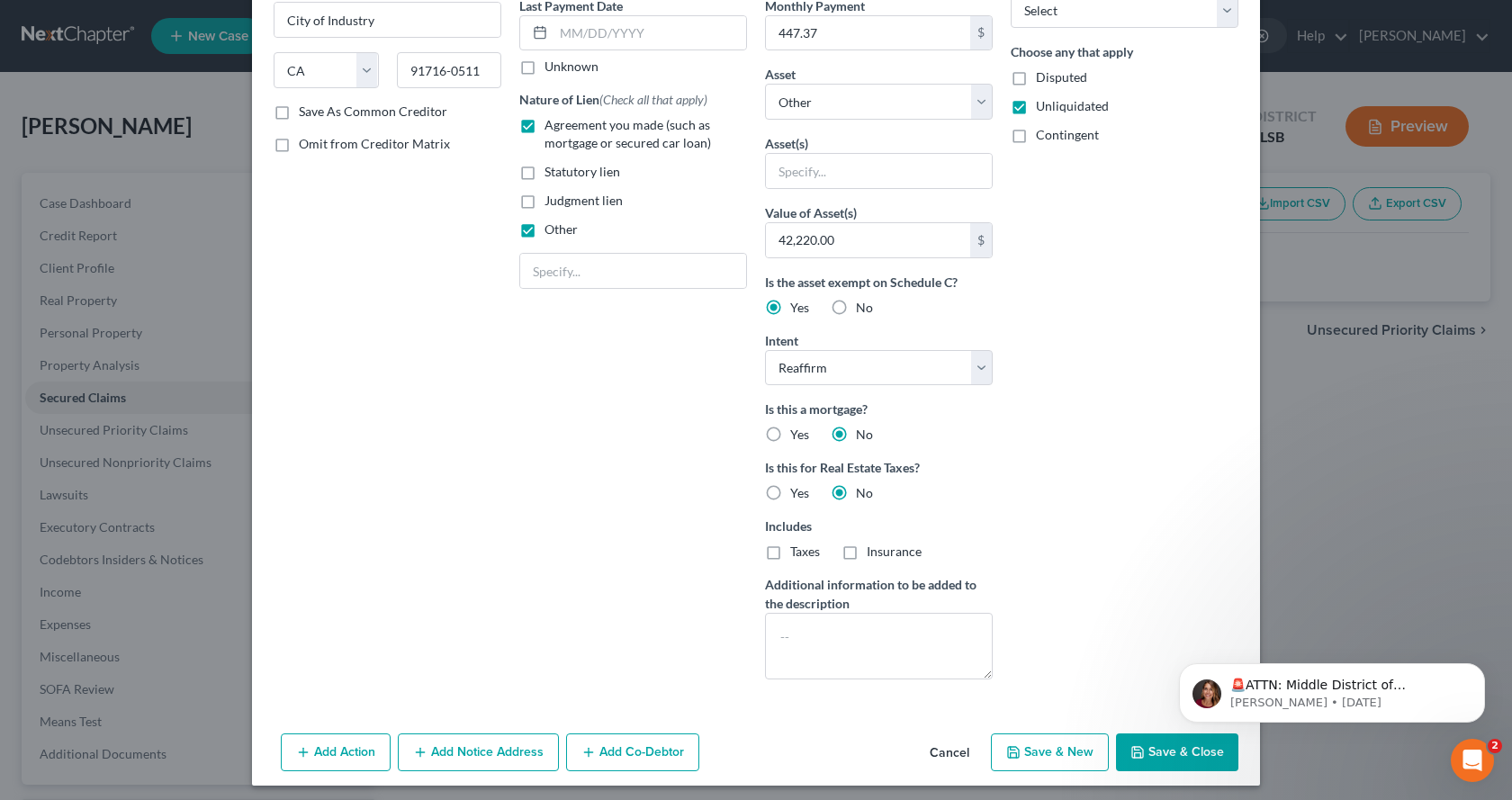
scroll to position [257, 0]
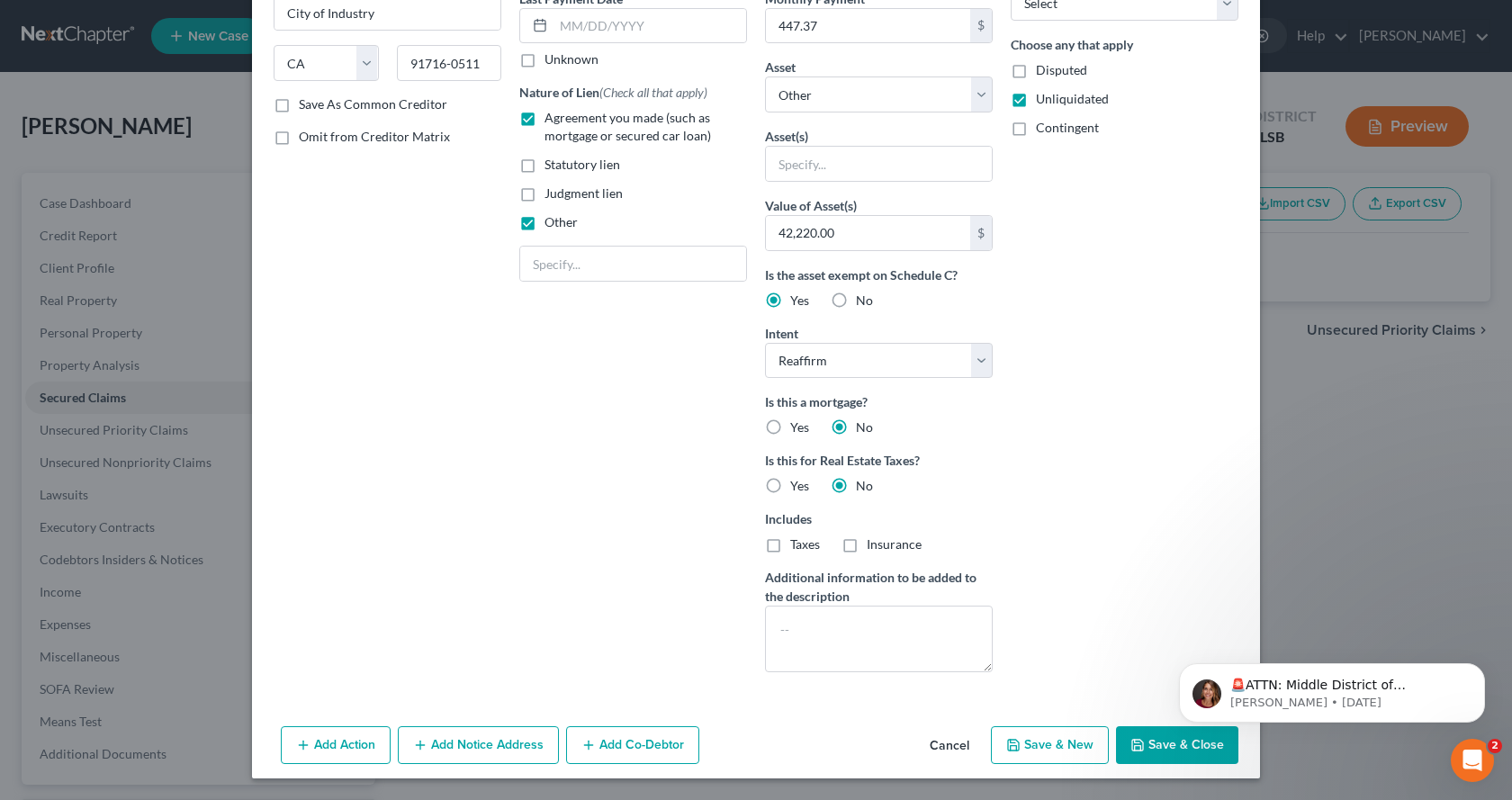
click at [1086, 750] on button "Save & New" at bounding box center [1050, 745] width 118 height 38
select select "0"
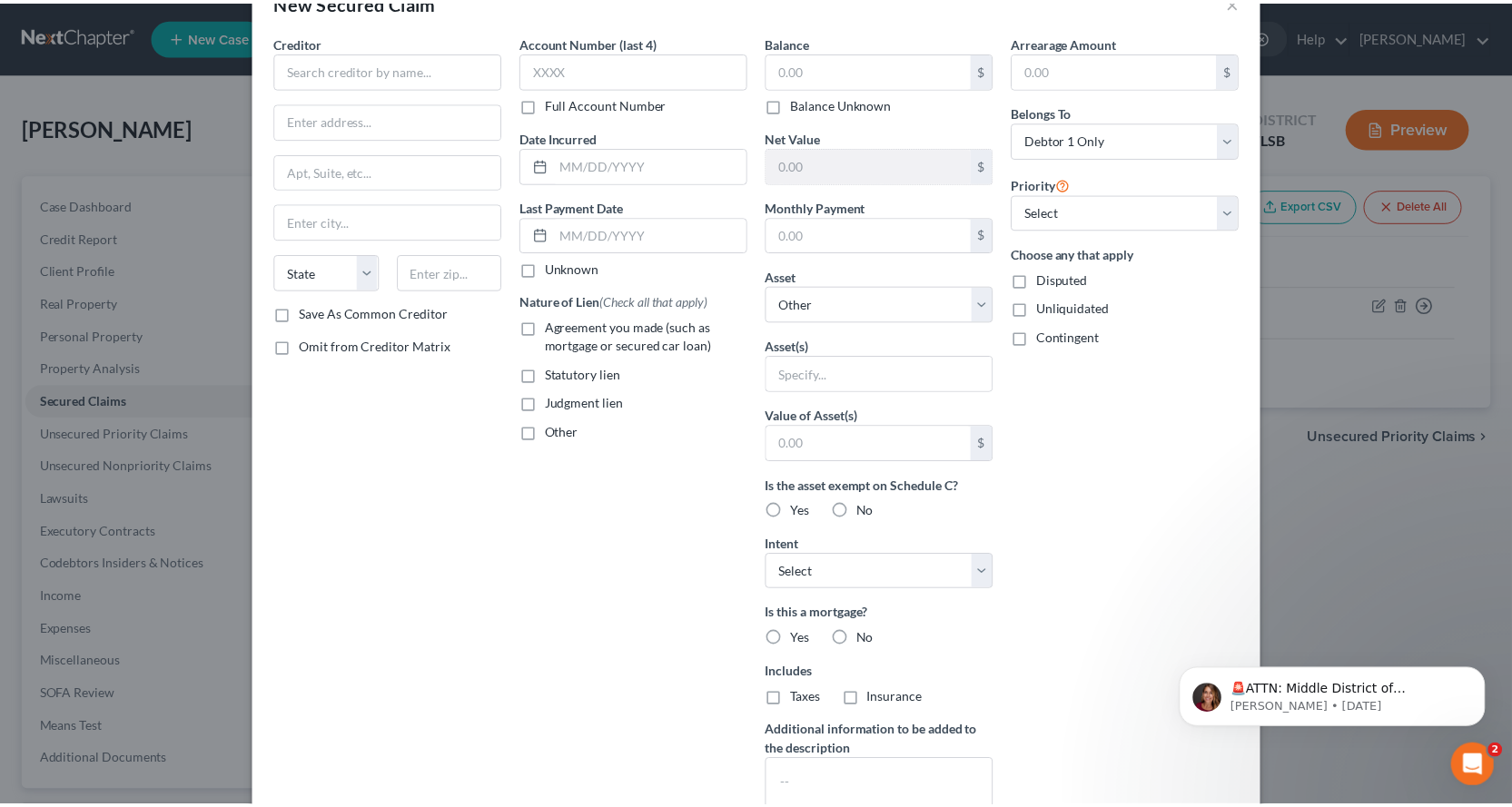
scroll to position [0, 0]
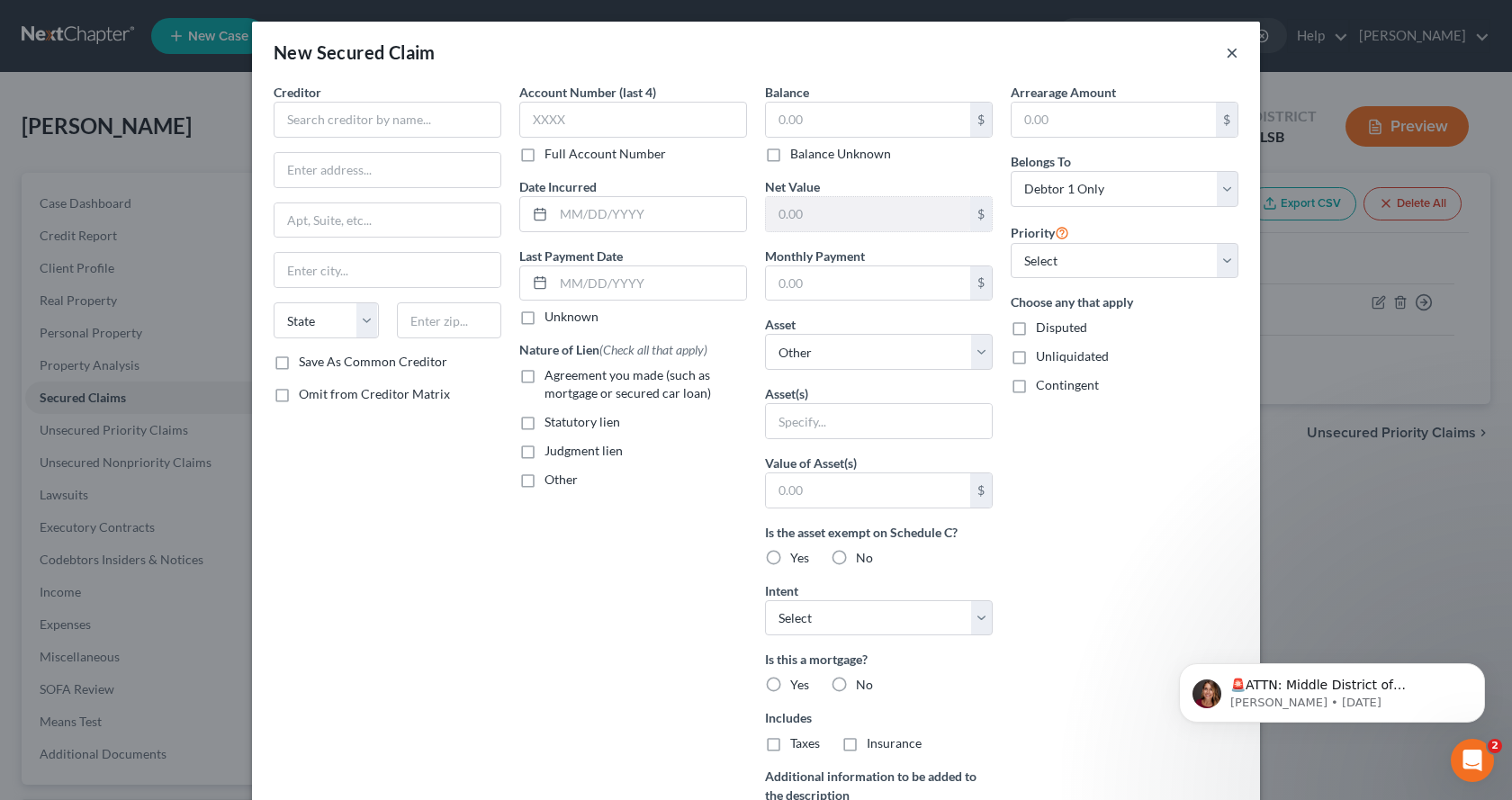
click at [1227, 46] on button "×" at bounding box center [1232, 52] width 13 height 22
